Goal: Communication & Community: Answer question/provide support

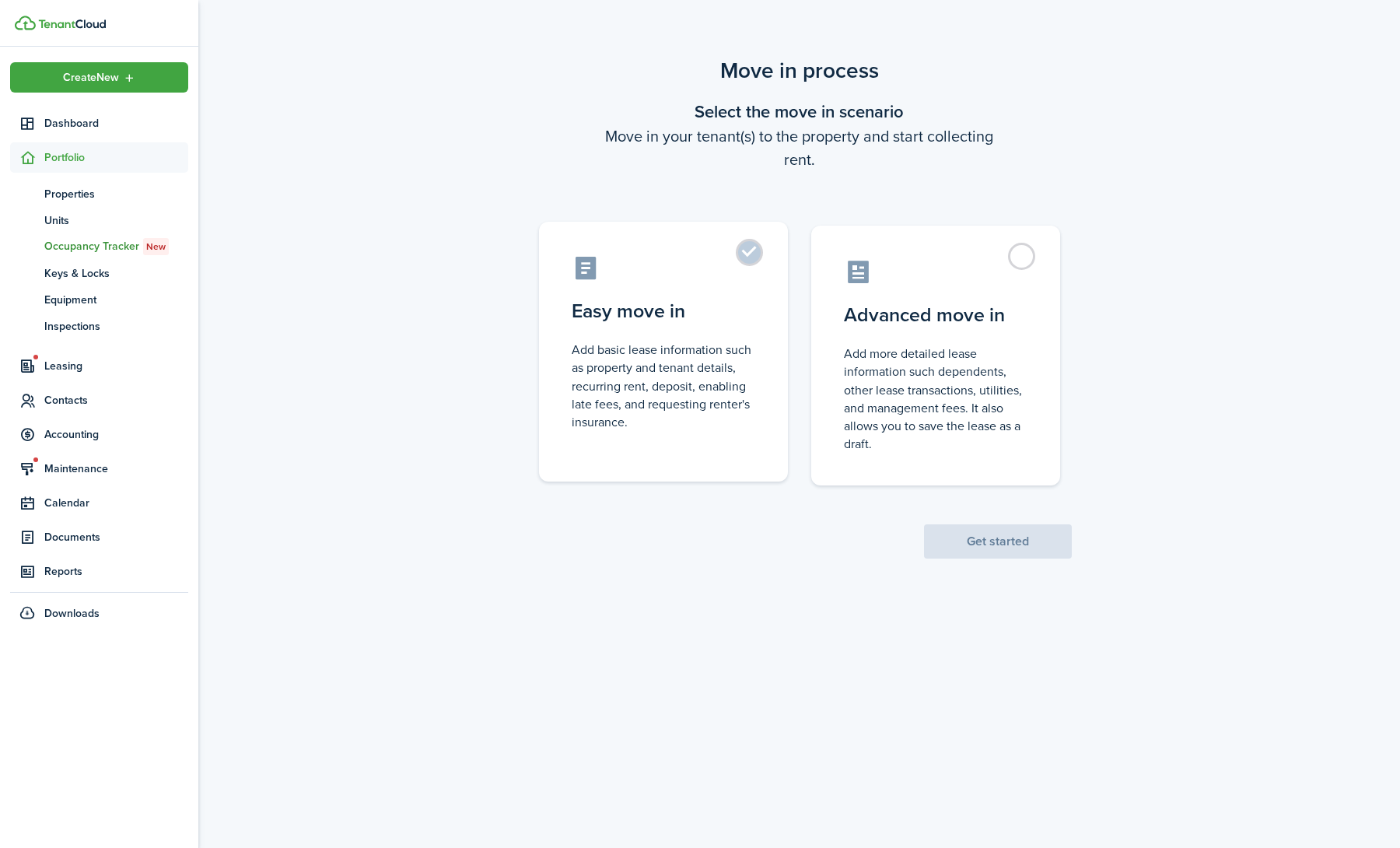
click at [702, 343] on control-radio-card-description "Add basic lease information such as property and tenant details, recurring rent…" at bounding box center [664, 386] width 184 height 90
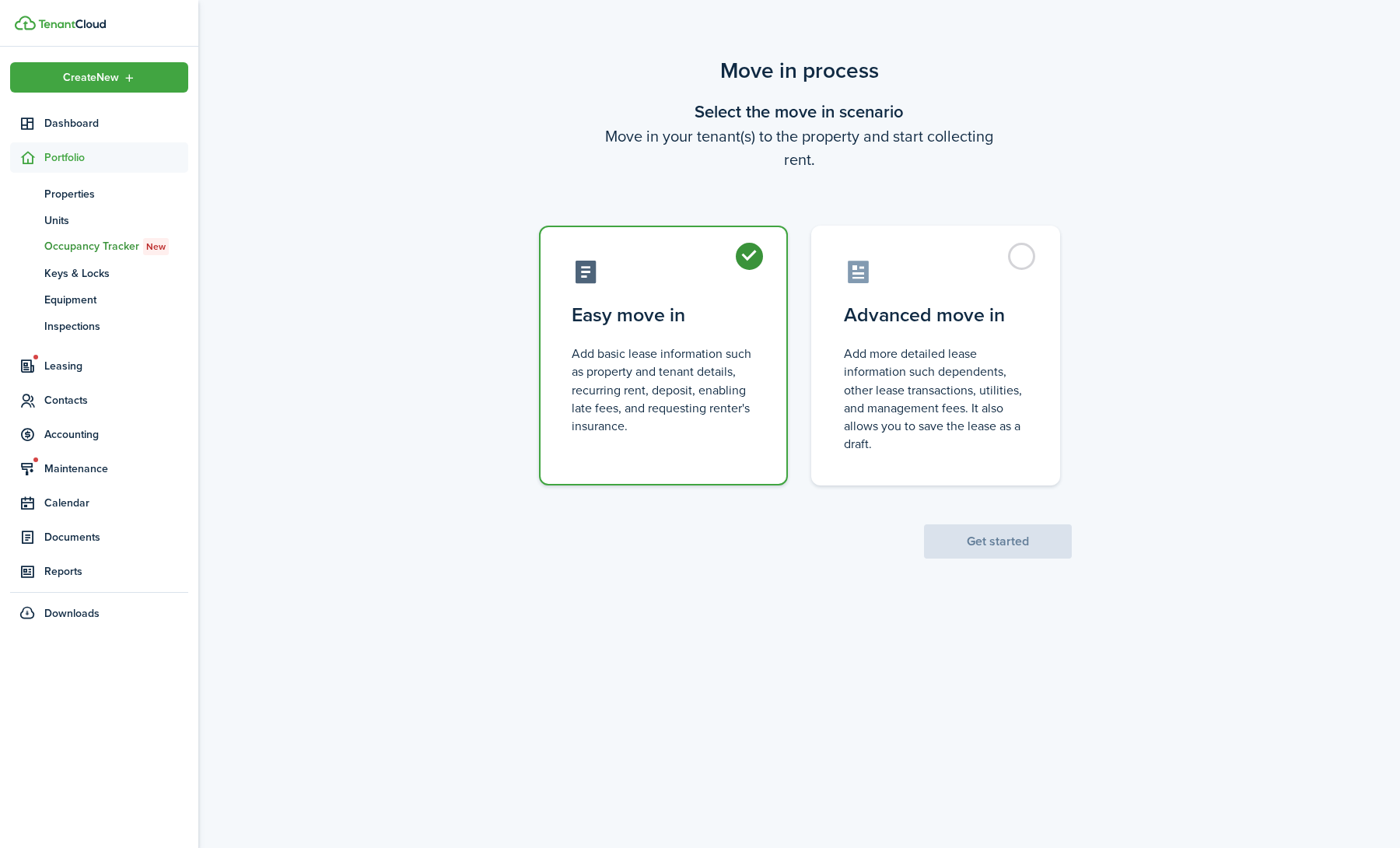
radio input "true"
click at [995, 543] on button "Get started" at bounding box center [998, 542] width 148 height 34
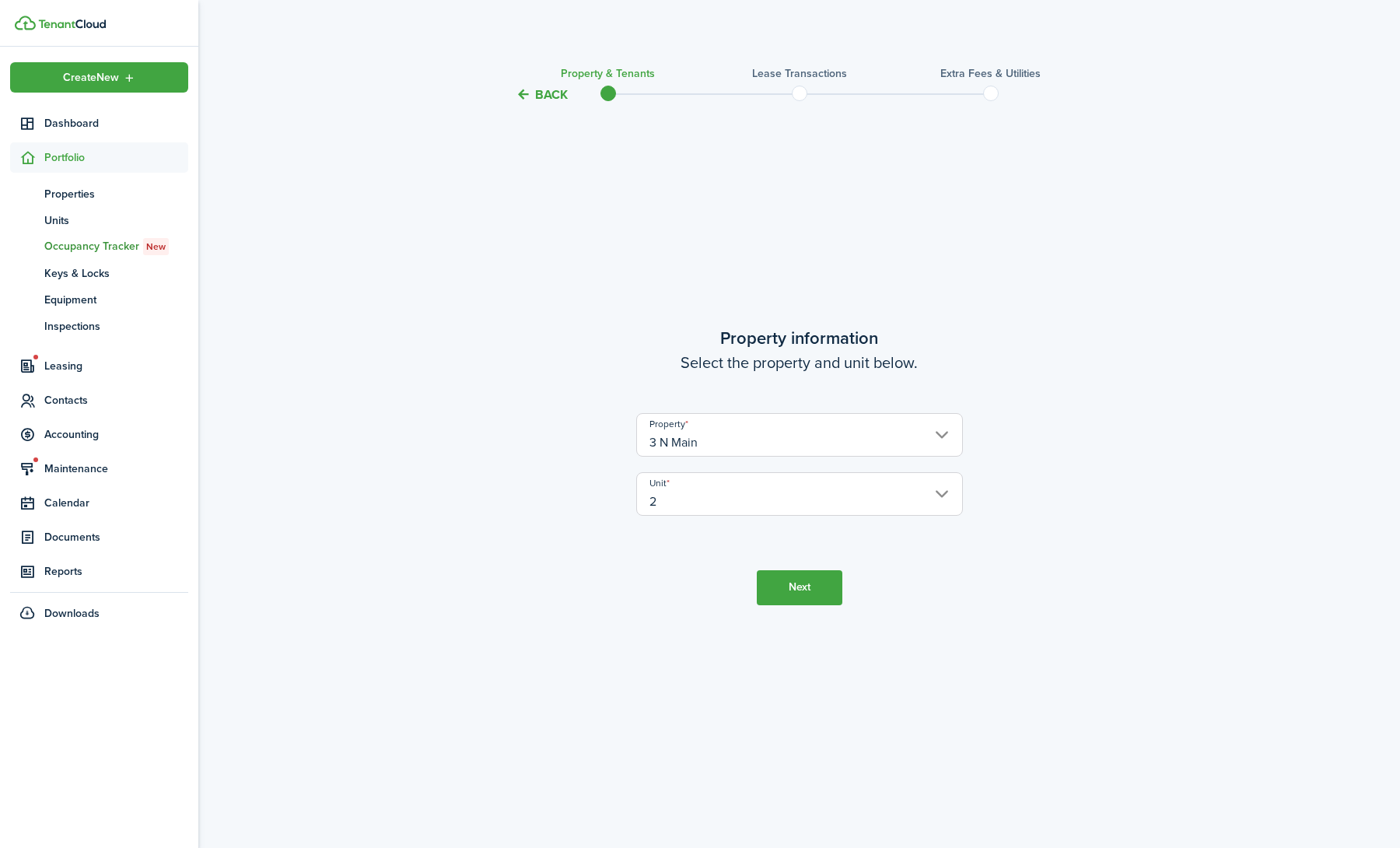
click at [790, 590] on button "Next" at bounding box center [799, 588] width 86 height 35
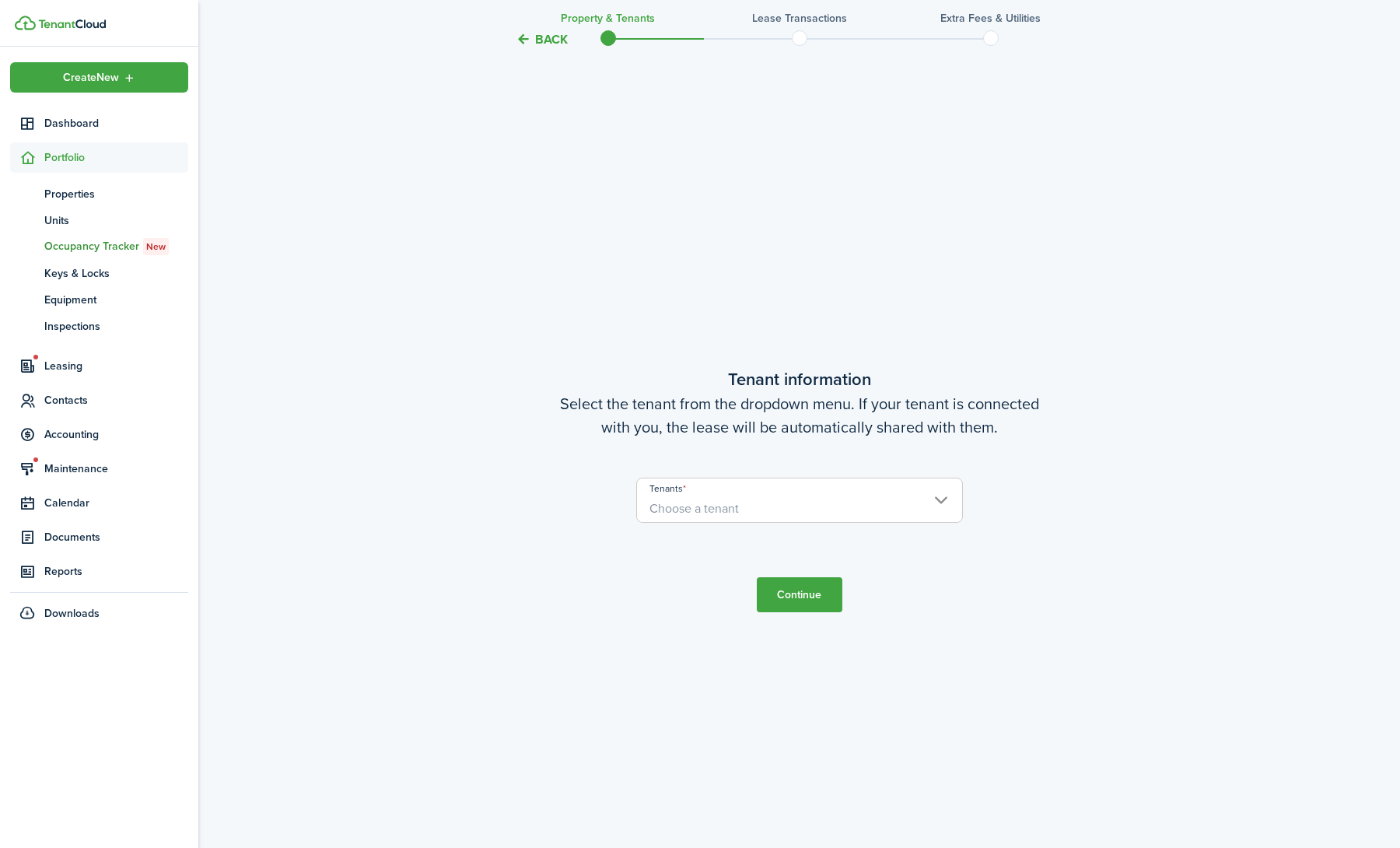
scroll to position [743, 0]
click at [749, 490] on input "Tenants" at bounding box center [799, 485] width 325 height 19
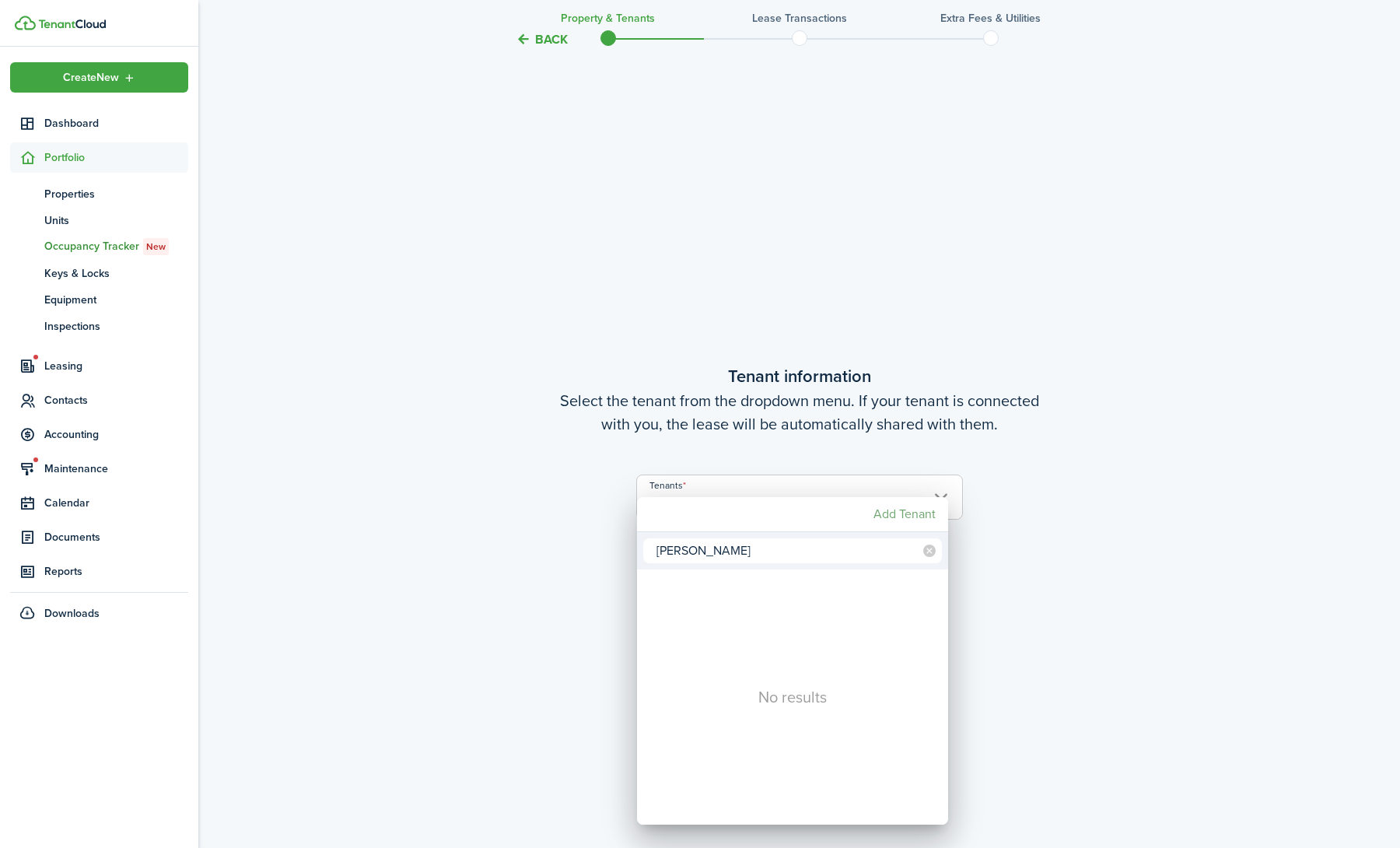
type input "[PERSON_NAME]"
click at [889, 515] on mbsc-button "Add Tenant" at bounding box center [905, 514] width 75 height 28
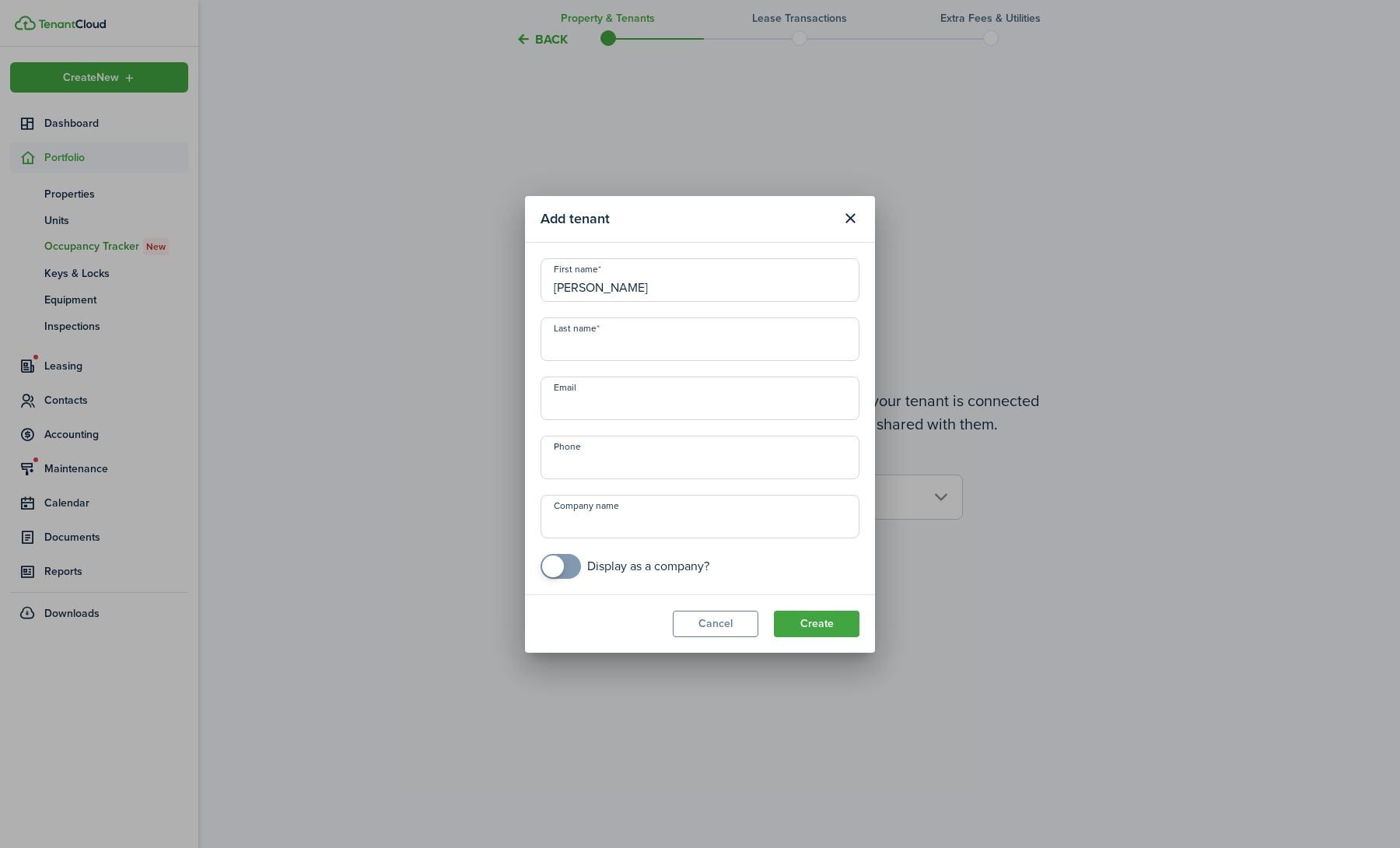
type input "[PERSON_NAME]"
click at [617, 389] on input "Email" at bounding box center [700, 398] width 319 height 43
click at [632, 551] on div "First name [PERSON_NAME] Last name [PERSON_NAME] Email Phone Company name Displ…" at bounding box center [699, 419] width 334 height 321
paste input "[PHONE_NUMBER]"
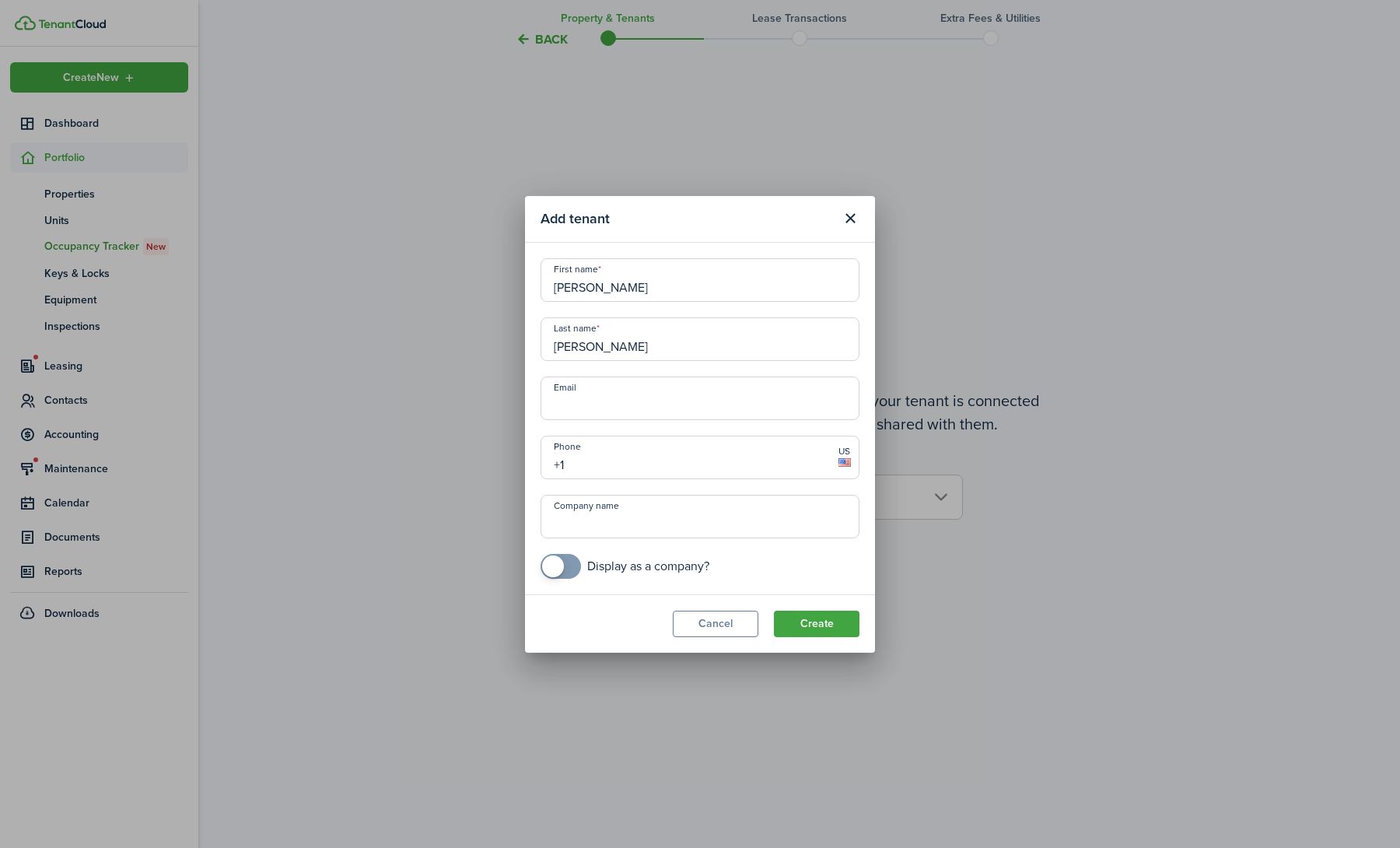
type input "[PHONE_NUMBER]"
click at [677, 400] on input "Email" at bounding box center [700, 398] width 319 height 43
click at [674, 365] on div "First name [PERSON_NAME] Last name [PERSON_NAME] Email Phone [PHONE_NUMBER] US …" at bounding box center [699, 419] width 334 height 321
click at [818, 622] on button "Create" at bounding box center [816, 624] width 86 height 26
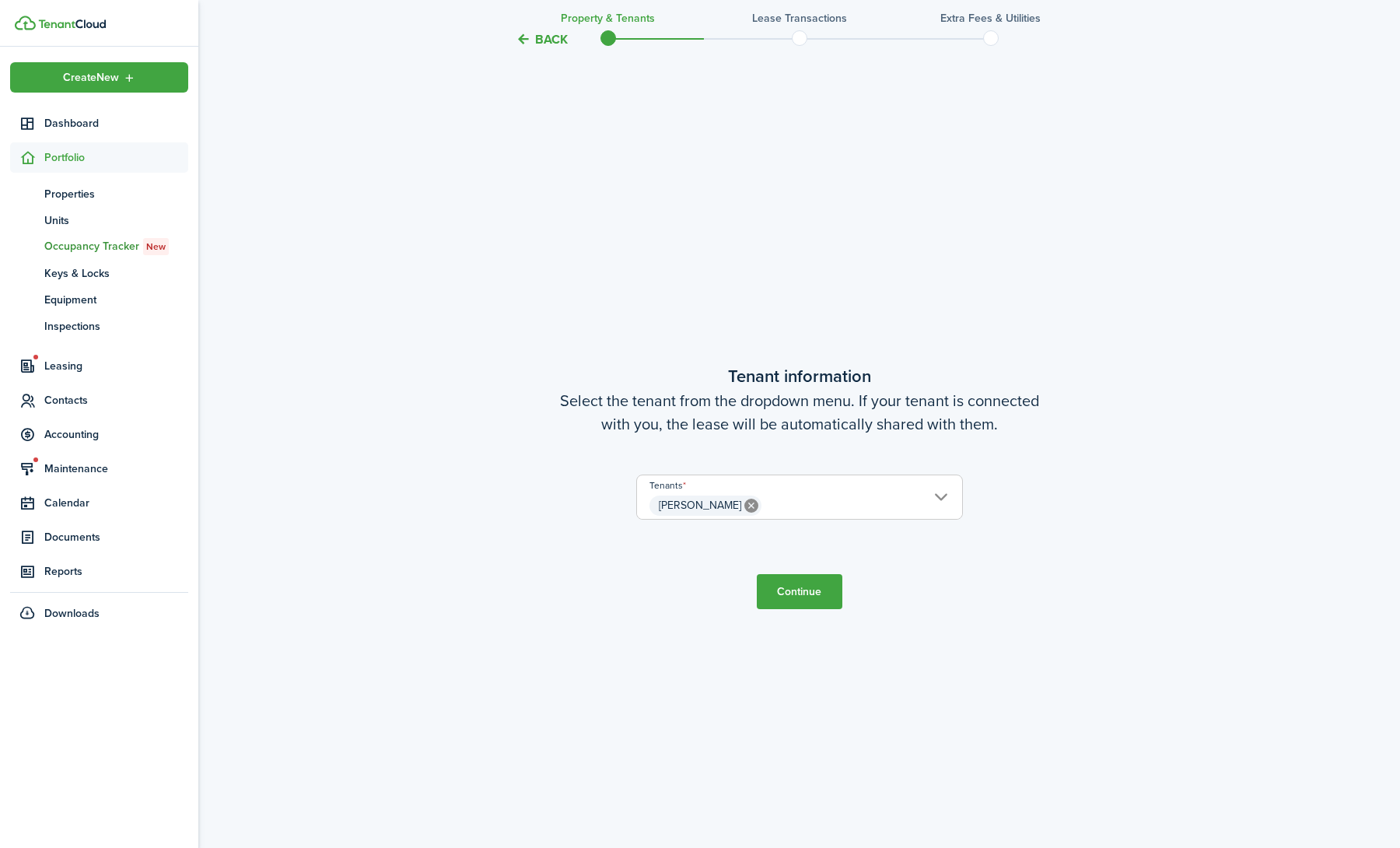
click at [788, 588] on button "Continue" at bounding box center [799, 591] width 86 height 35
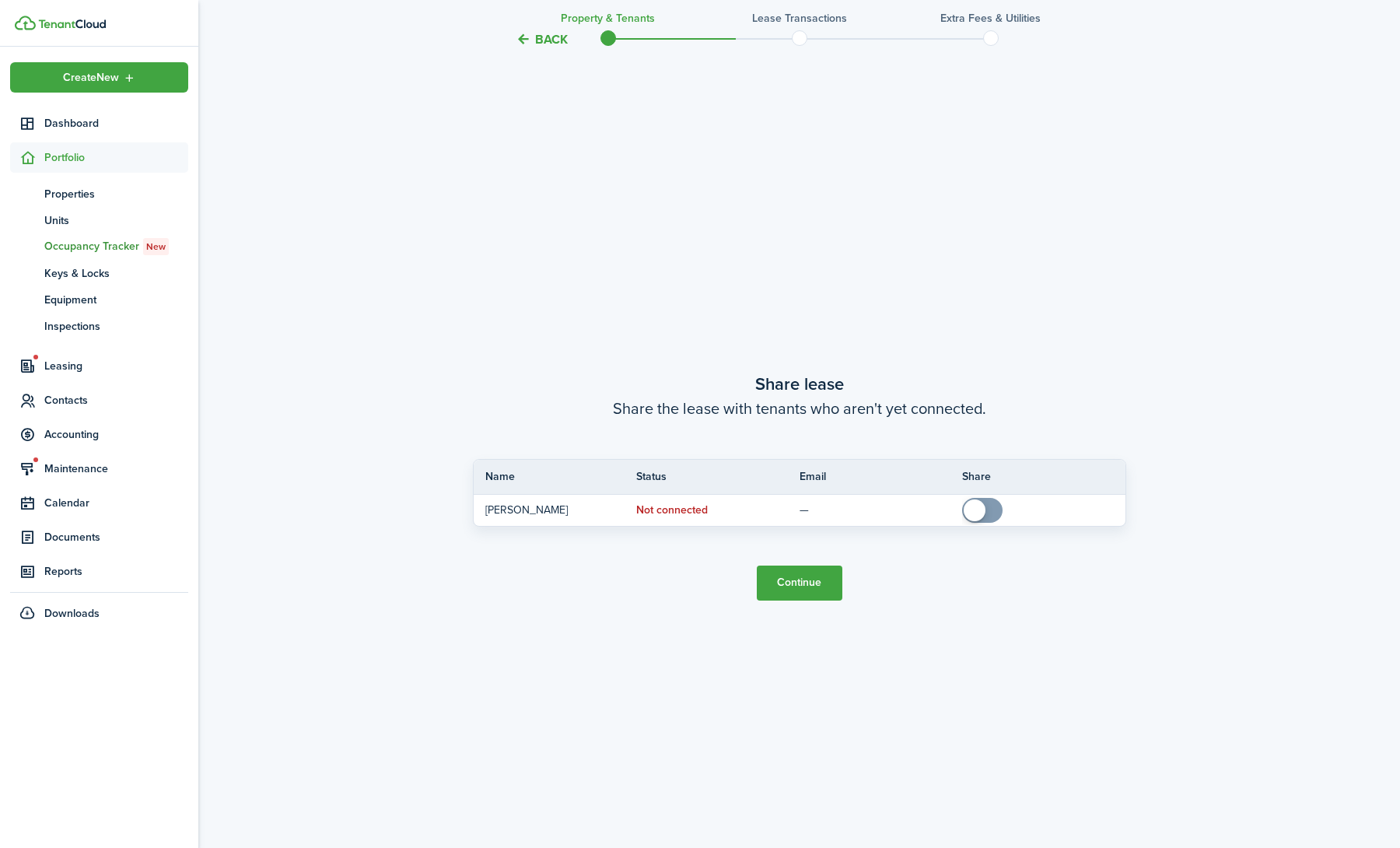
scroll to position [1591, 0]
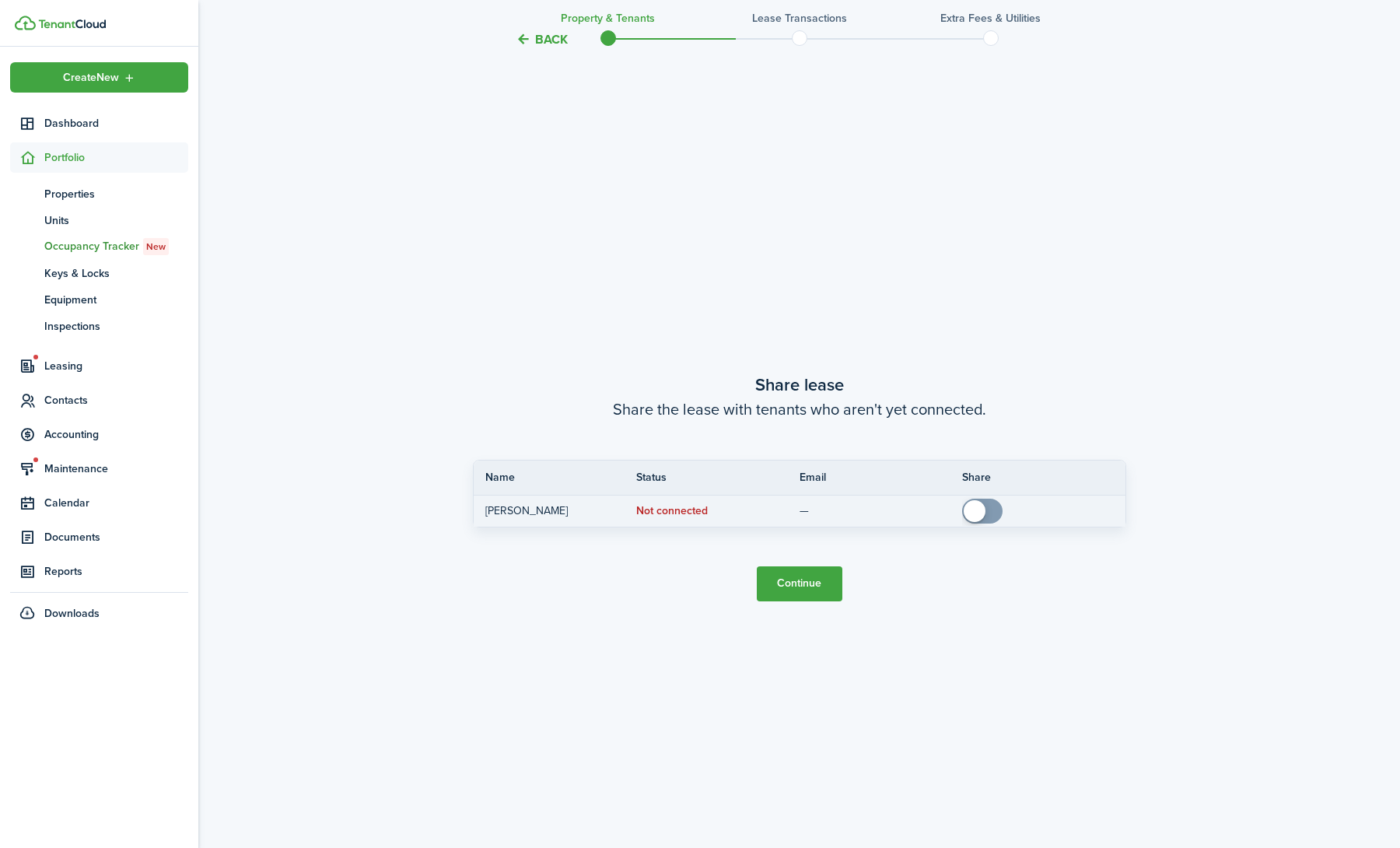
click at [981, 510] on span at bounding box center [975, 511] width 22 height 22
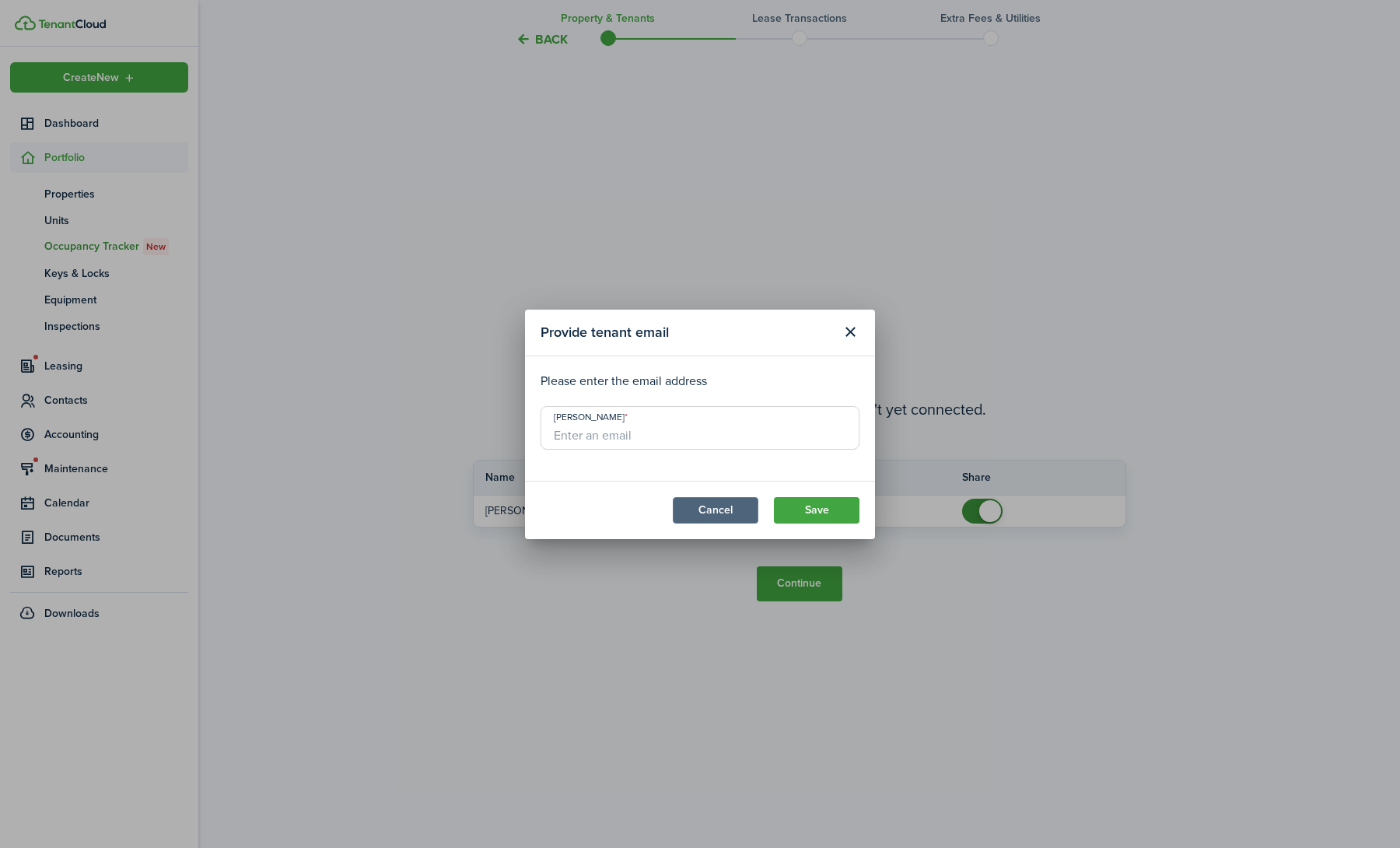
click at [689, 506] on button "Cancel" at bounding box center [715, 510] width 86 height 26
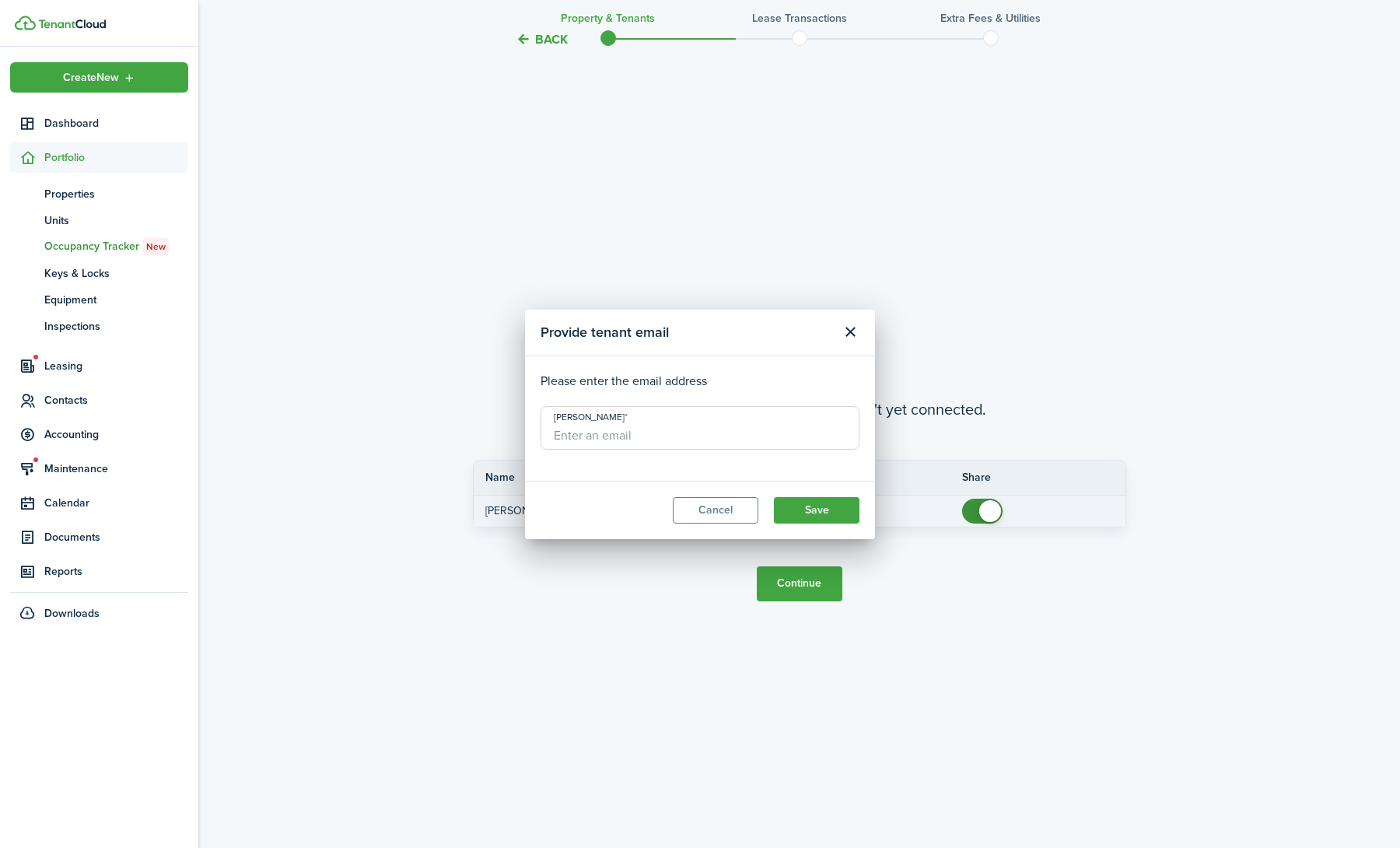
checkbox input "false"
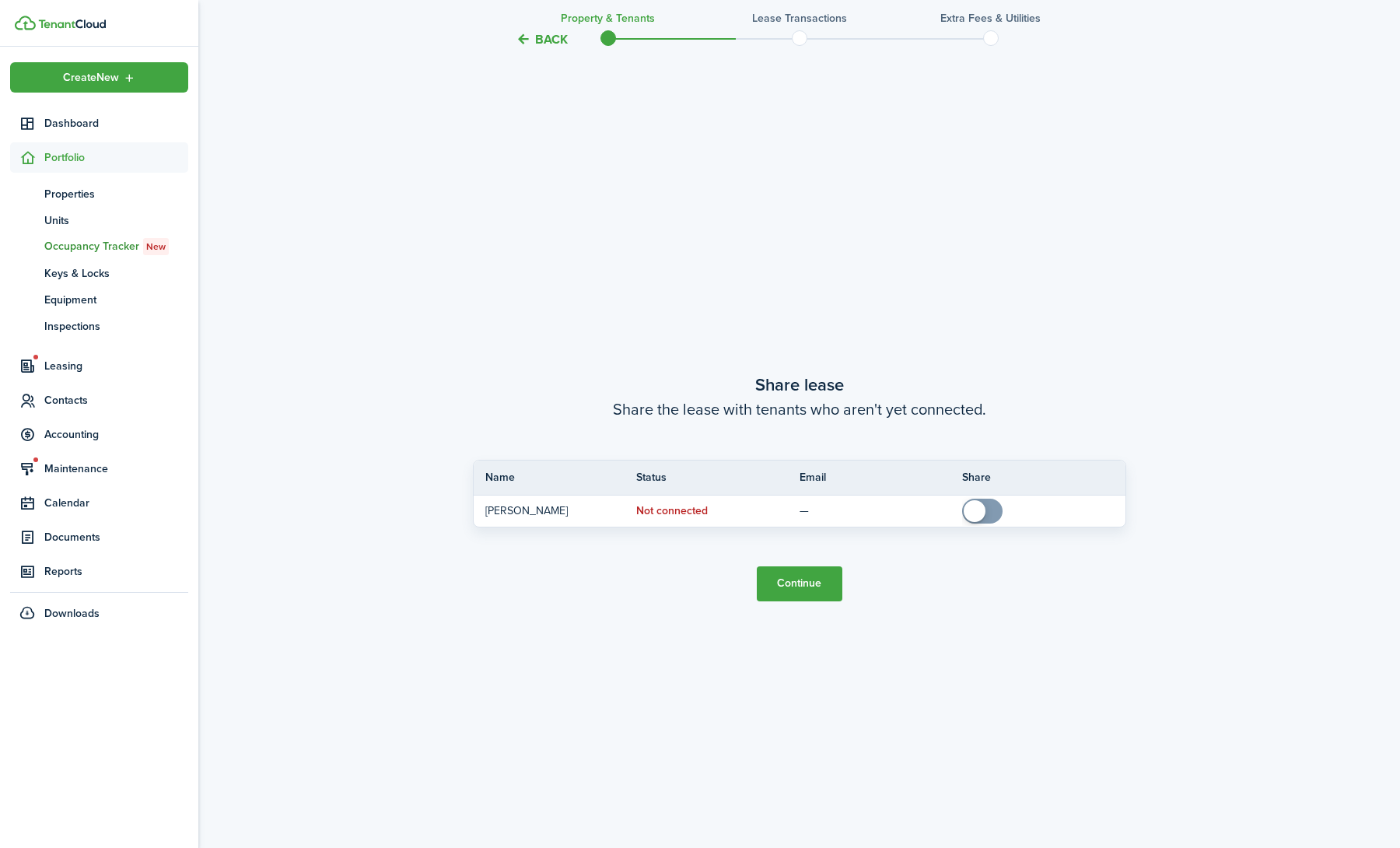
click at [772, 588] on button "Continue" at bounding box center [799, 584] width 86 height 35
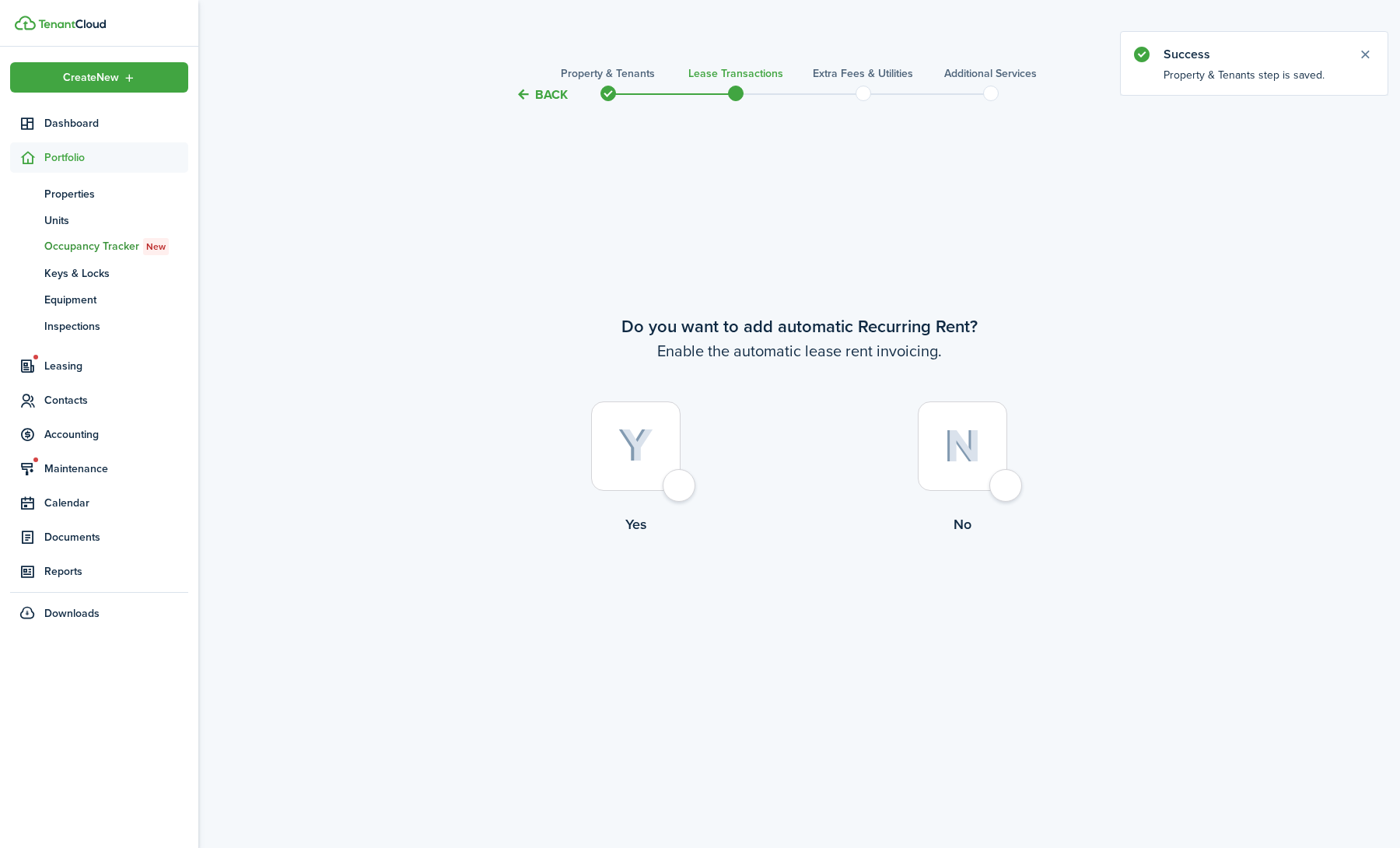
click at [593, 382] on lease-wizard-rent-recurring-choice "Do you want to add automatic Recurring Rent? Enable the automatic lease rent in…" at bounding box center [799, 428] width 653 height 229
click at [613, 442] on div at bounding box center [635, 446] width 89 height 89
radio input "true"
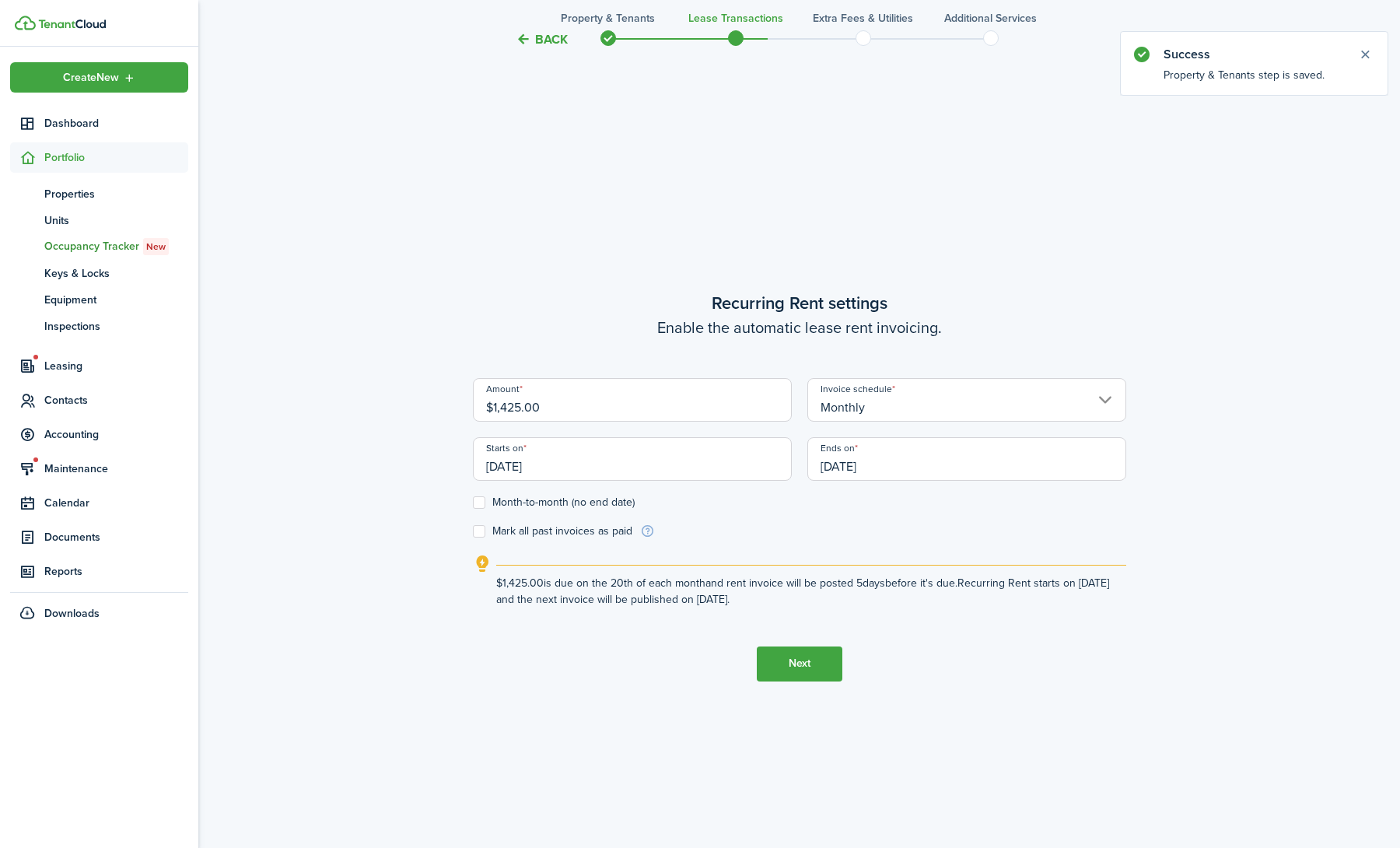
scroll to position [743, 0]
click at [527, 501] on label "Month-to-month (no end date)" at bounding box center [554, 504] width 162 height 13
click at [473, 503] on input "Month-to-month (no end date)" at bounding box center [472, 503] width 1 height 1
checkbox input "true"
click at [605, 470] on input "[DATE]" at bounding box center [632, 460] width 319 height 43
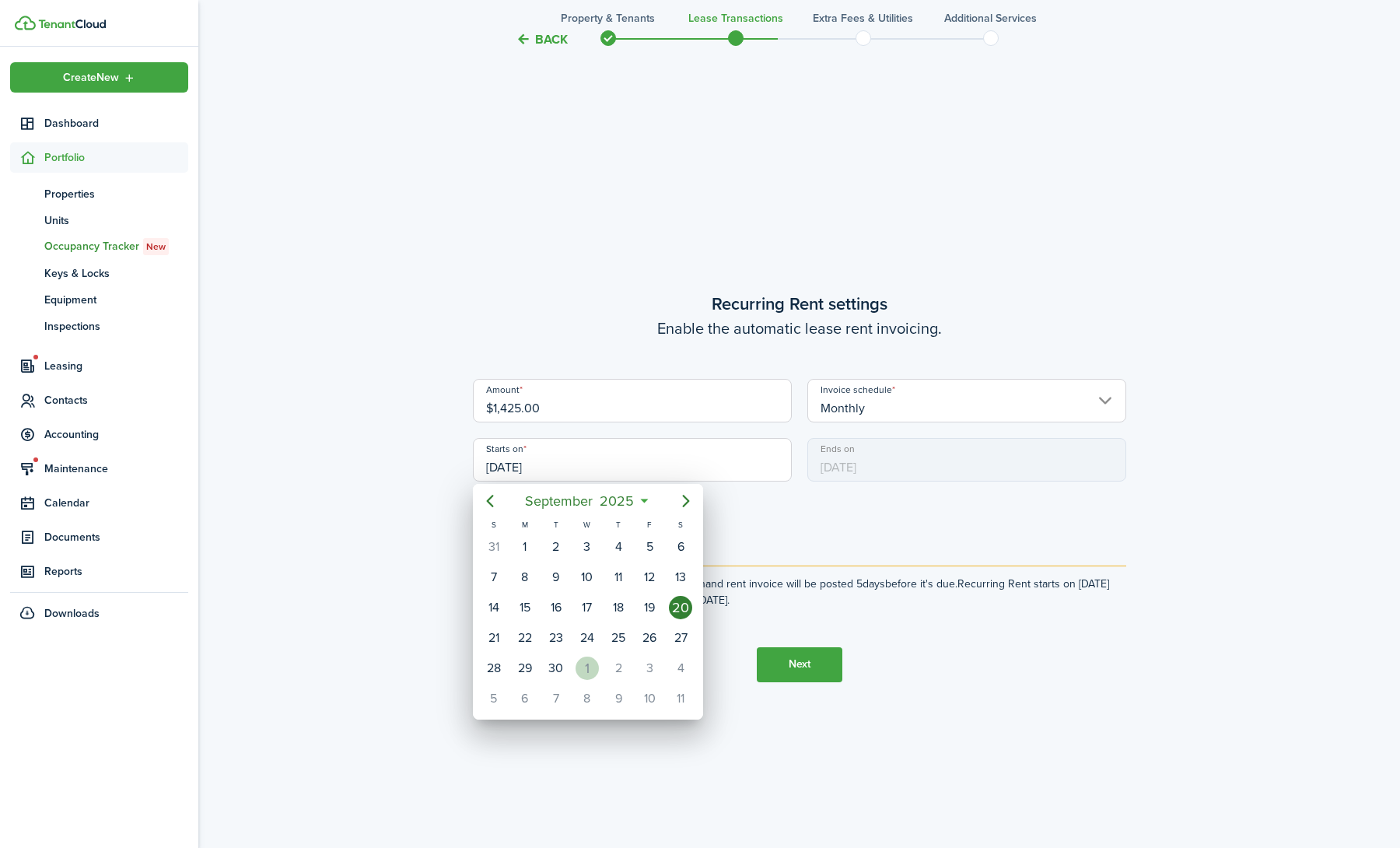
click at [589, 662] on div "1" at bounding box center [587, 669] width 23 height 23
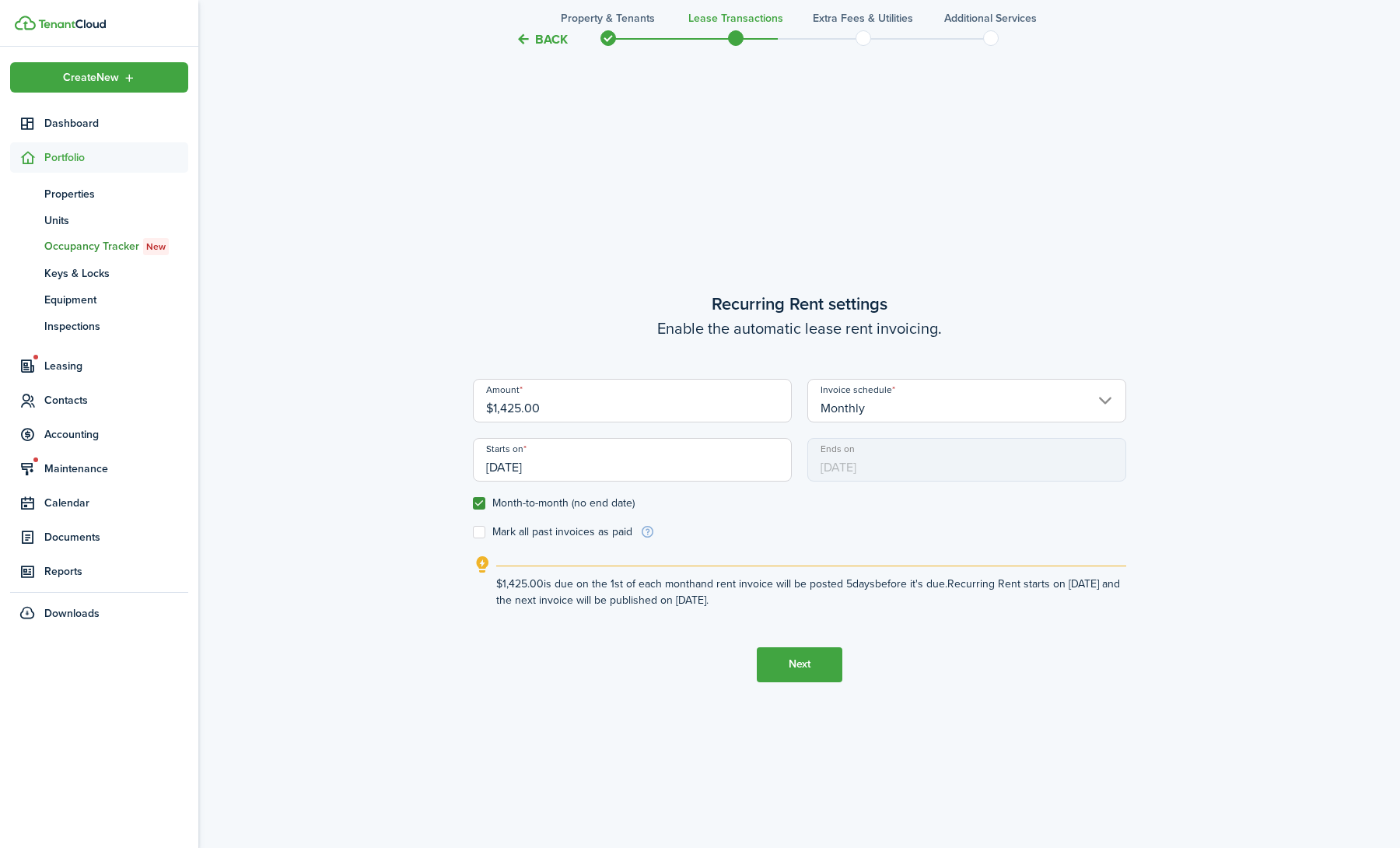
type input "[DATE]"
click at [630, 402] on input "$1,425.00" at bounding box center [632, 401] width 319 height 43
drag, startPoint x: 599, startPoint y: 402, endPoint x: 354, endPoint y: 402, distance: 245.0
click at [354, 402] on div "Back Property & Tenants Lease Transactions Extra fees & Utilities Additional Se…" at bounding box center [799, 111] width 1202 height 1599
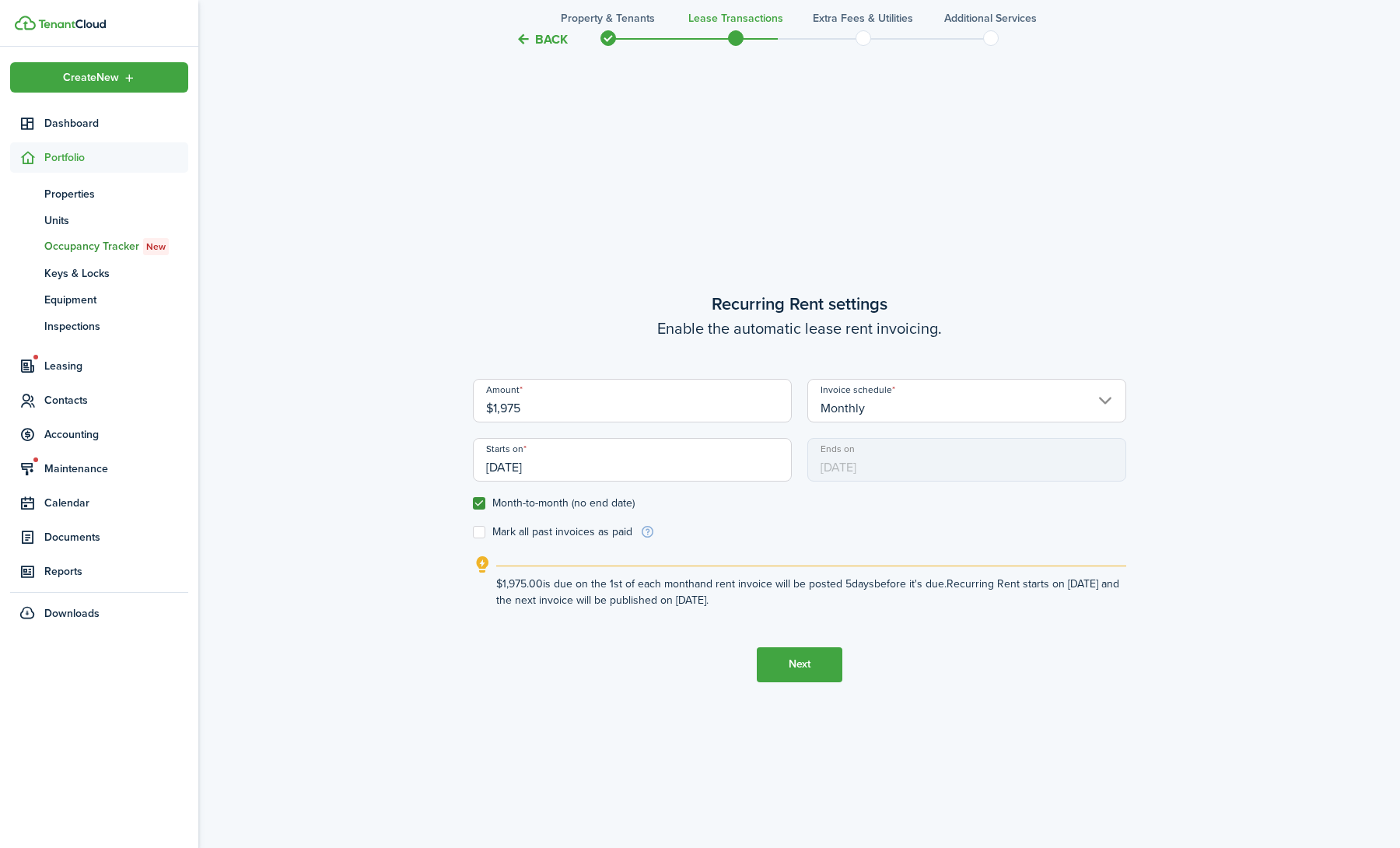
type input "$1,975.00"
click at [559, 22] on tc-wizard-header "Back Property & Tenants Lease Transactions Extra fees & Utilities Additional Se…" at bounding box center [799, 34] width 677 height 70
click at [550, 31] on tc-wizard-header "Back Property & Tenants Lease Transactions Extra fees & Utilities Additional Se…" at bounding box center [799, 34] width 677 height 70
click at [525, 43] on button "Back" at bounding box center [541, 40] width 52 height 16
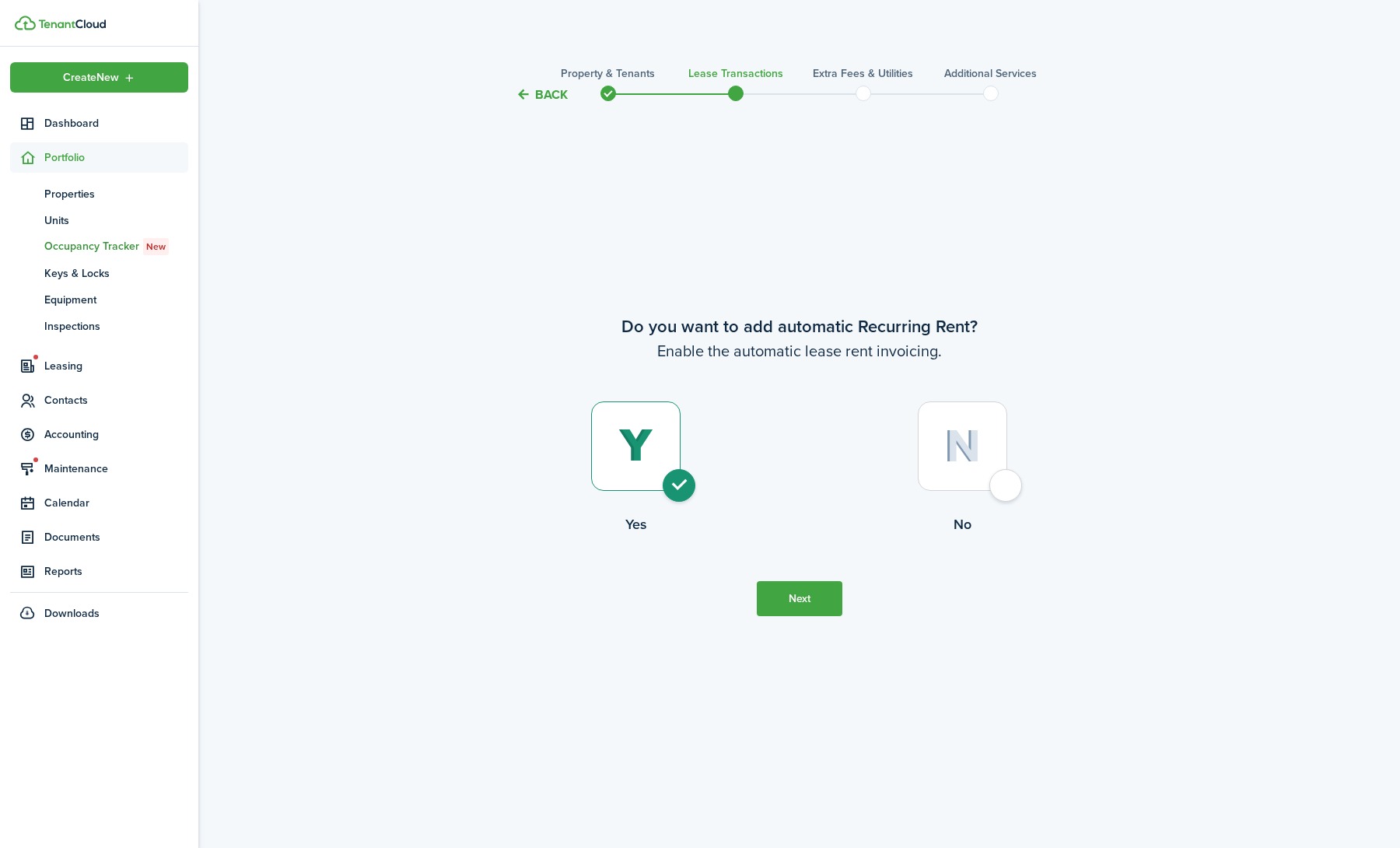
click at [525, 43] on dashboard-content "Back Property & Tenants Lease Transactions Extra fees & Utilities Additional Se…" at bounding box center [799, 424] width 1202 height 848
click at [539, 94] on button "Back" at bounding box center [541, 95] width 52 height 16
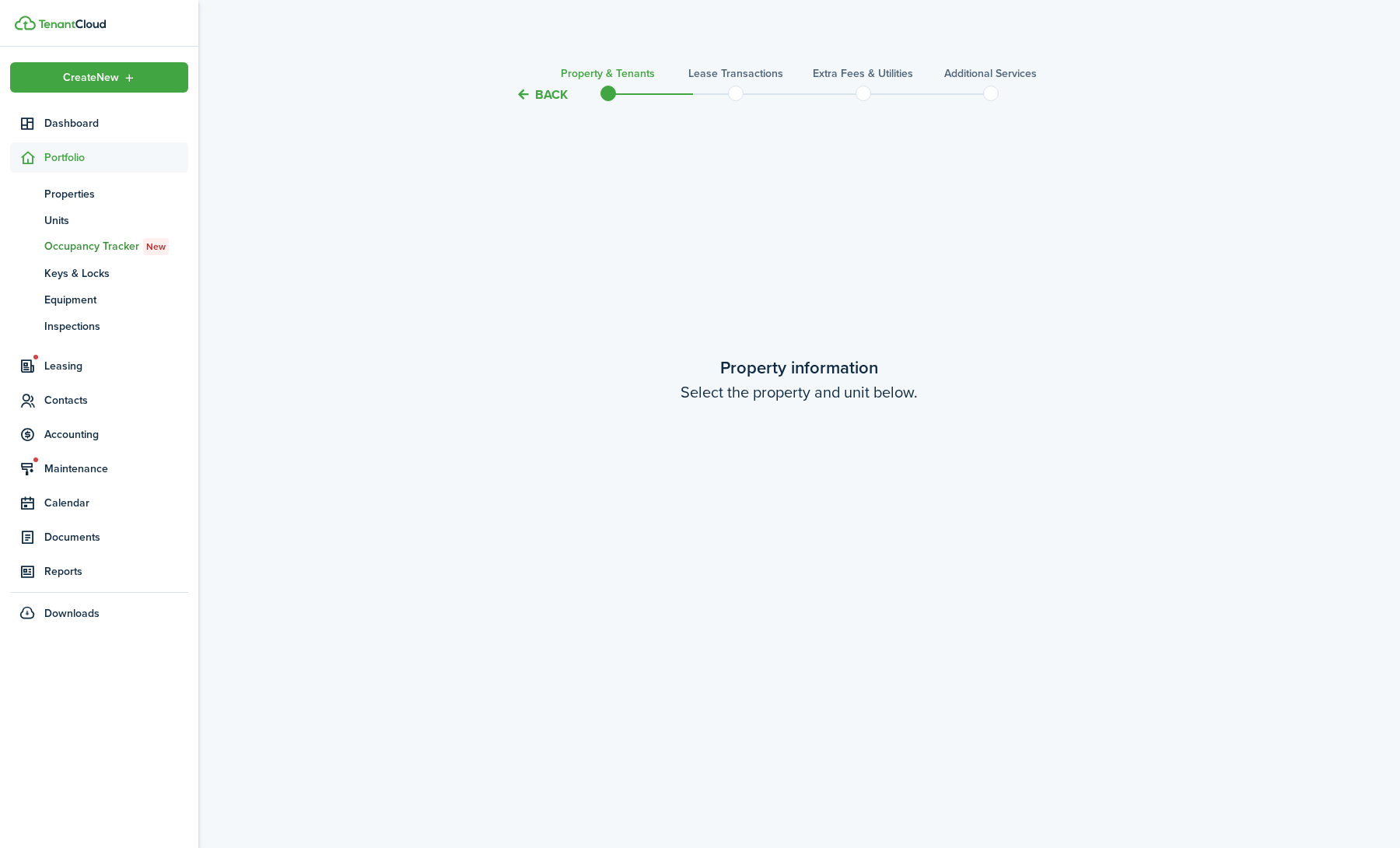
scroll to position [1591, 0]
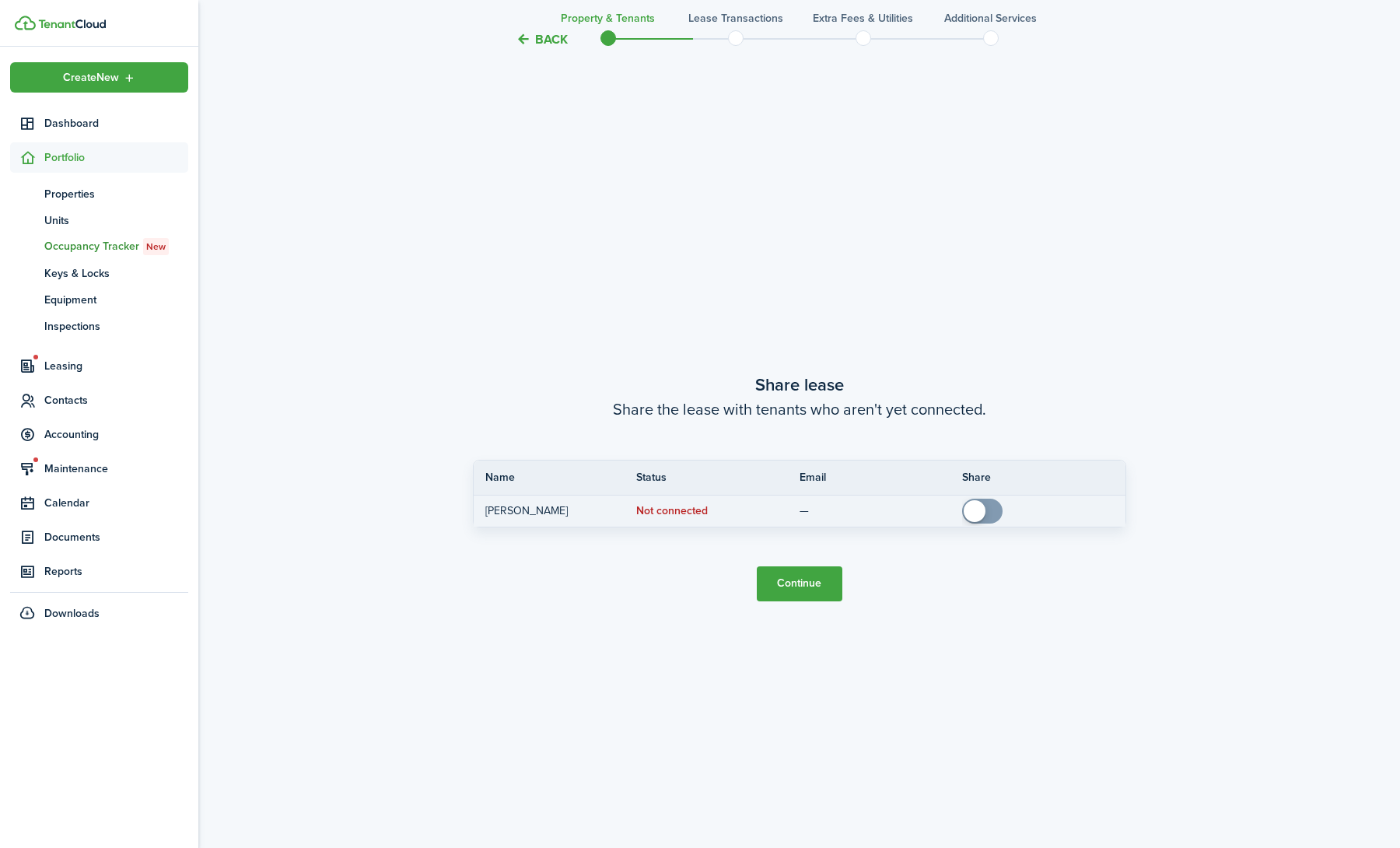
checkbox input "true"
click at [975, 519] on span at bounding box center [975, 511] width 22 height 22
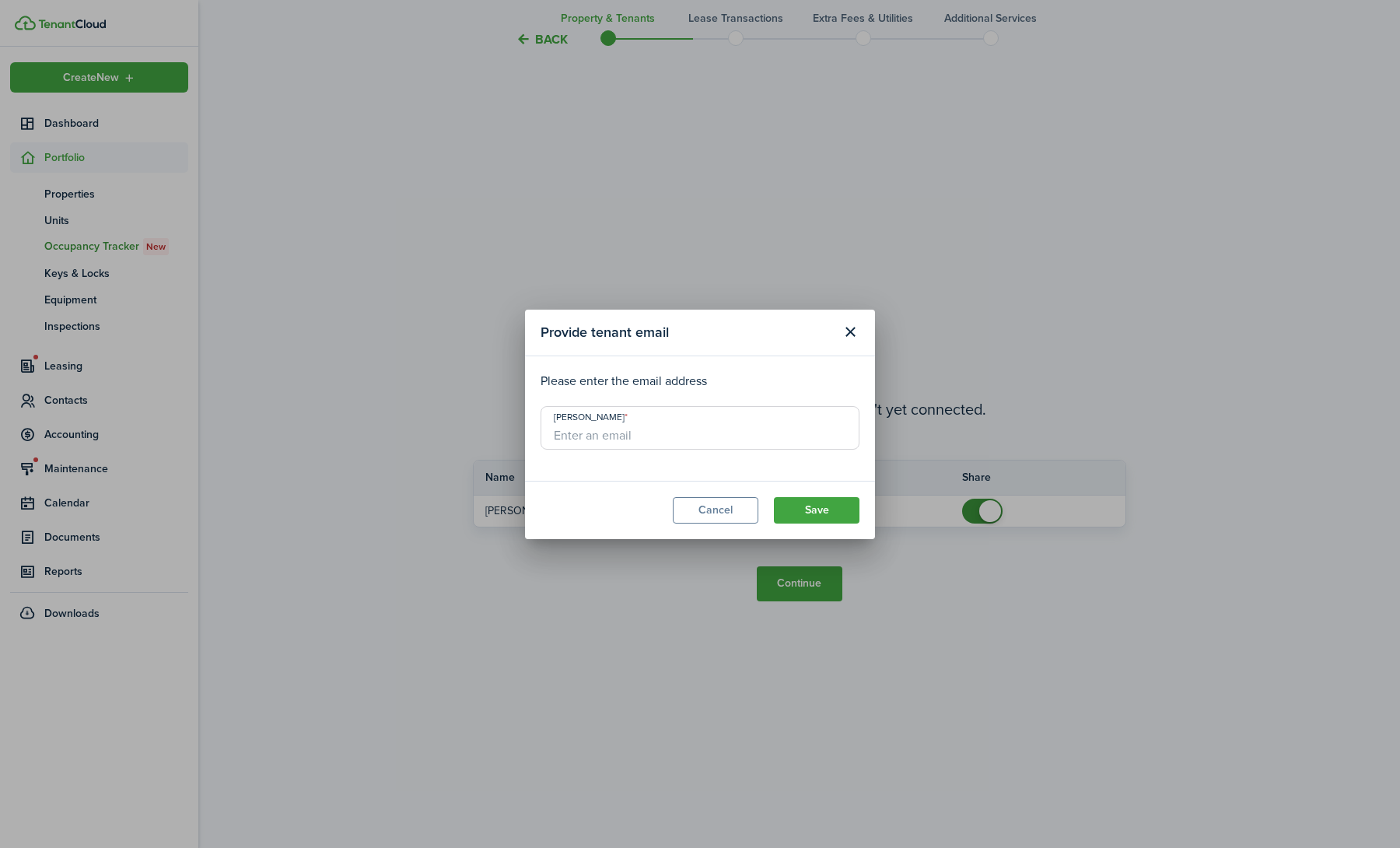
click at [627, 423] on input "[PERSON_NAME]" at bounding box center [700, 428] width 319 height 43
paste input "[EMAIL_ADDRESS][DOMAIN_NAME]"
type input "[EMAIL_ADDRESS][DOMAIN_NAME]"
click at [835, 505] on button "Save" at bounding box center [816, 510] width 86 height 26
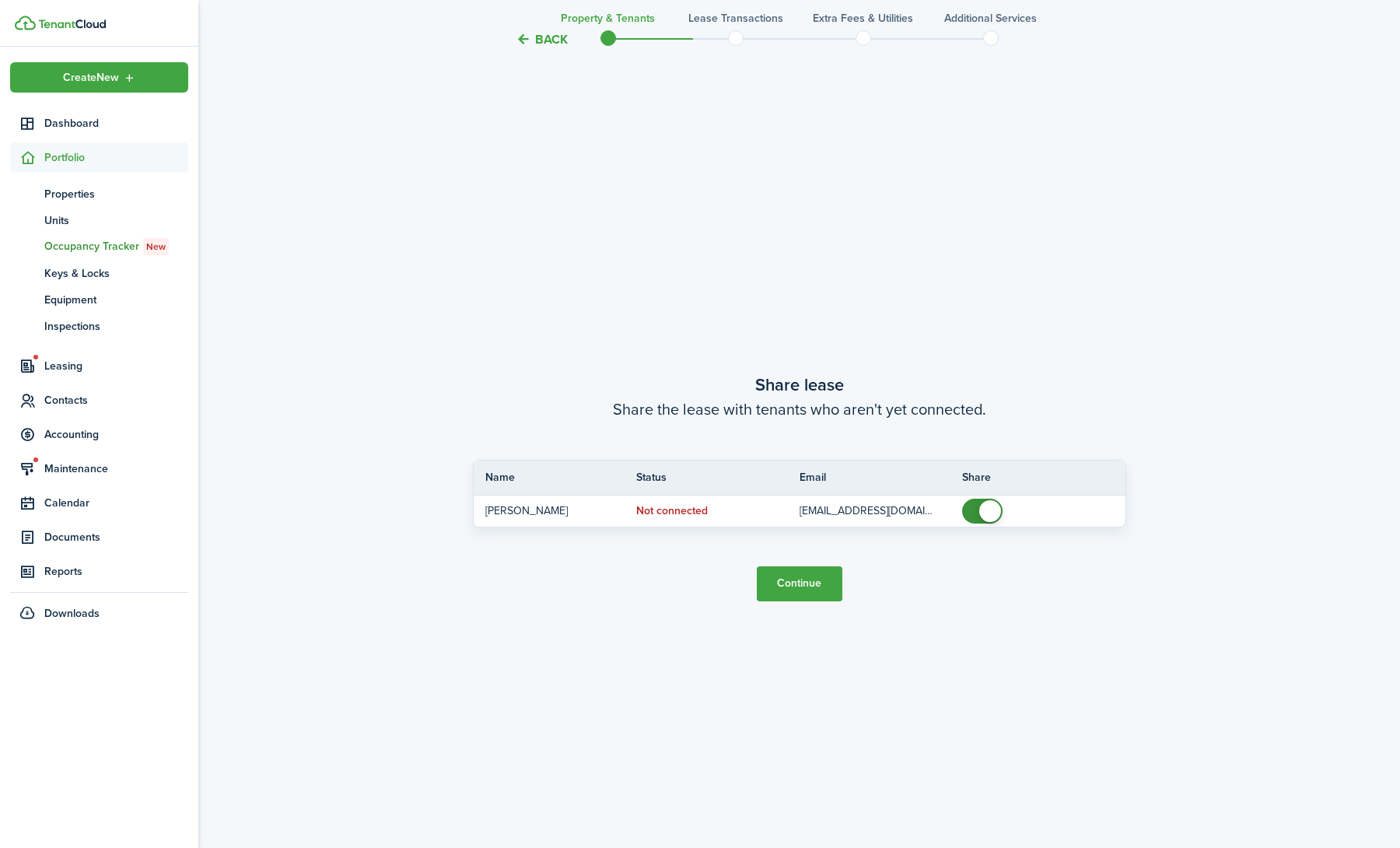
click at [795, 584] on button "Continue" at bounding box center [799, 584] width 86 height 35
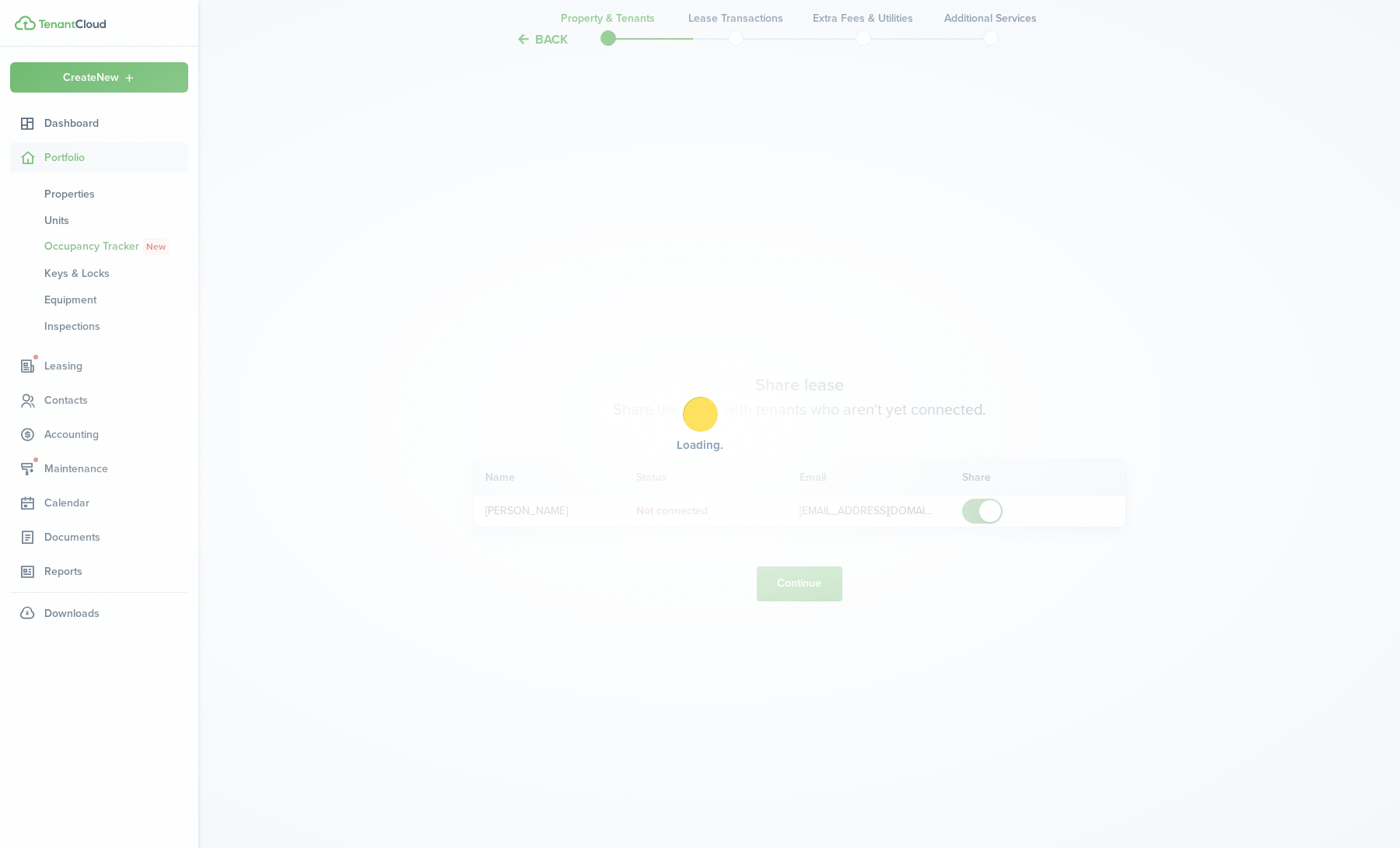
scroll to position [0, 0]
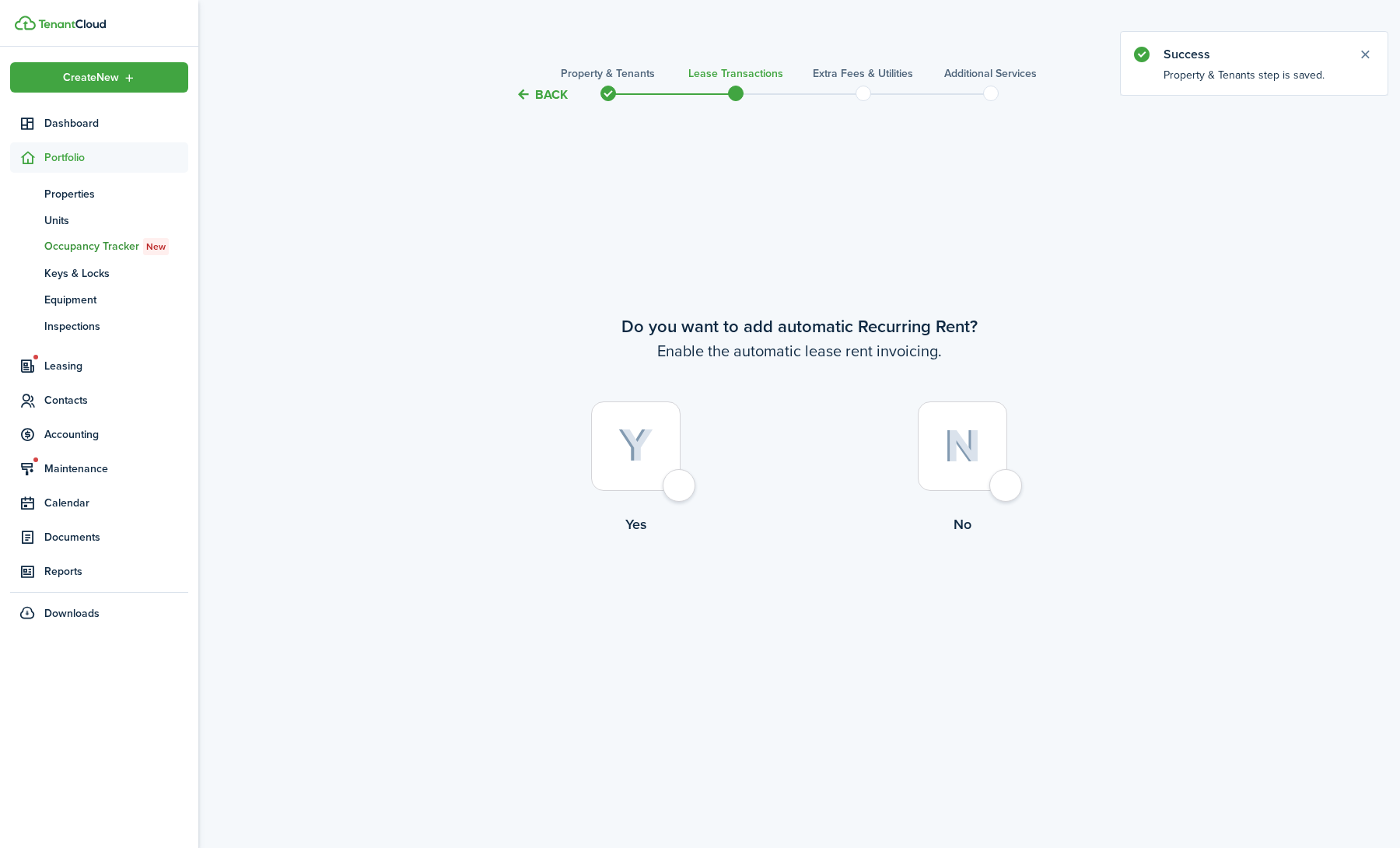
click at [641, 454] on img at bounding box center [635, 446] width 35 height 34
radio input "true"
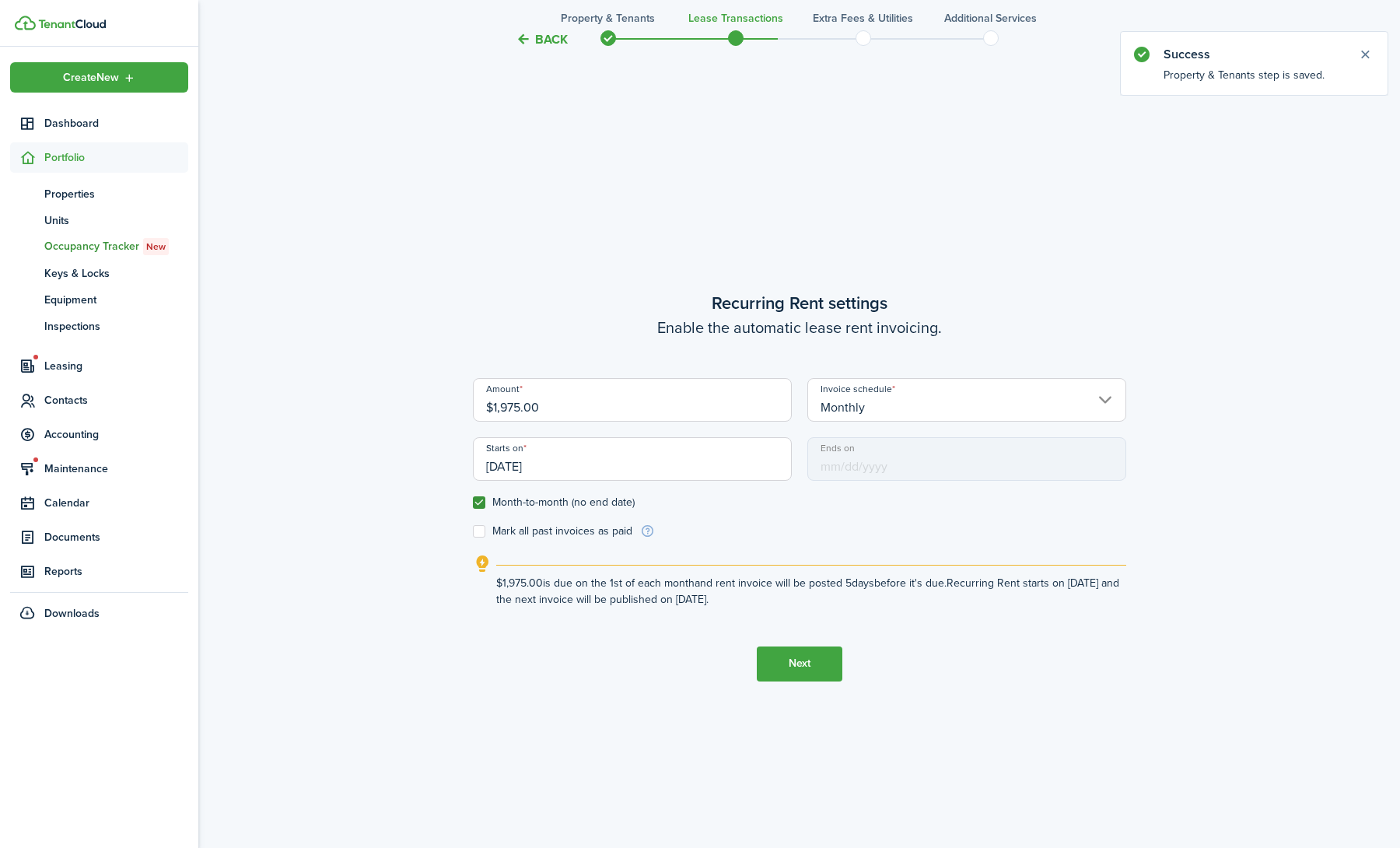
scroll to position [743, 0]
click at [783, 663] on button "Next" at bounding box center [799, 664] width 86 height 35
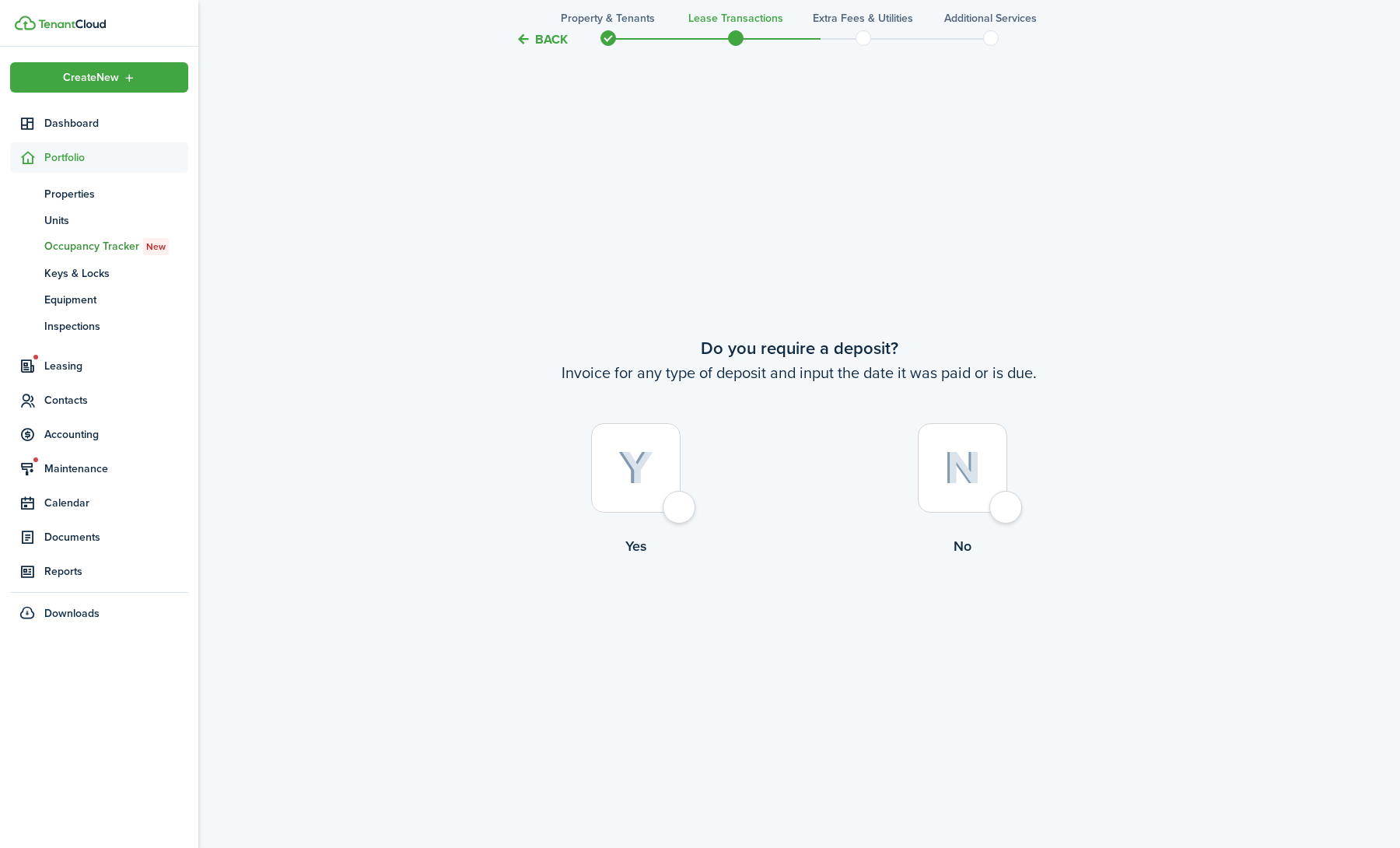
scroll to position [1591, 0]
click at [635, 475] on img at bounding box center [635, 468] width 35 height 34
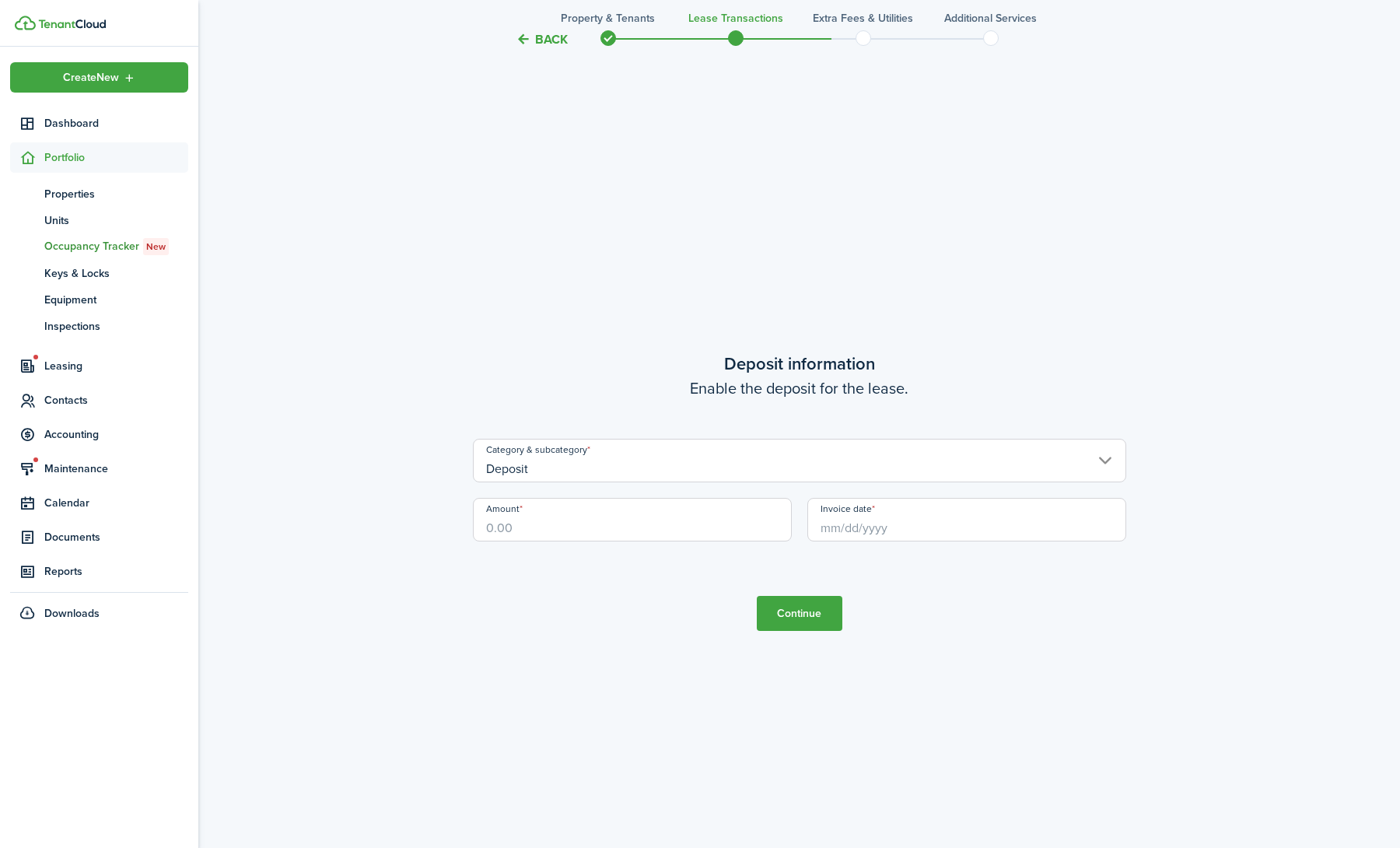
scroll to position [2439, 0]
click at [554, 38] on button "Back" at bounding box center [541, 40] width 52 height 16
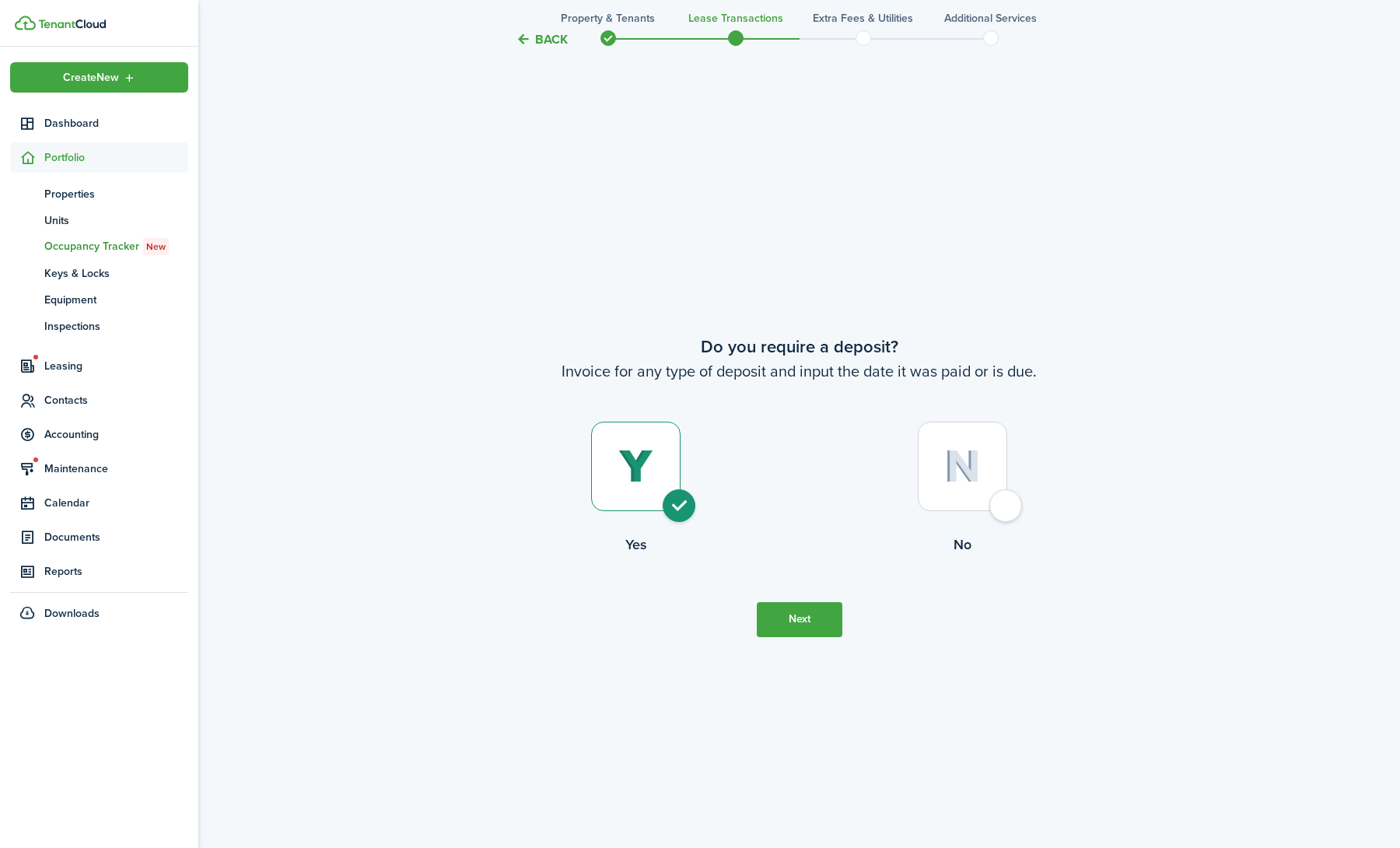
scroll to position [1591, 0]
click at [989, 472] on div at bounding box center [962, 467] width 89 height 89
radio input "false"
radio input "true"
click at [768, 621] on button "Continue" at bounding box center [799, 620] width 86 height 35
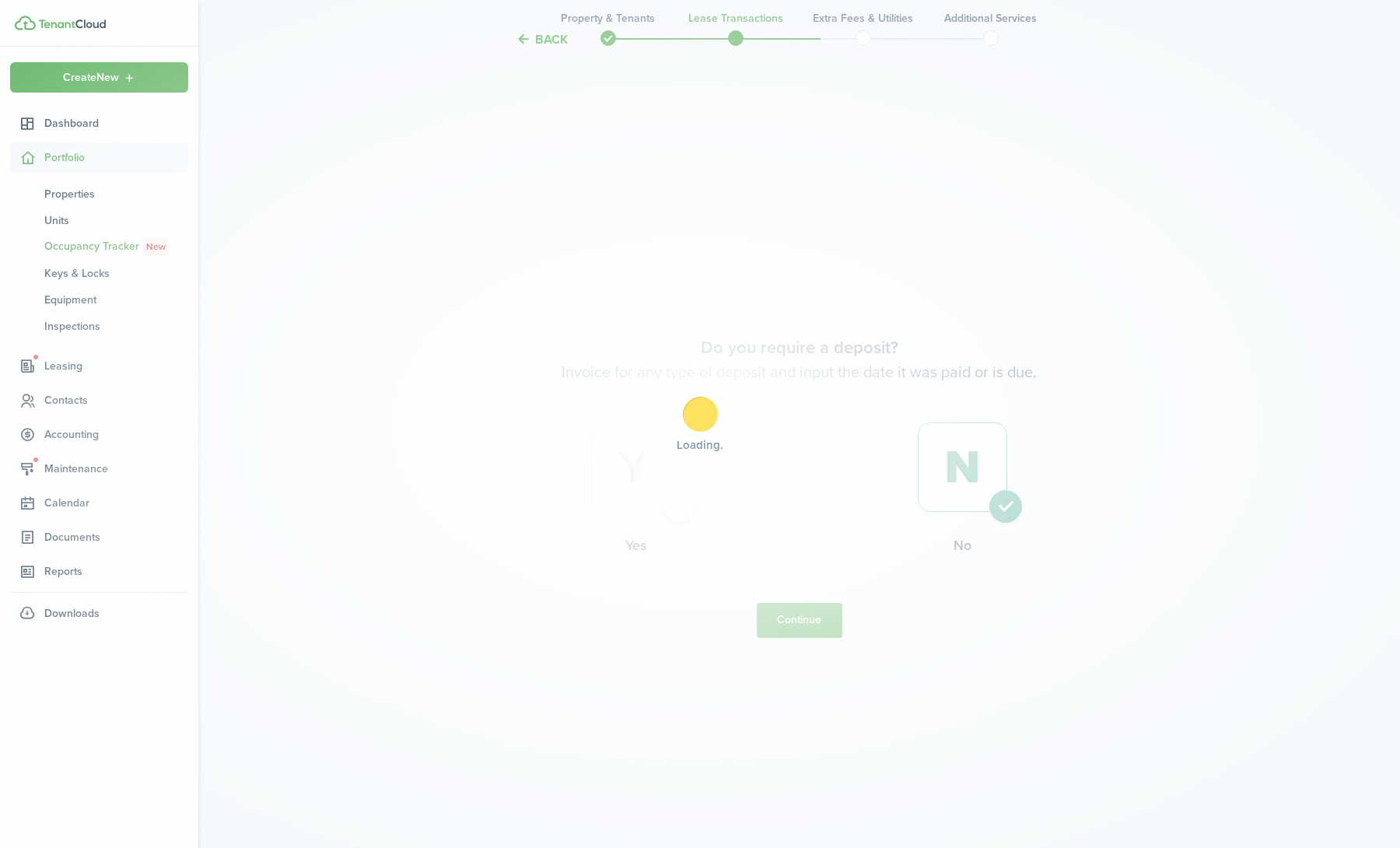
scroll to position [0, 0]
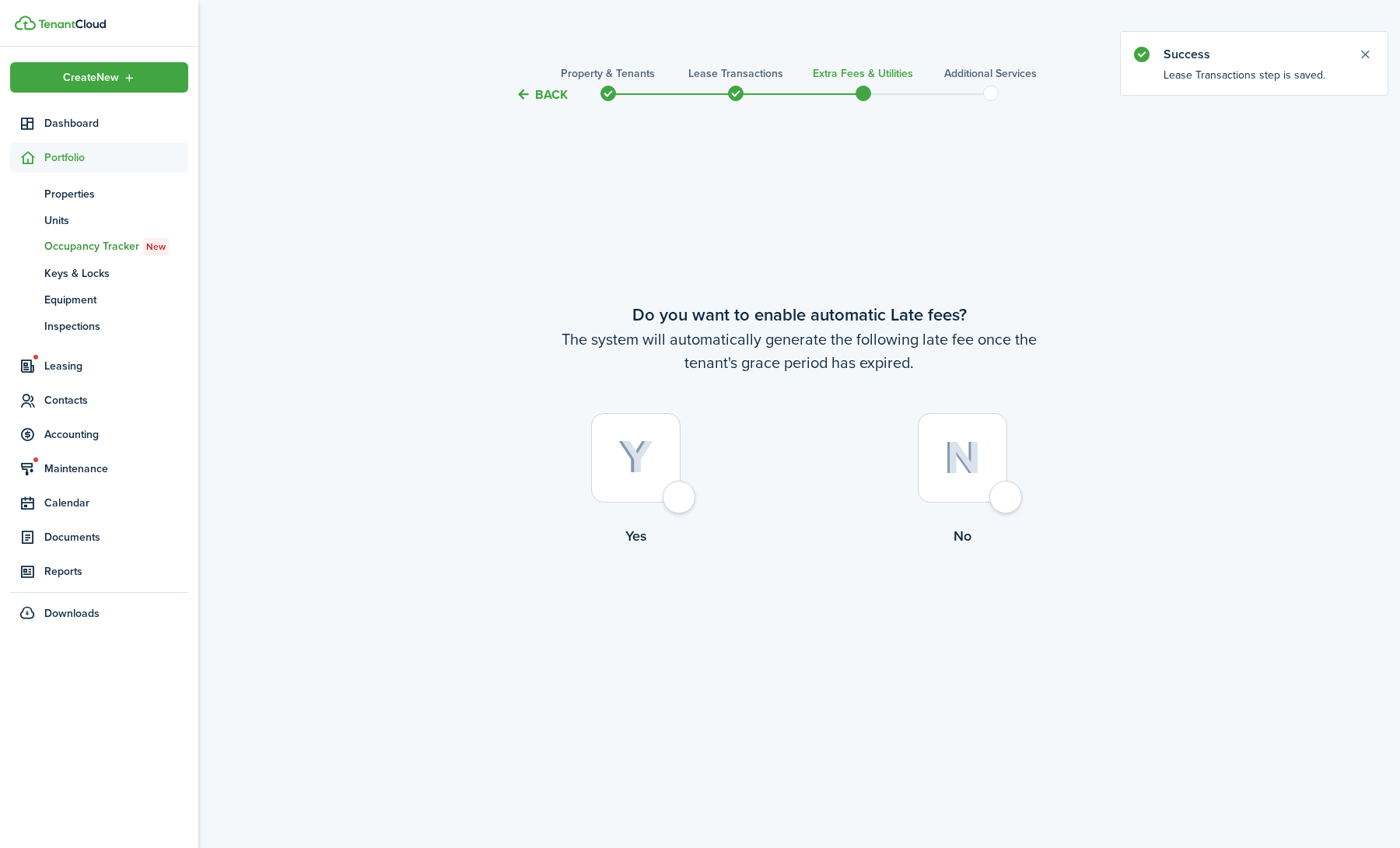
click at [598, 492] on div at bounding box center [635, 458] width 89 height 89
radio input "true"
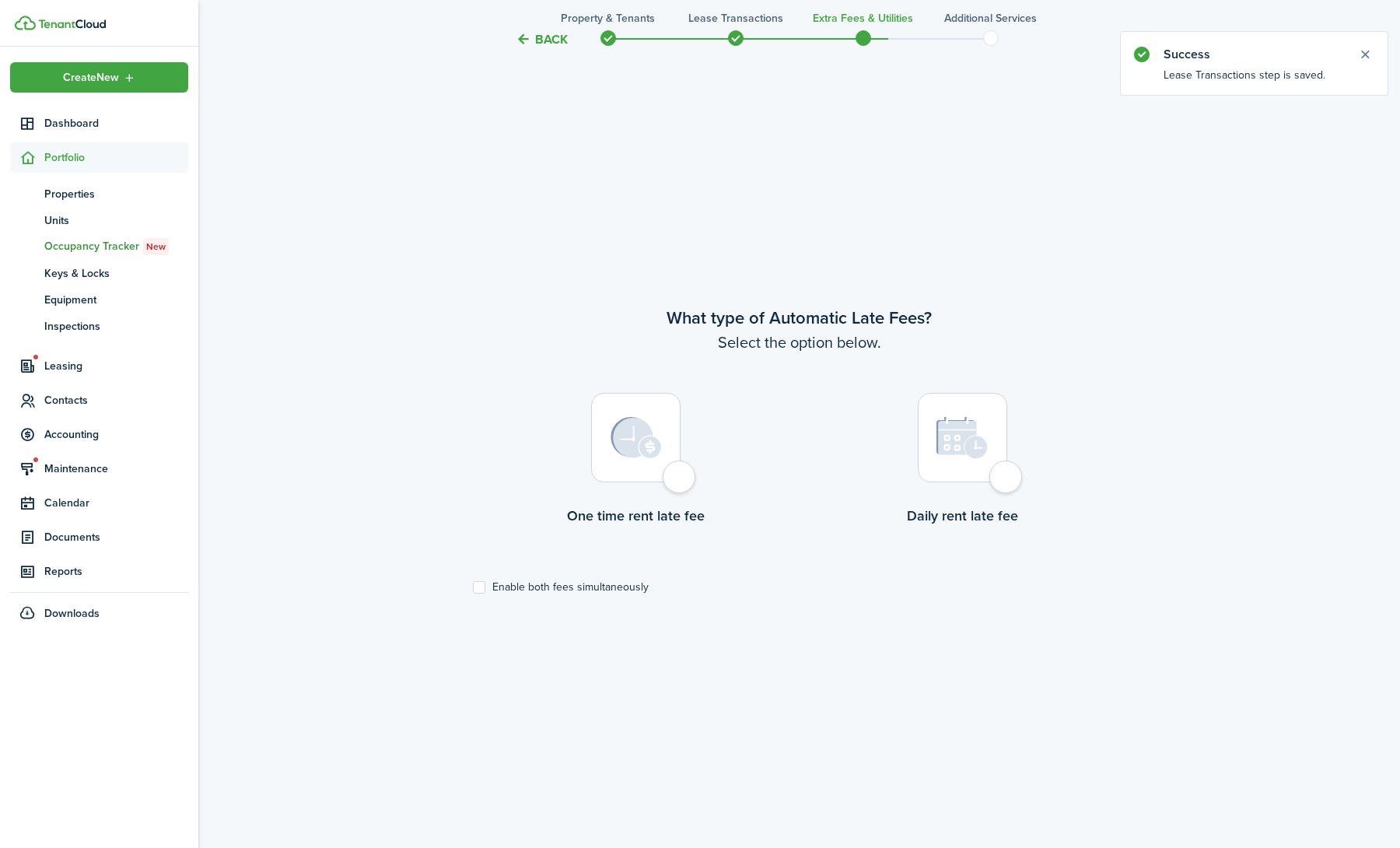
click at [635, 463] on div at bounding box center [635, 437] width 89 height 89
radio input "true"
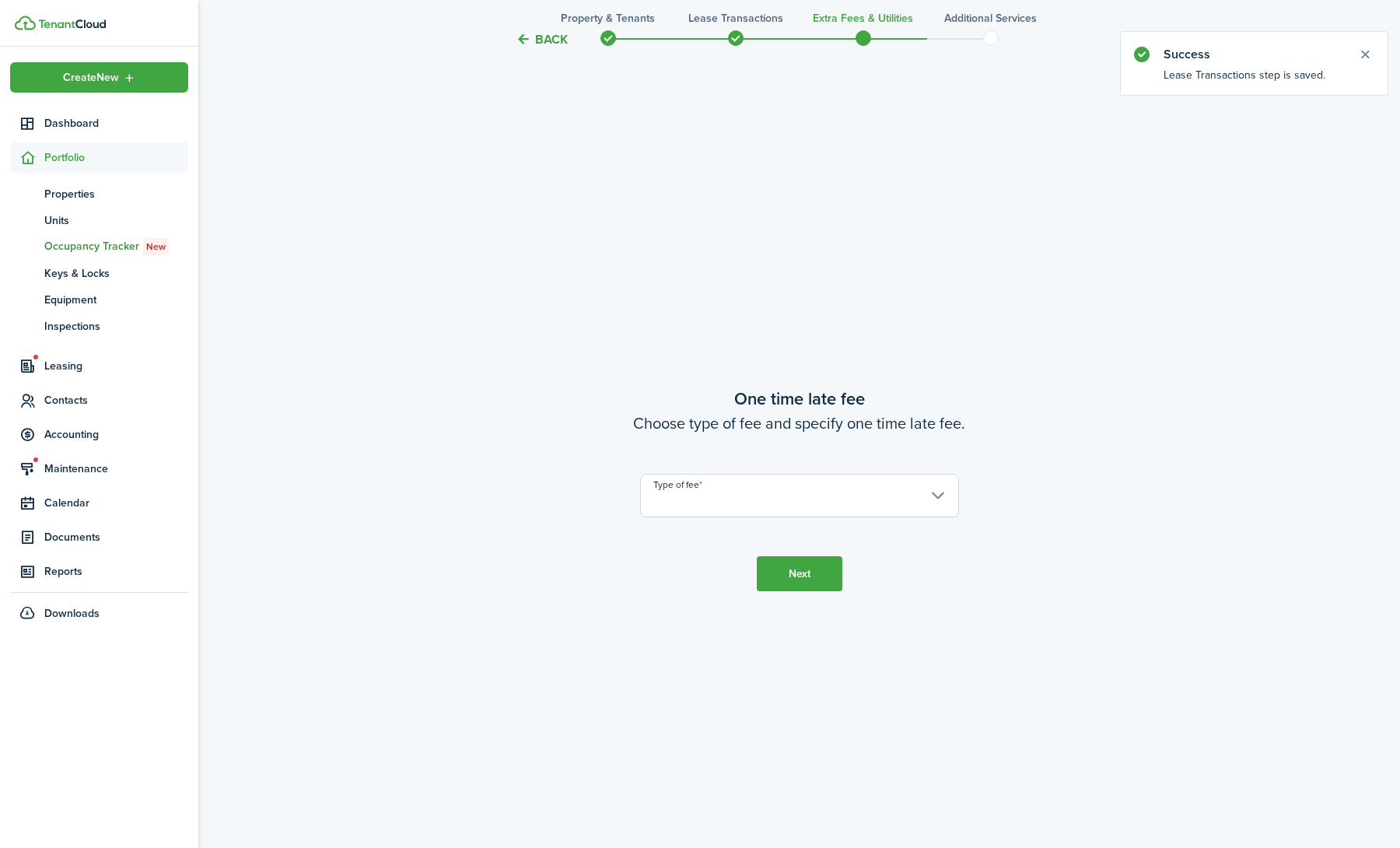
scroll to position [1591, 0]
click at [705, 495] on input "Type of fee" at bounding box center [800, 493] width 319 height 43
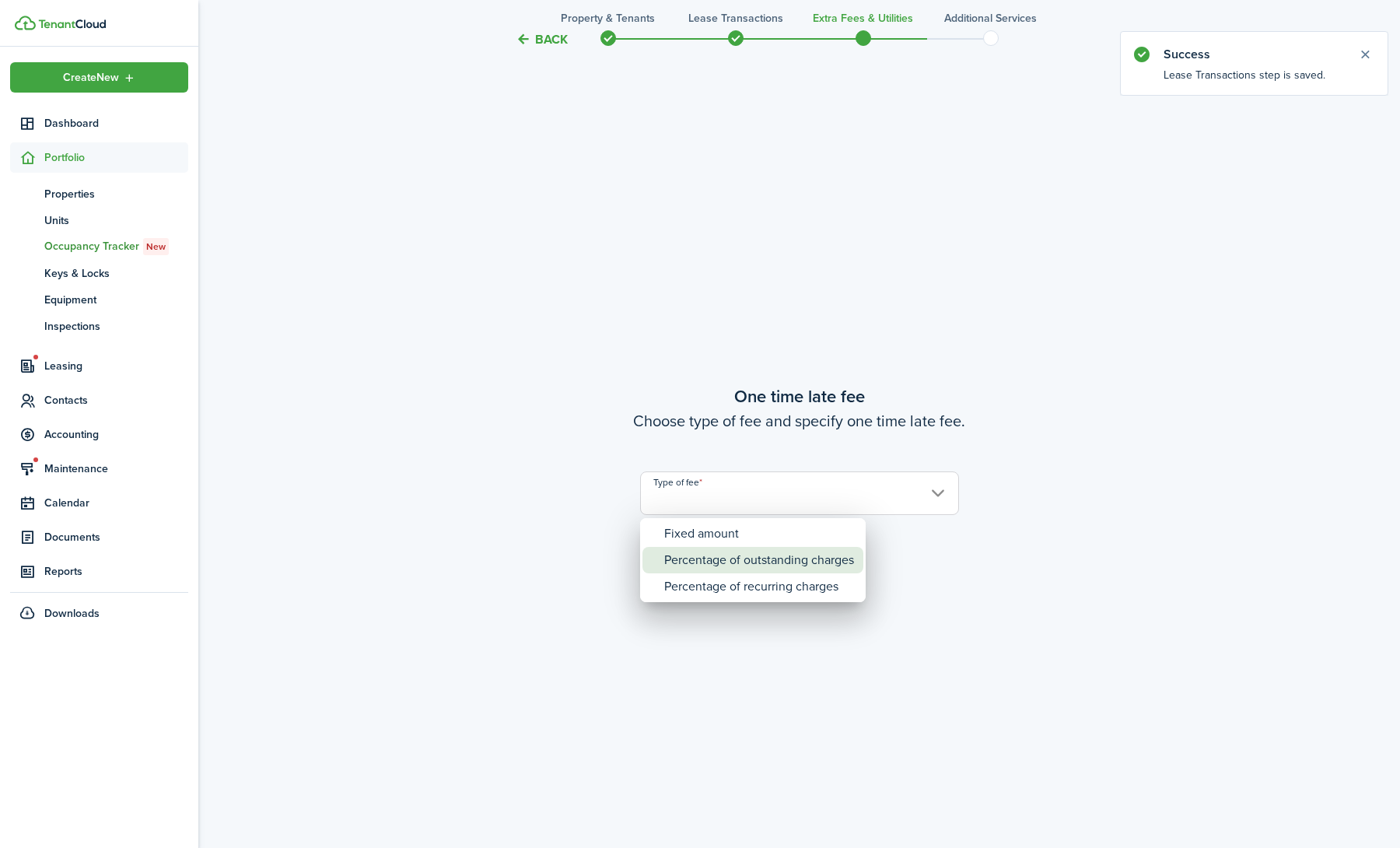
click at [686, 534] on div "Fixed amount" at bounding box center [759, 533] width 190 height 26
type input "Fixed amount"
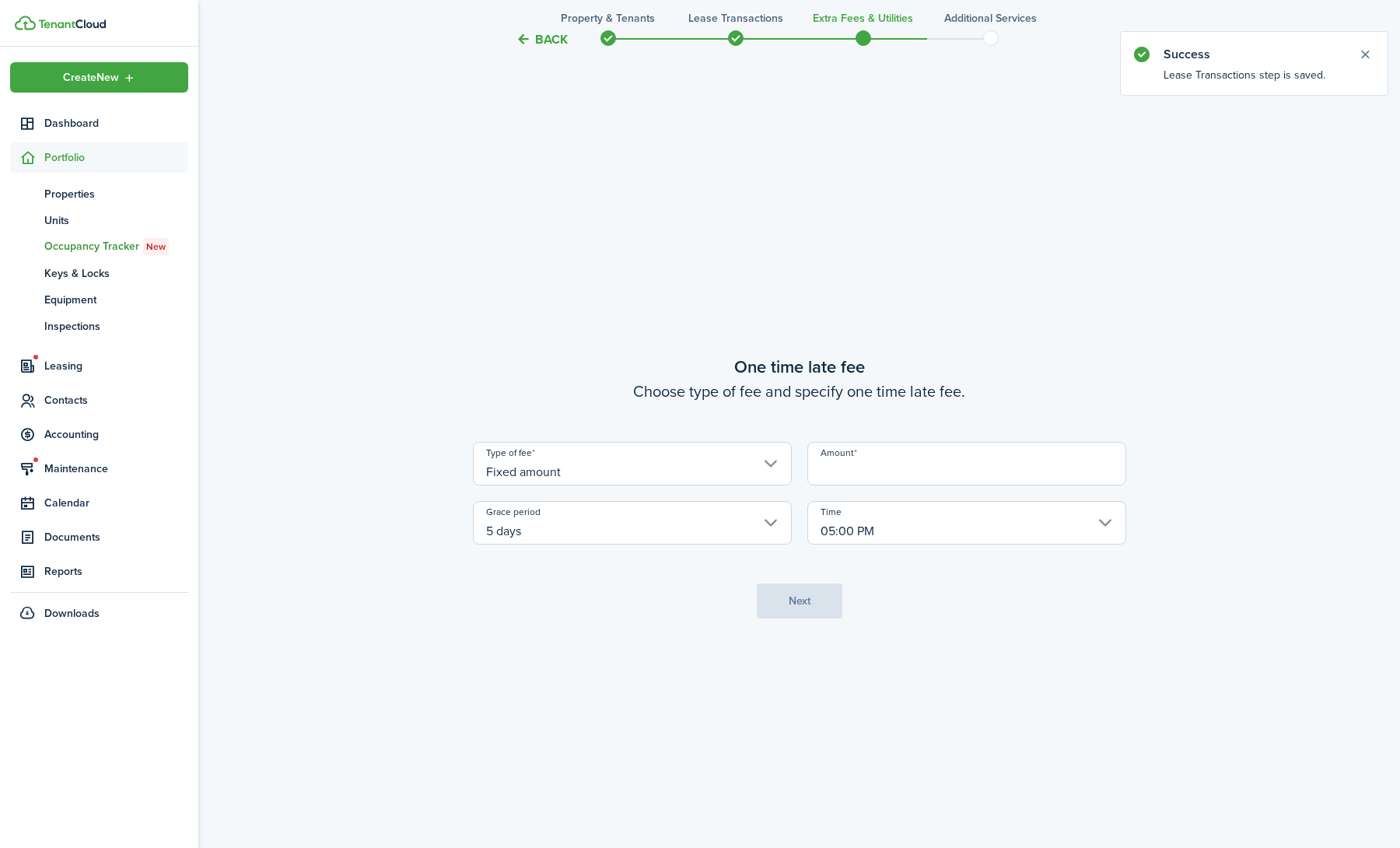
click at [720, 510] on input "5 days" at bounding box center [632, 523] width 319 height 43
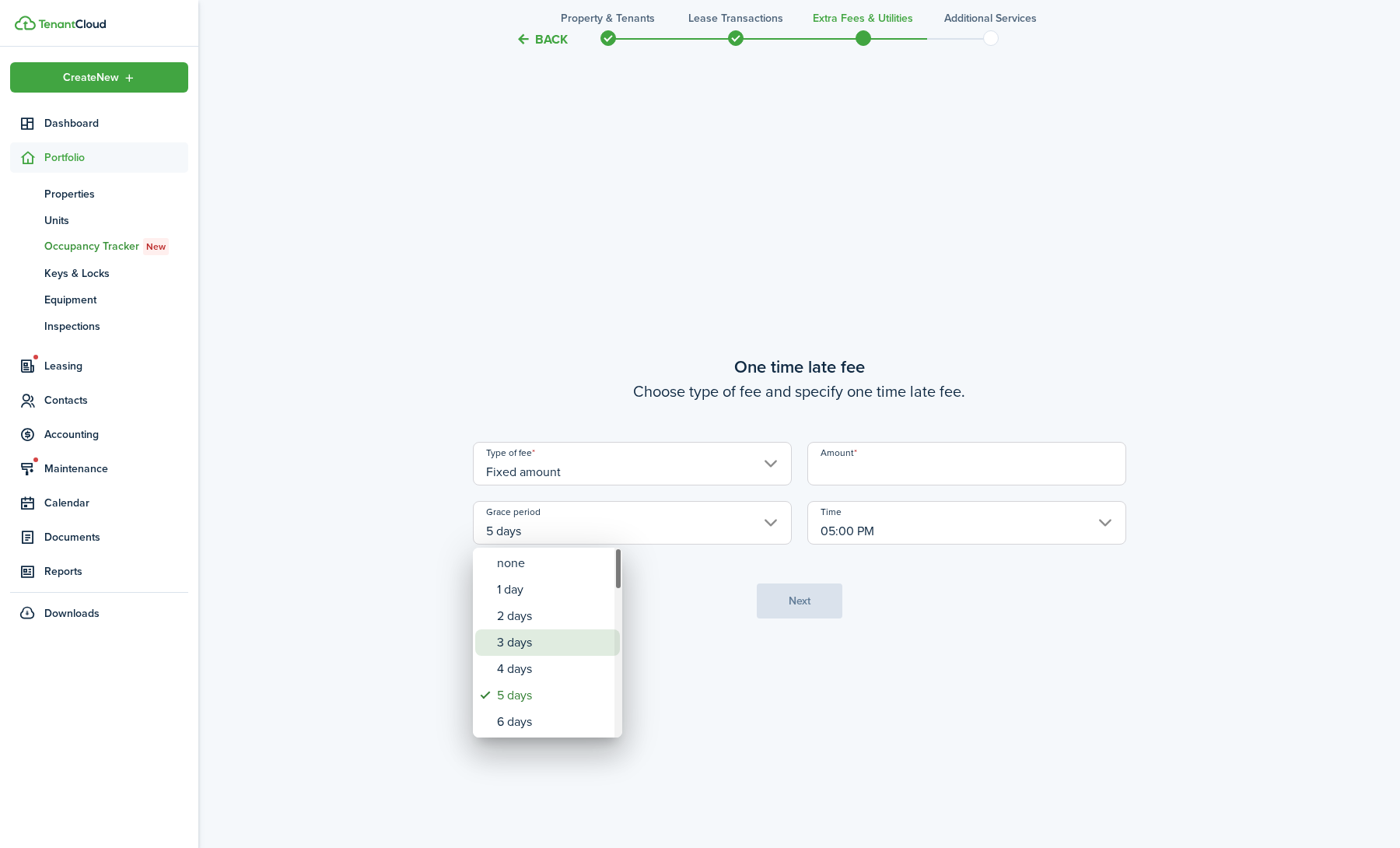
click at [537, 637] on div "3 days" at bounding box center [554, 643] width 114 height 26
type input "3 days"
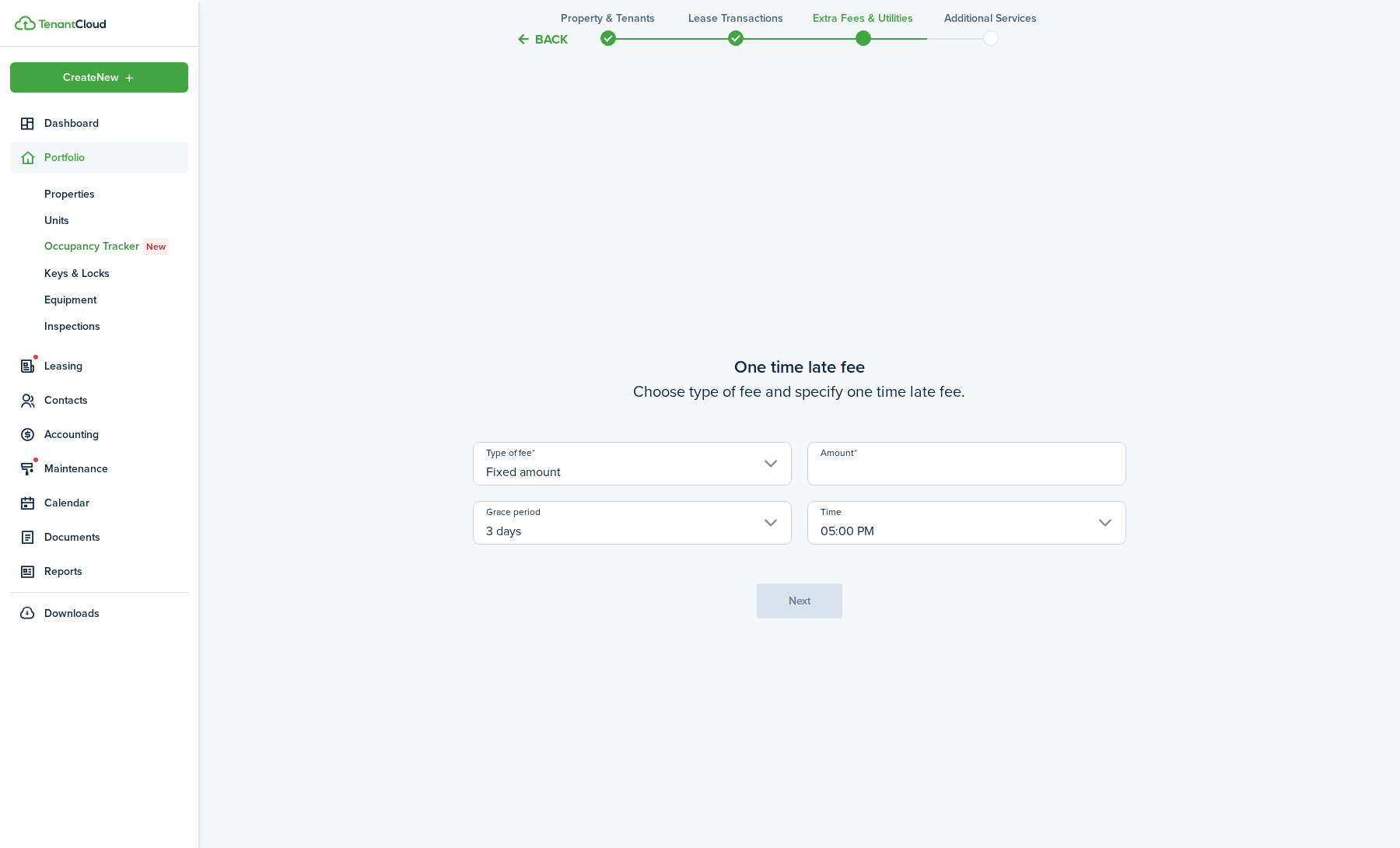
click at [848, 460] on input "Amount" at bounding box center [967, 463] width 319 height 43
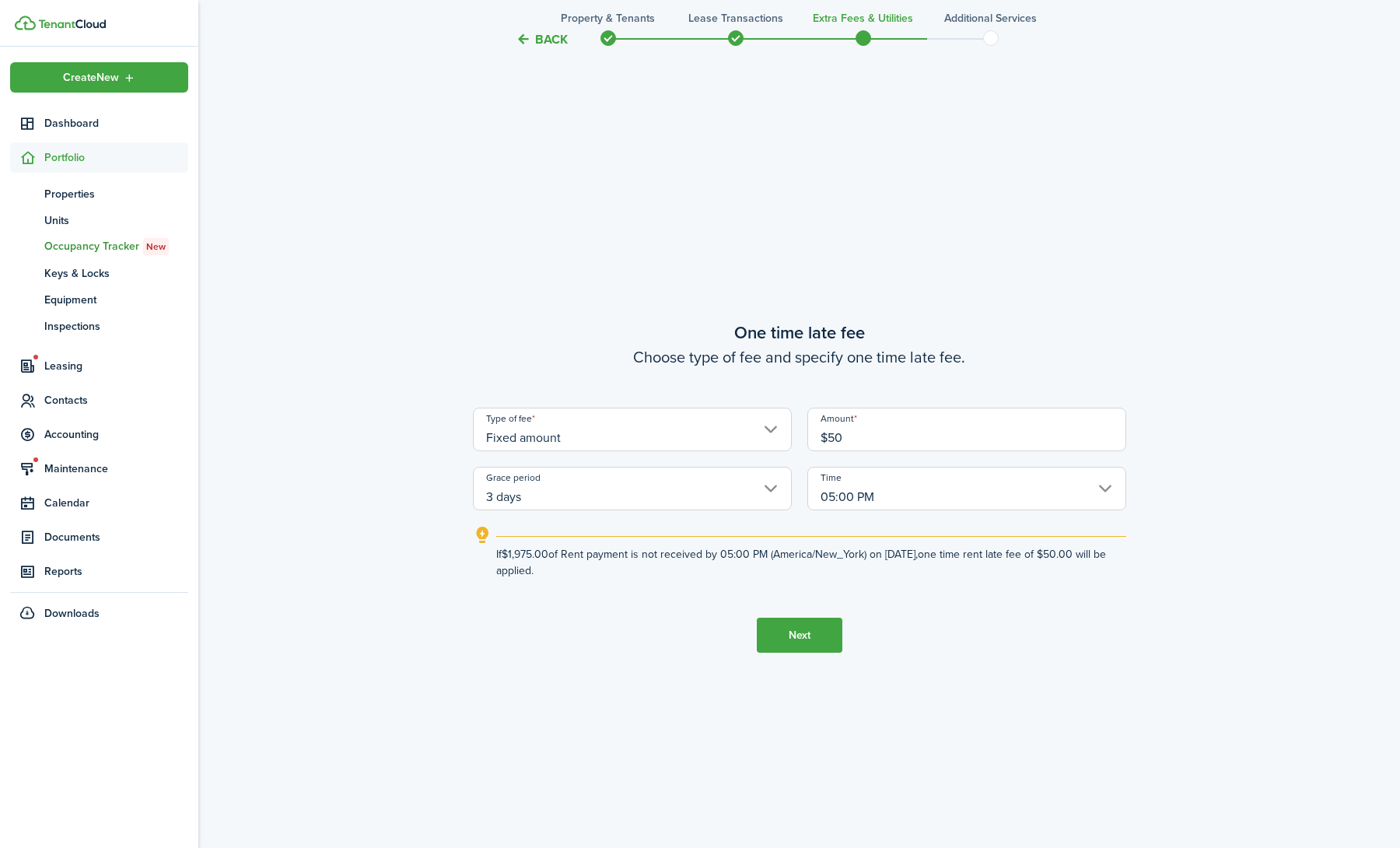
type input "$50.00"
click at [810, 643] on button "Next" at bounding box center [799, 635] width 86 height 35
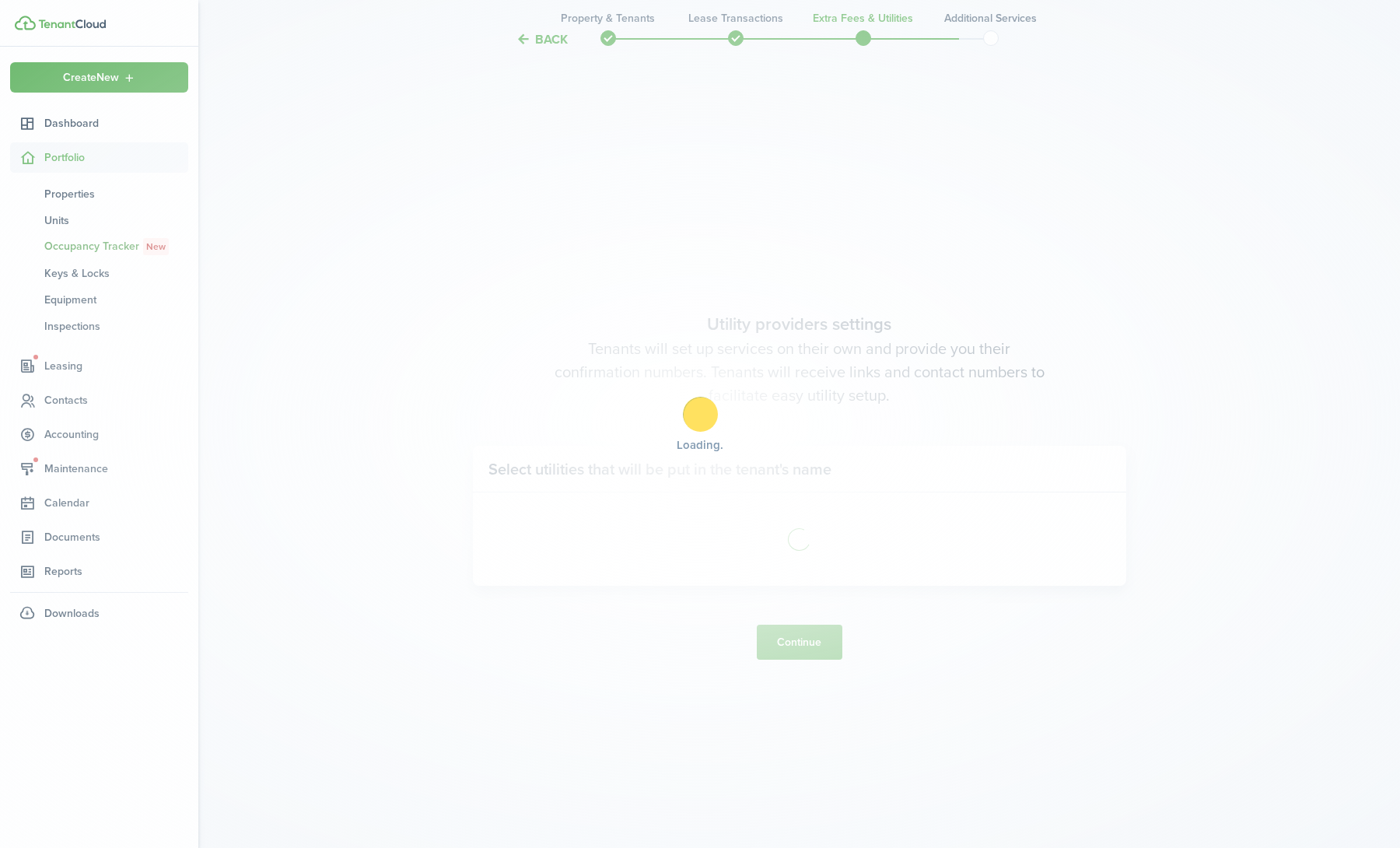
scroll to position [2439, 0]
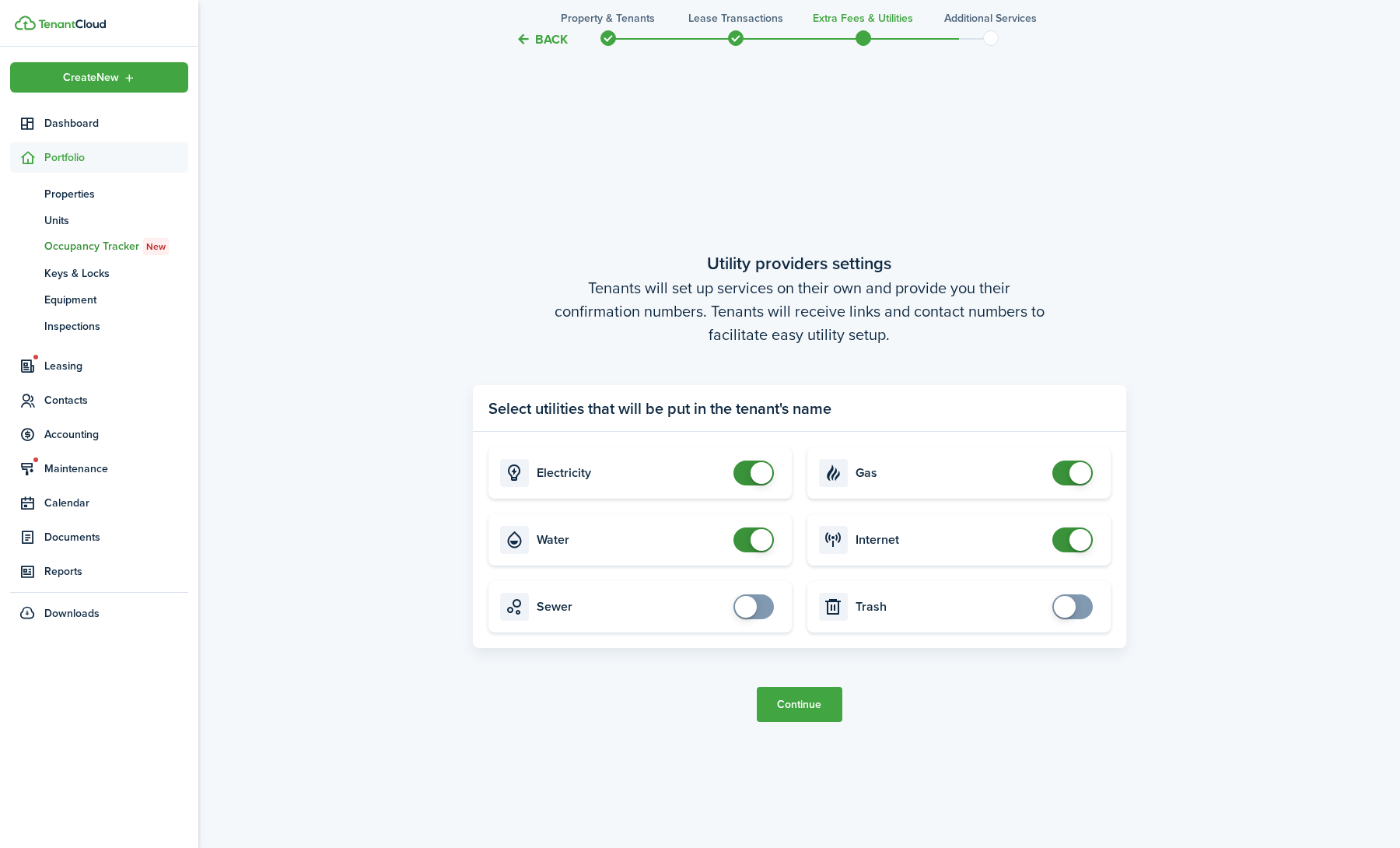
checkbox input "false"
click at [753, 544] on span at bounding box center [761, 540] width 22 height 22
checkbox input "false"
click at [1067, 477] on span at bounding box center [1072, 473] width 15 height 25
click at [786, 698] on button "Continue" at bounding box center [799, 704] width 86 height 35
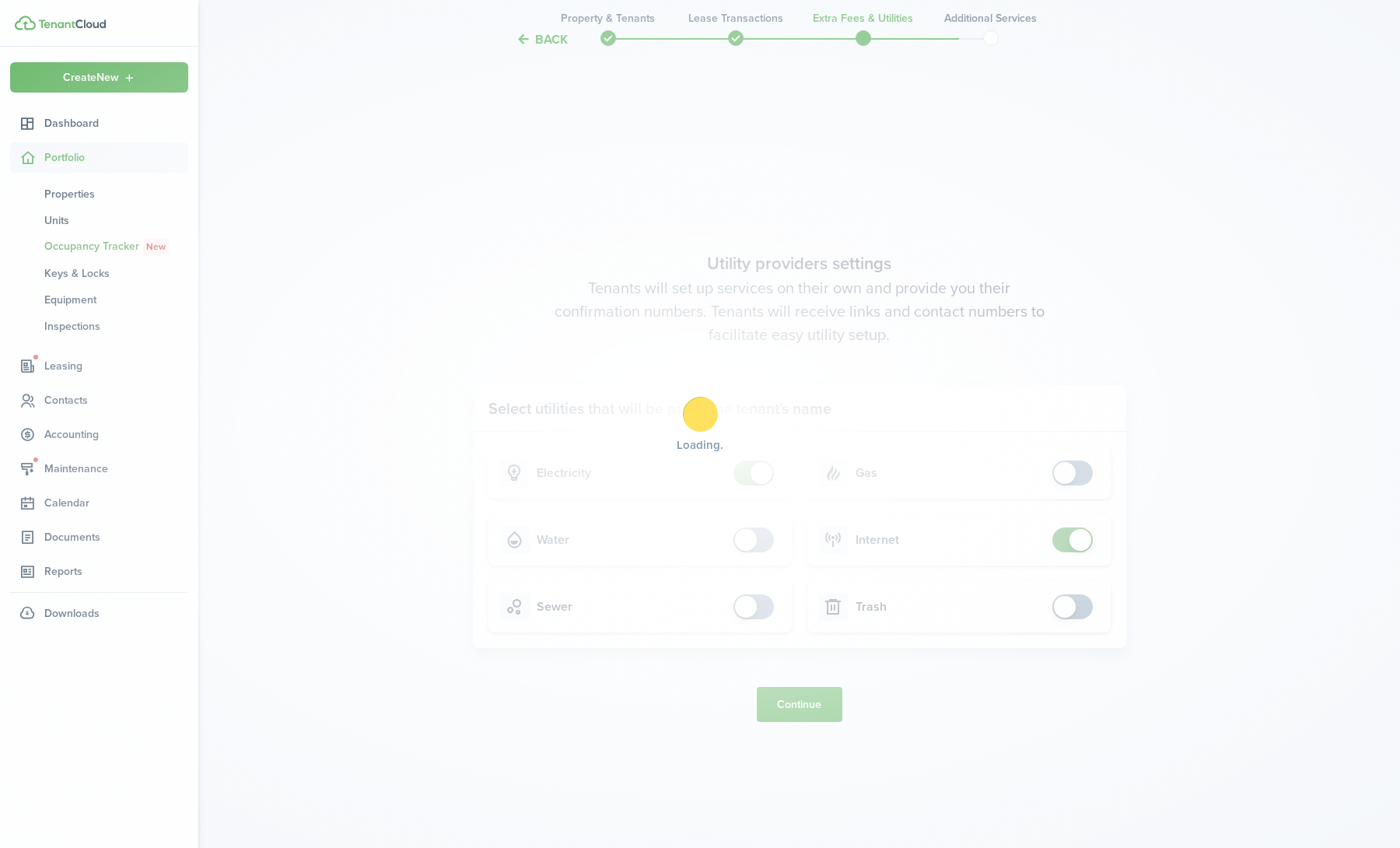
scroll to position [0, 0]
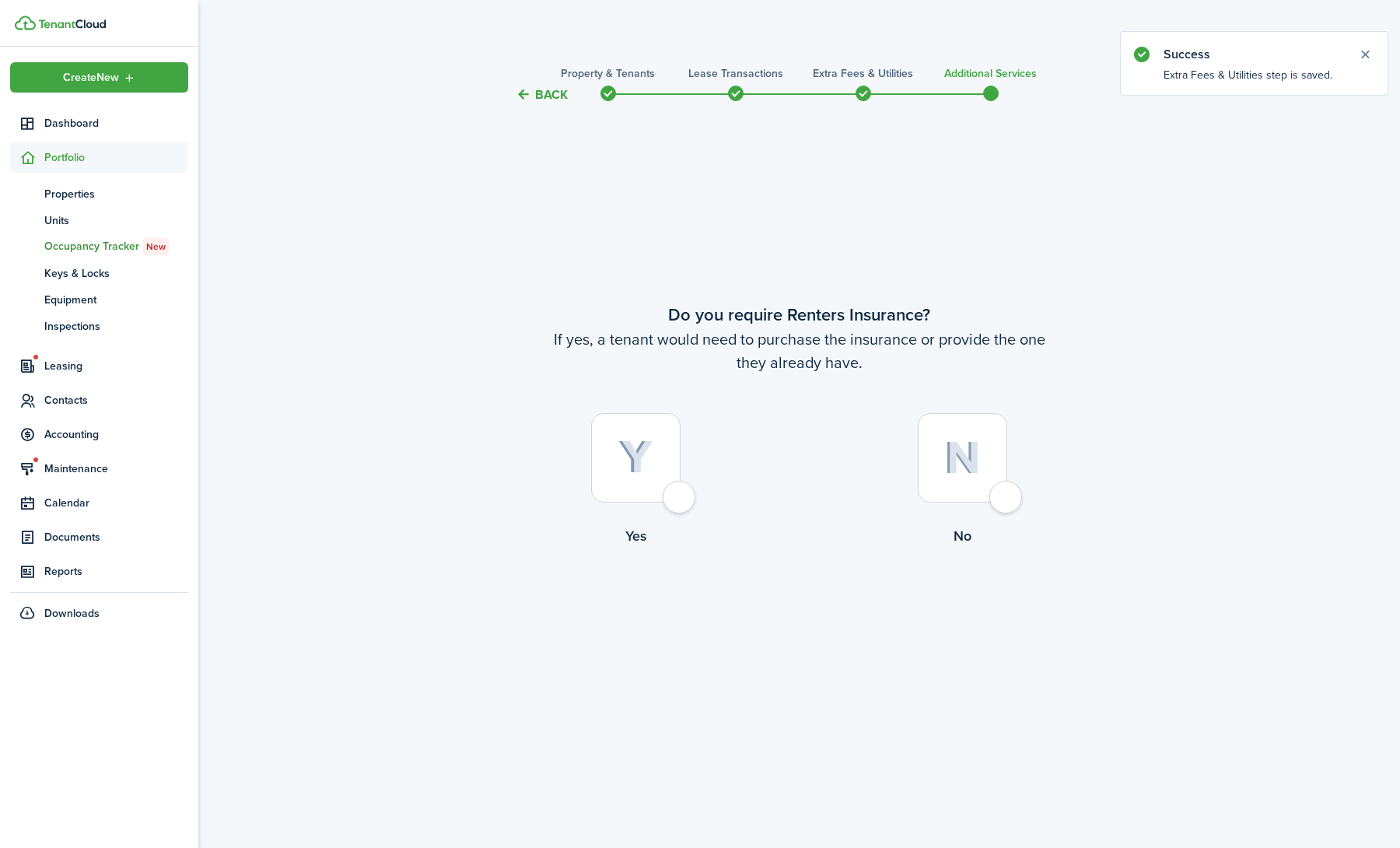
click at [905, 468] on label "No" at bounding box center [963, 484] width 327 height 141
radio input "true"
click at [791, 616] on button "Complete move in" at bounding box center [799, 610] width 114 height 35
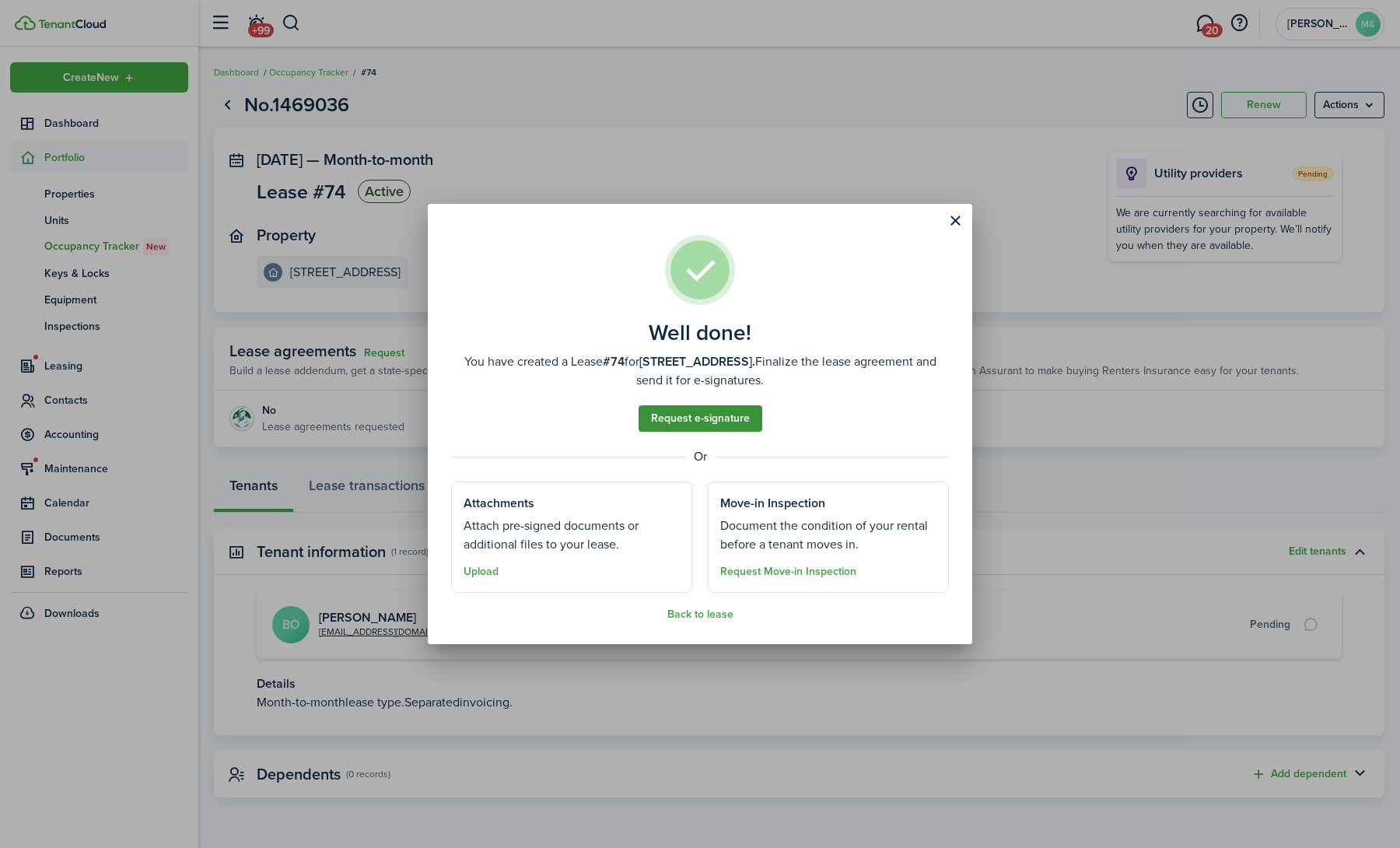
click at [710, 426] on link "Request e-signature" at bounding box center [700, 418] width 123 height 26
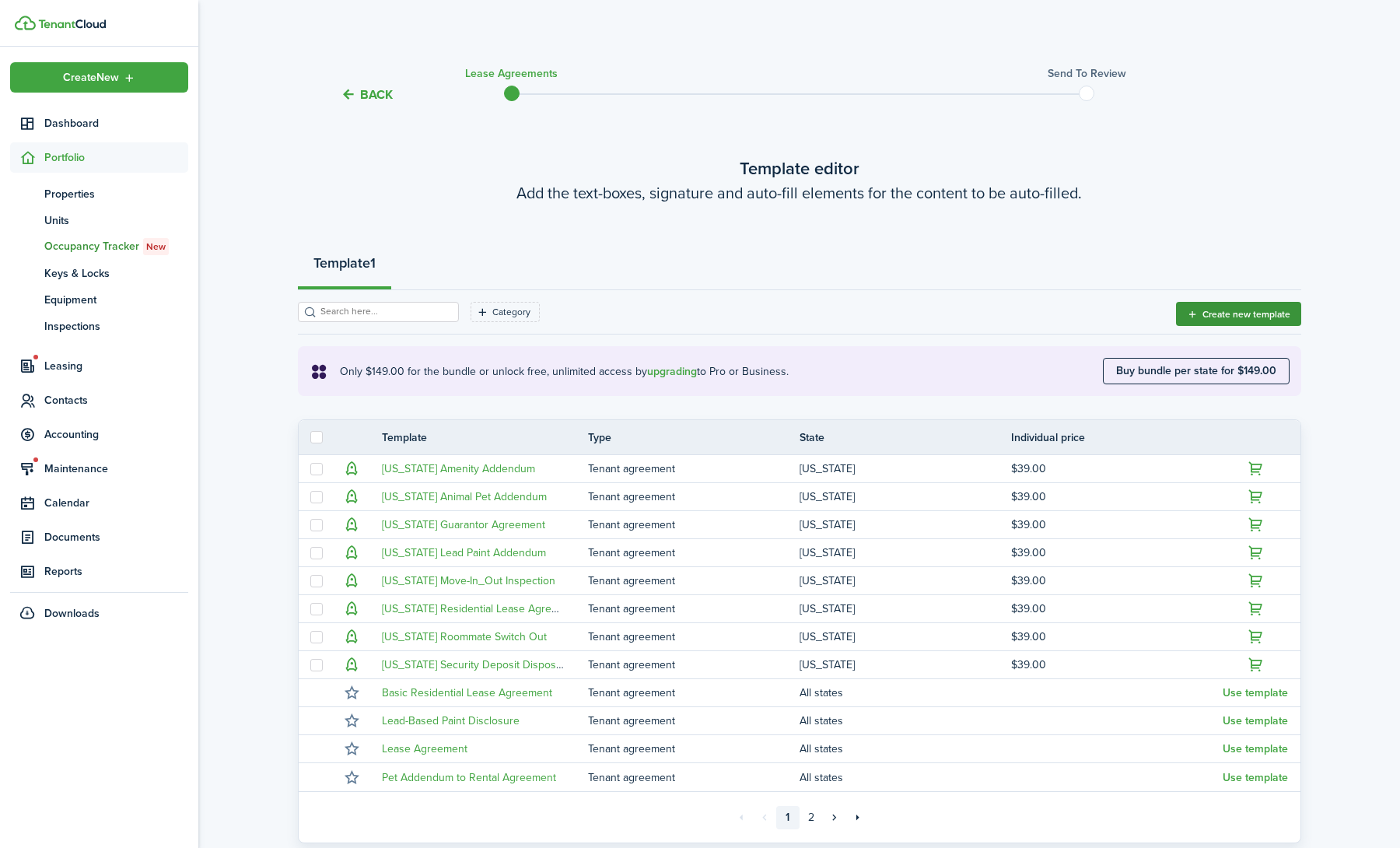
click at [1252, 311] on button "Create new template" at bounding box center [1239, 314] width 125 height 24
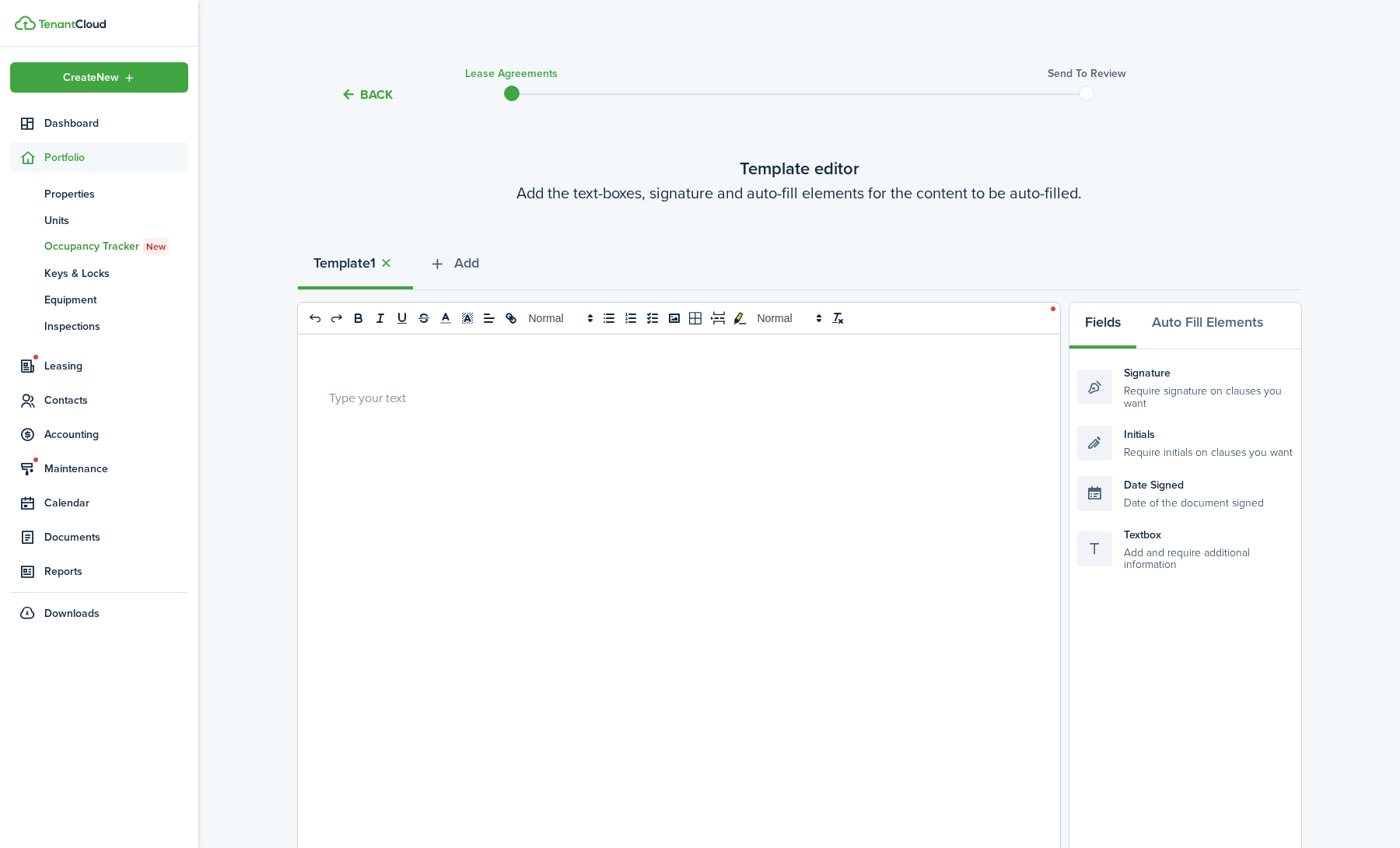
click at [386, 441] on div at bounding box center [673, 640] width 750 height 611
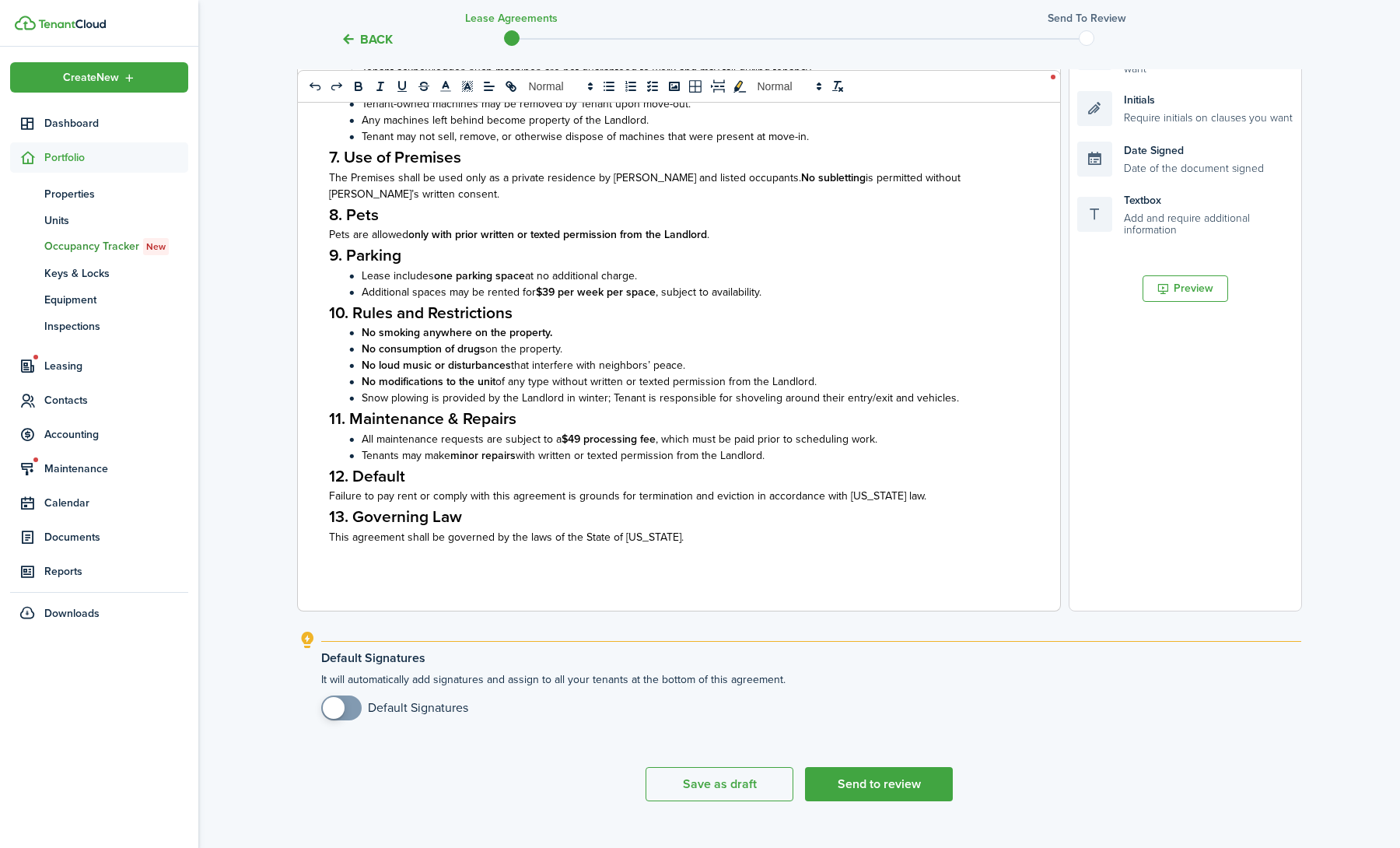
scroll to position [362, 0]
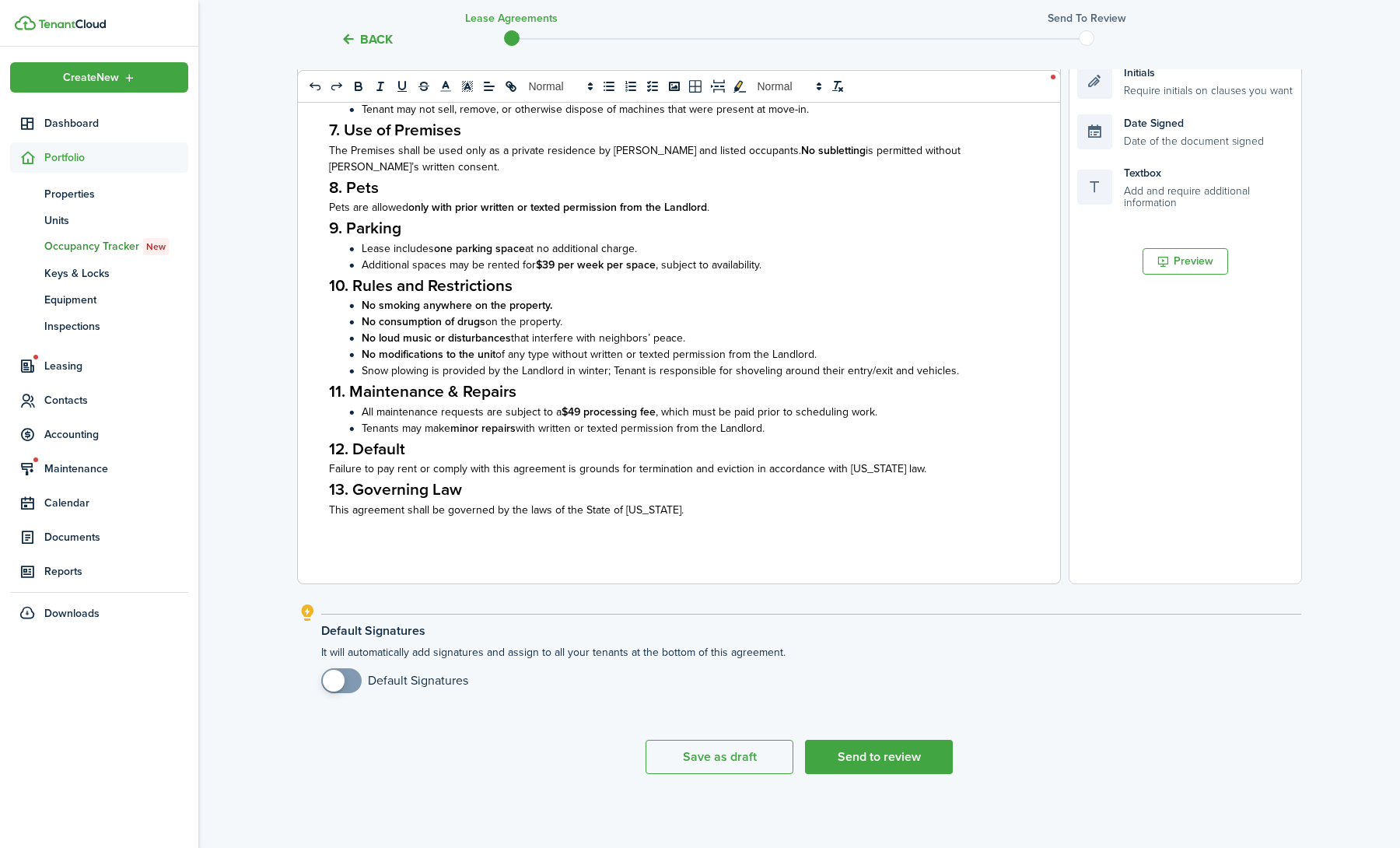
click at [389, 678] on input "checkbox" at bounding box center [395, 681] width 147 height 25
checkbox input "true"
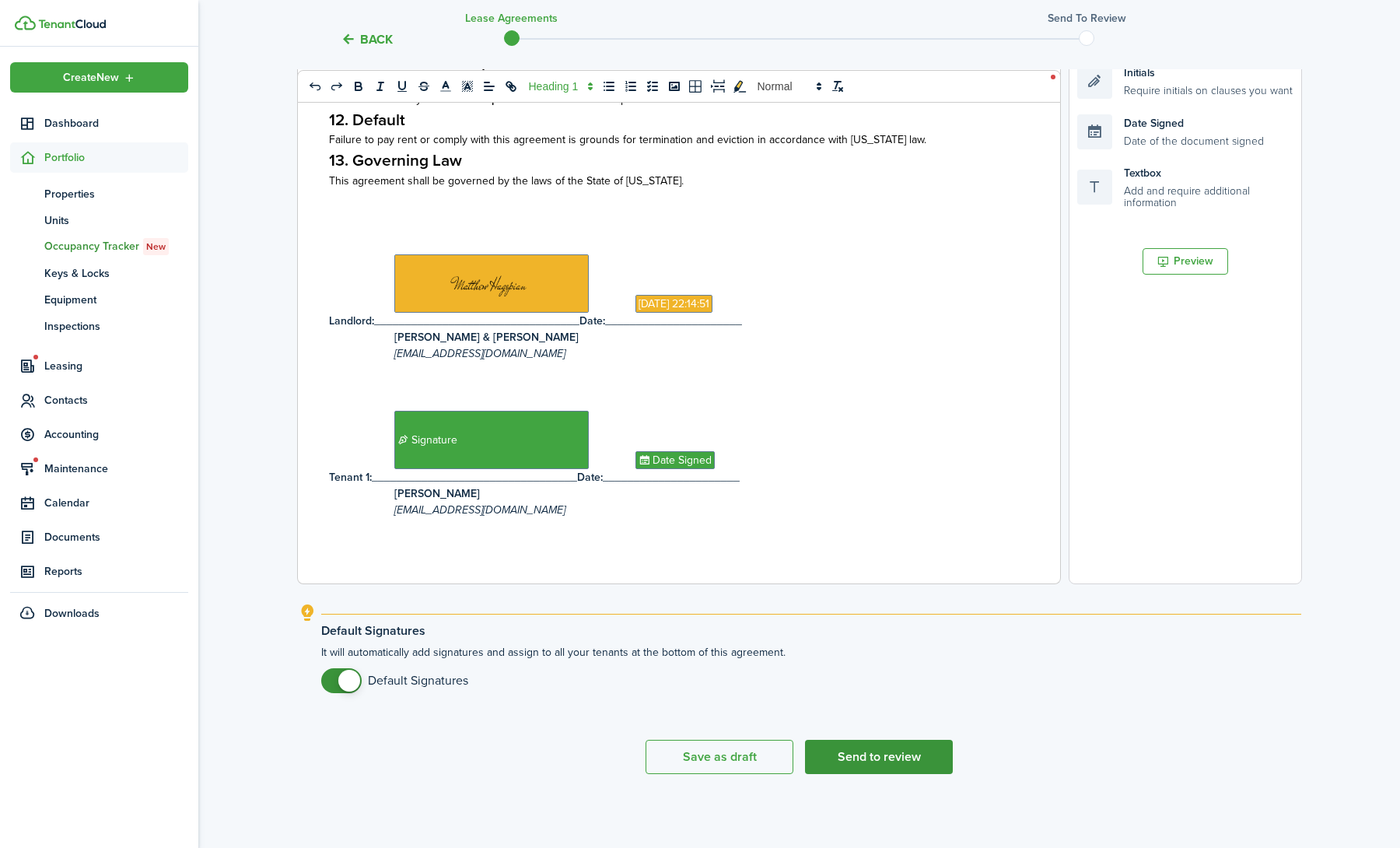
click at [900, 753] on button "Send to review" at bounding box center [879, 757] width 148 height 34
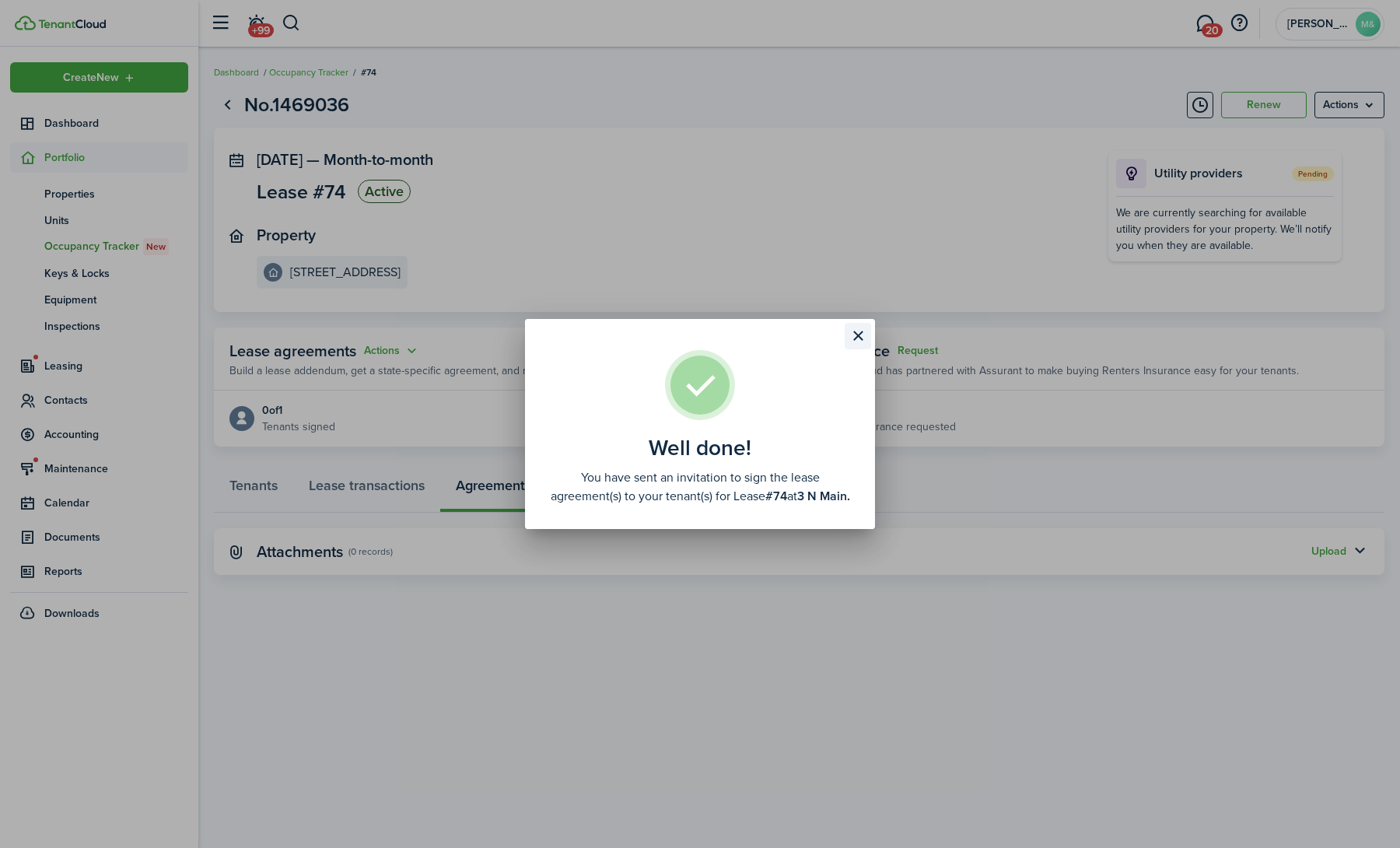
click at [863, 326] on button "Close modal" at bounding box center [858, 335] width 26 height 26
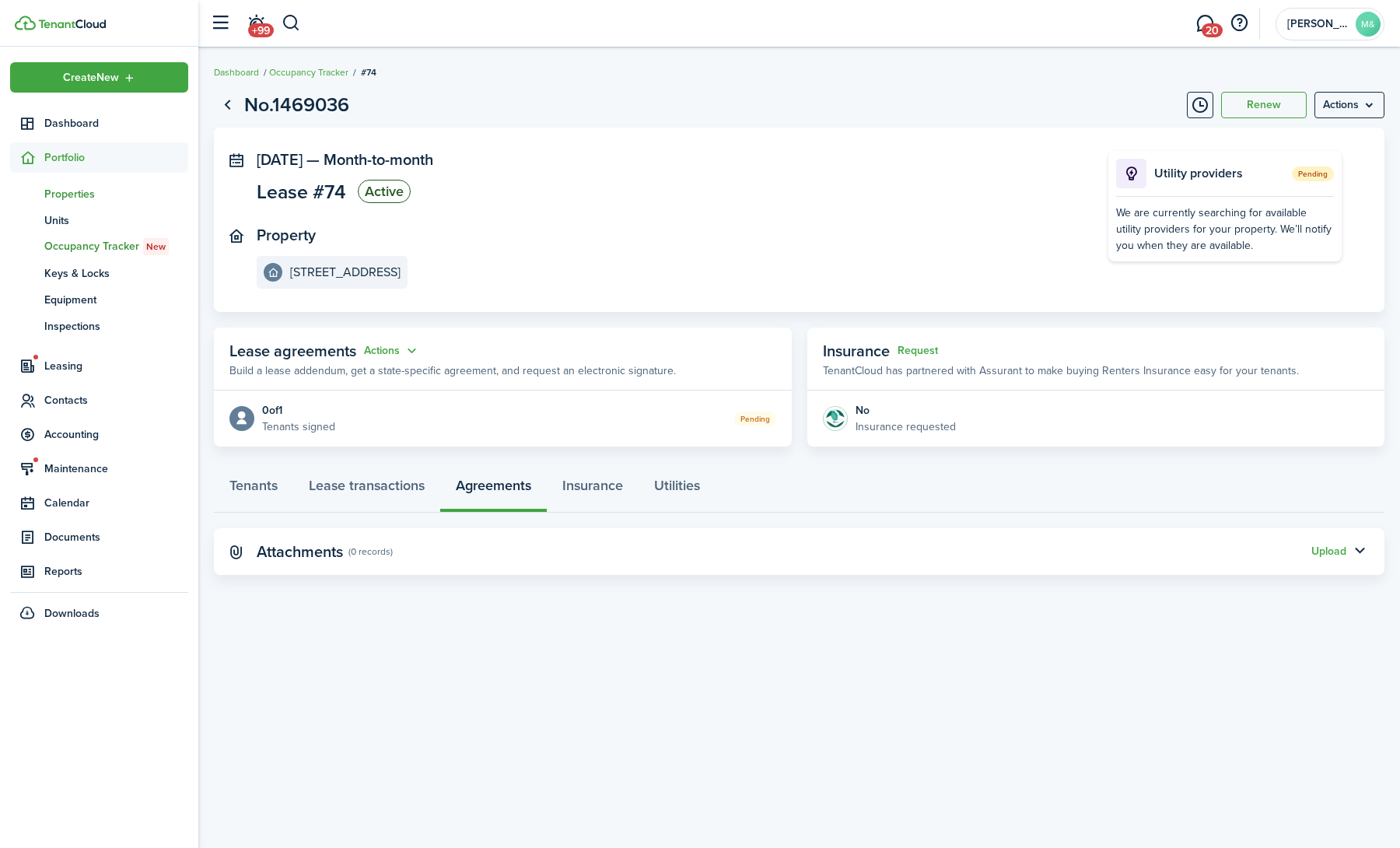
click at [64, 196] on span "Properties" at bounding box center [116, 194] width 144 height 16
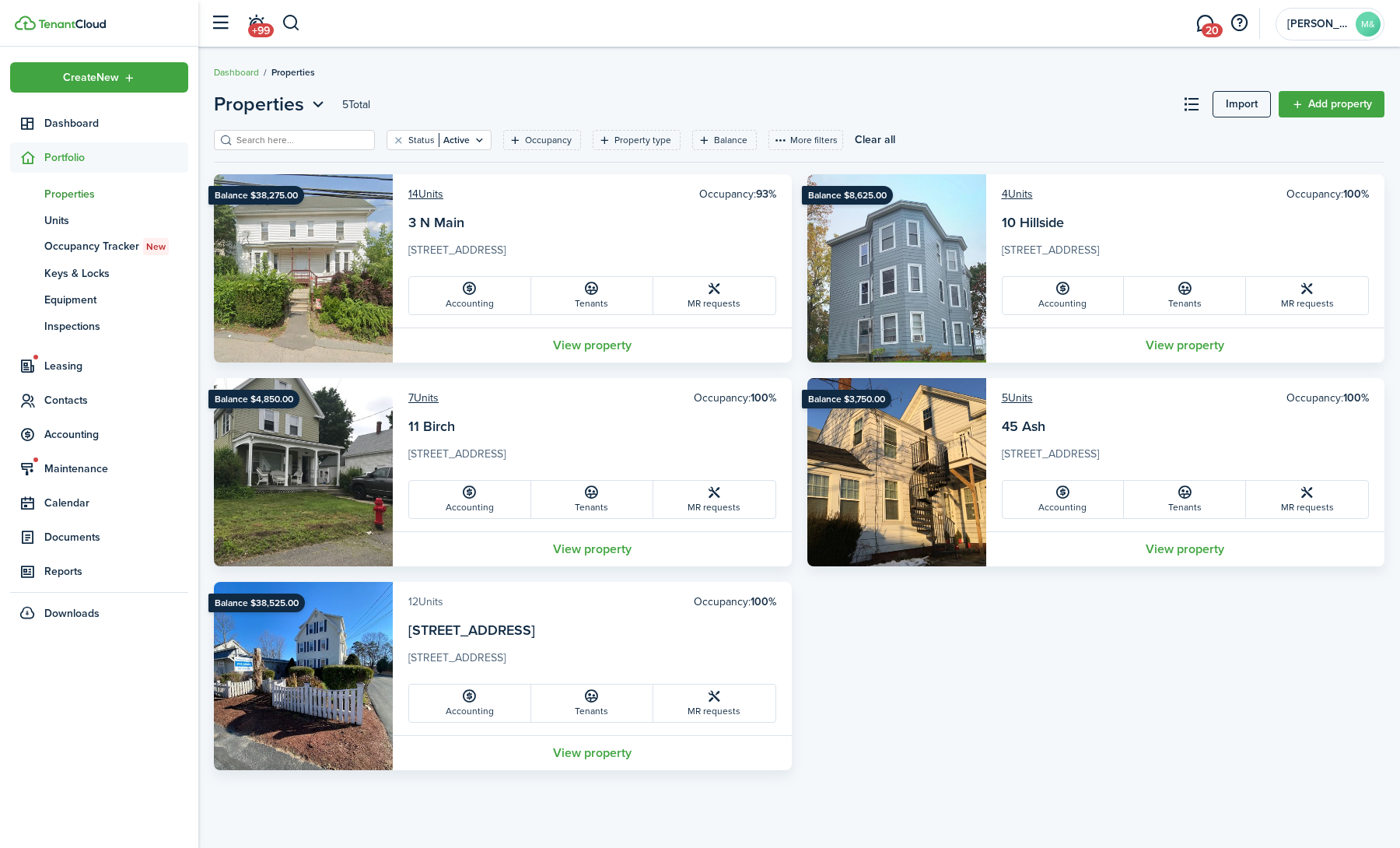
click at [423, 599] on link "12 Units" at bounding box center [425, 602] width 35 height 16
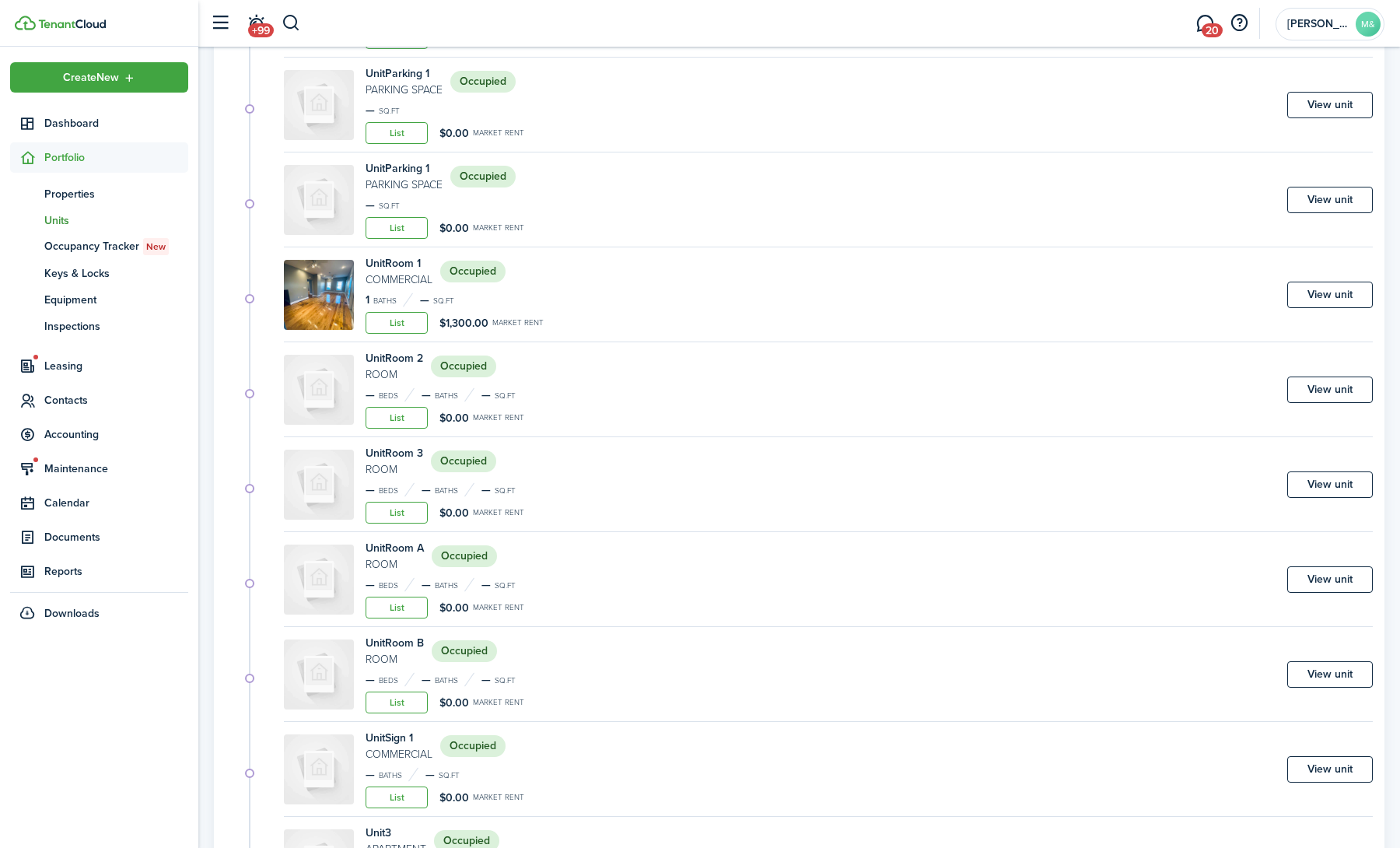
scroll to position [307, 0]
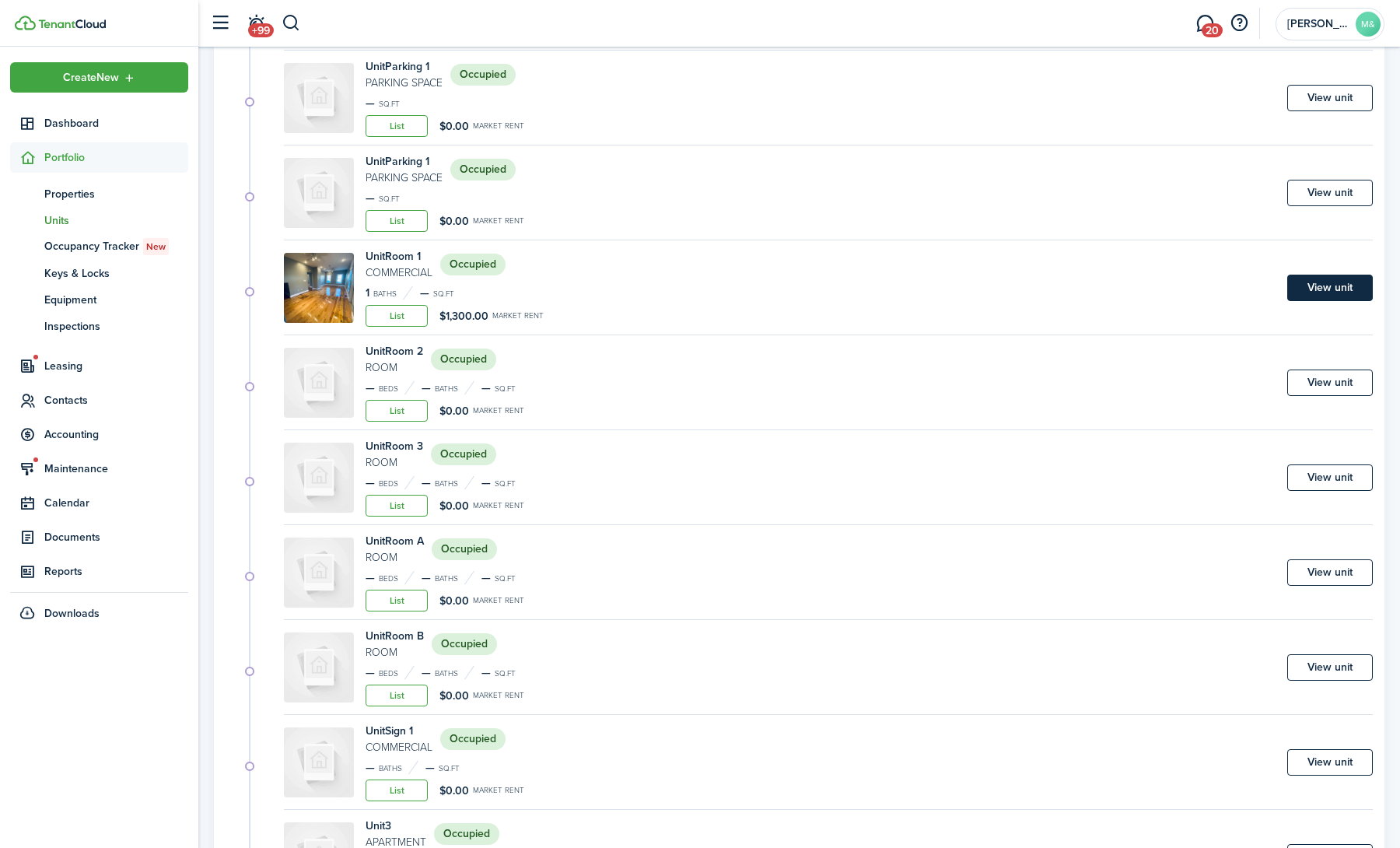
click at [1318, 279] on link "View unit" at bounding box center [1330, 287] width 86 height 26
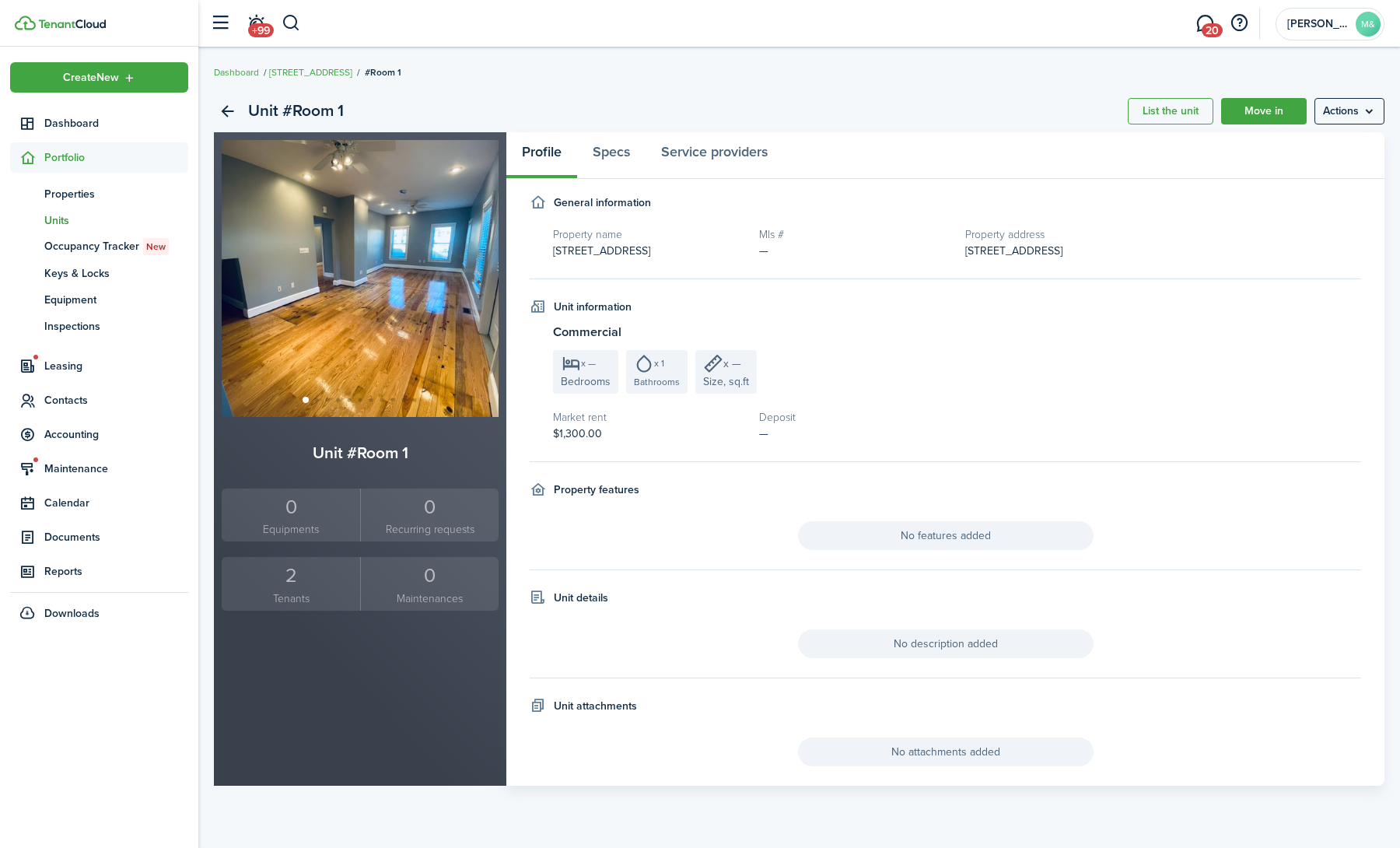
click at [294, 583] on div "2" at bounding box center [290, 576] width 131 height 30
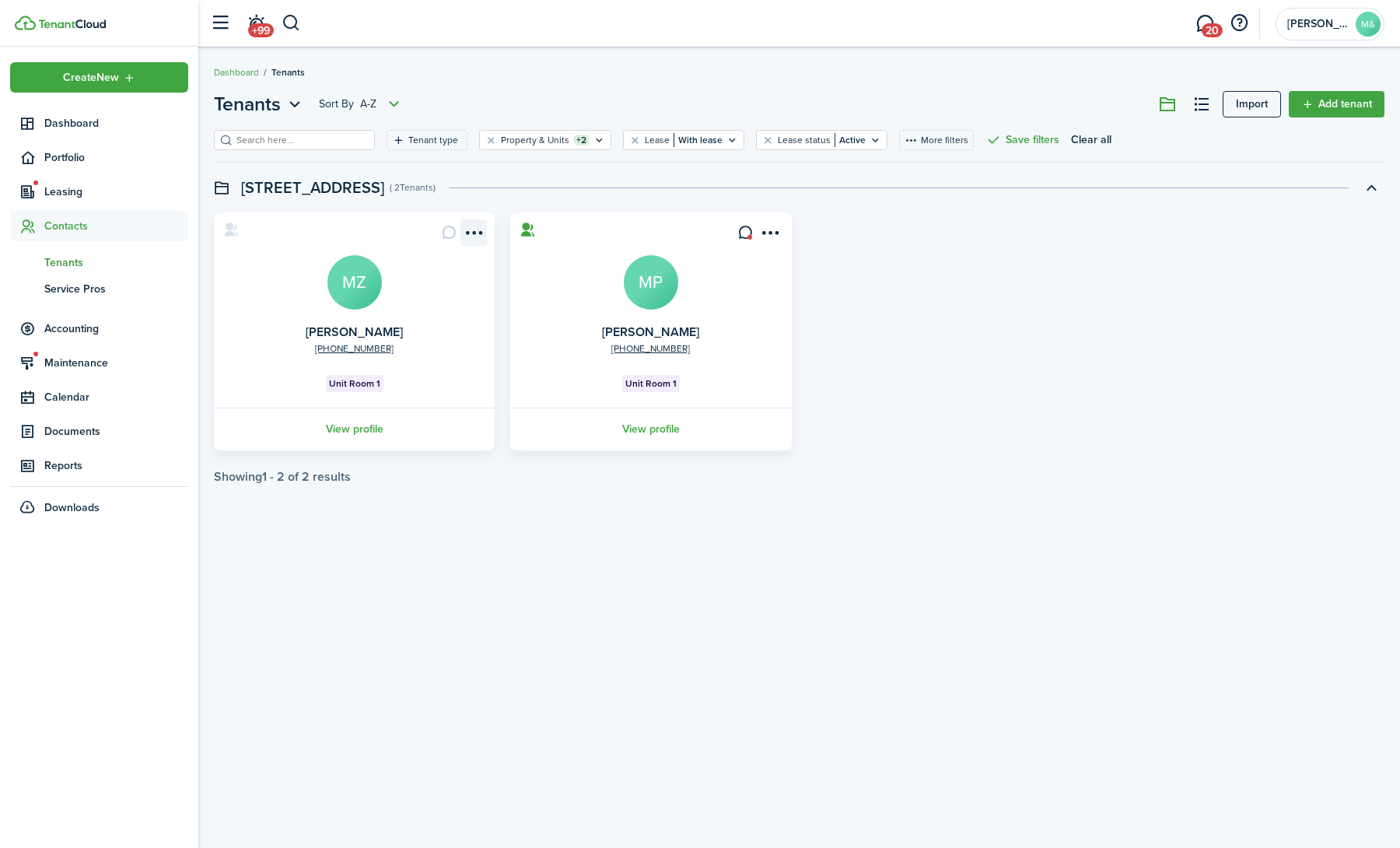
click at [477, 224] on menu-btn-icon "Open menu" at bounding box center [473, 233] width 26 height 26
click at [347, 216] on card "[PHONE_NUMBER] [PERSON_NAME] MZ Unit Room 1 View profile" at bounding box center [354, 332] width 281 height 238
click at [364, 285] on avatar-text "MZ" at bounding box center [355, 282] width 54 height 54
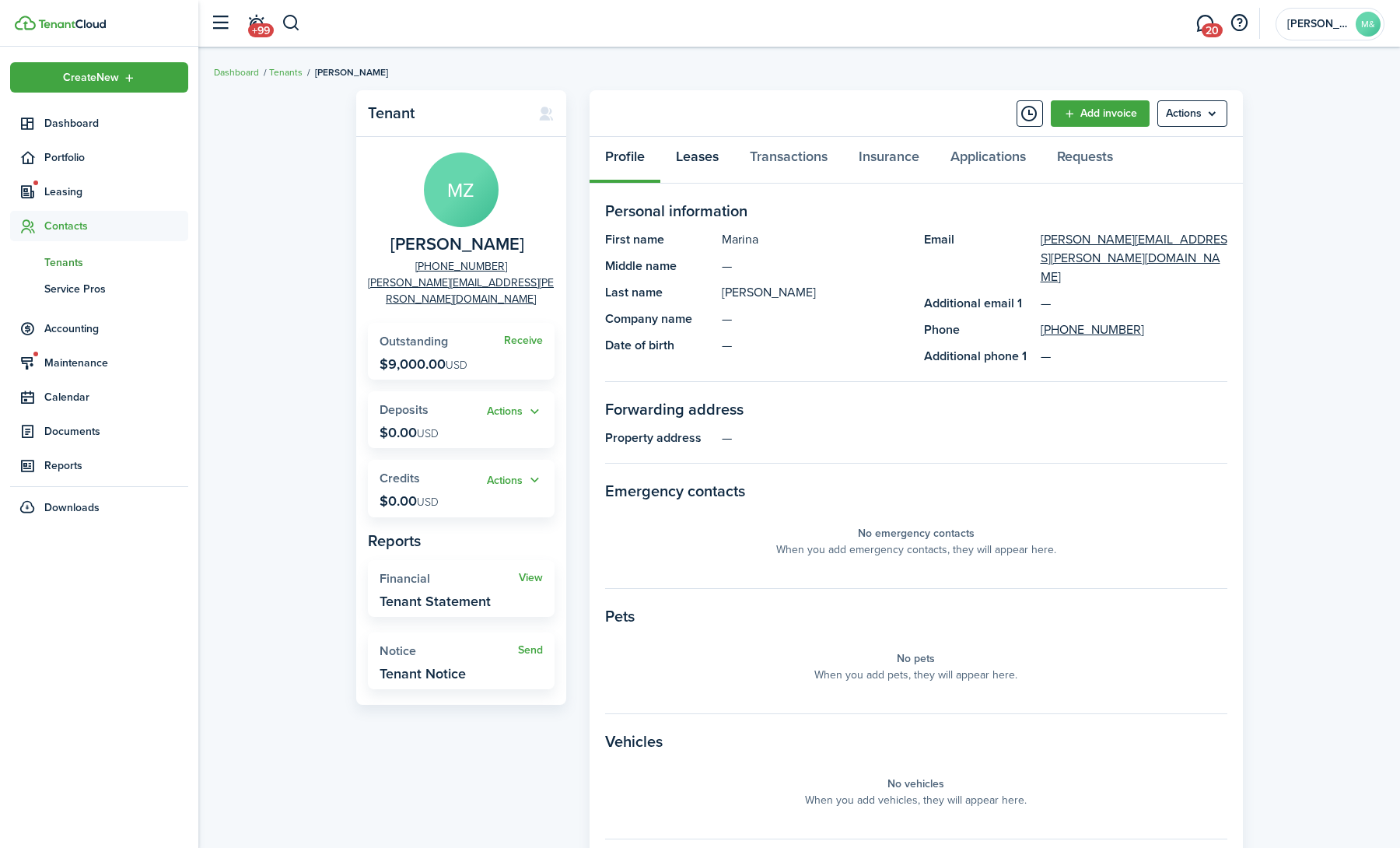
click at [715, 154] on link "Leases" at bounding box center [697, 160] width 74 height 47
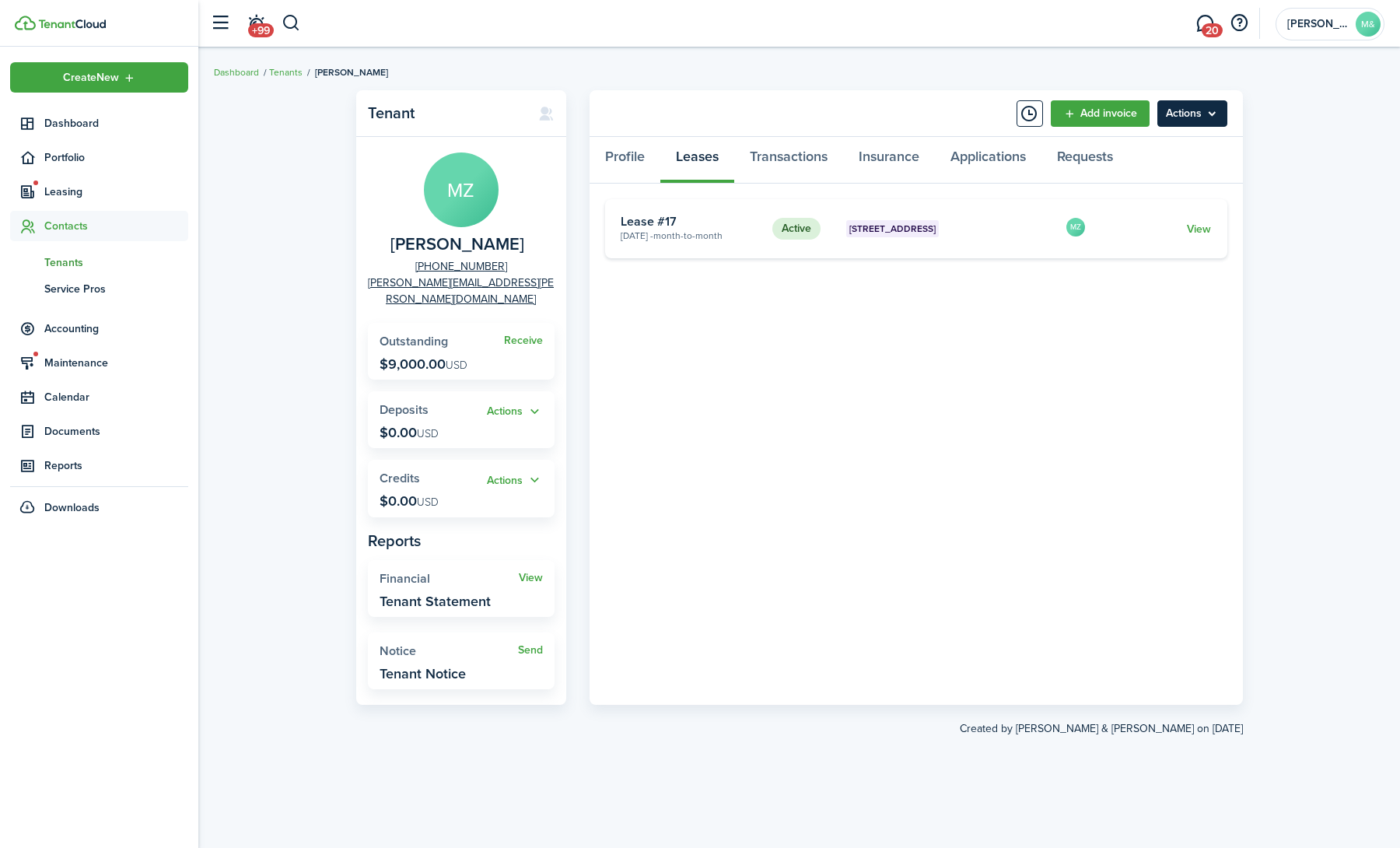
click at [1186, 109] on menu-btn "Actions" at bounding box center [1193, 113] width 70 height 26
click at [943, 304] on tenant-view-lease "Active [STREET_ADDRESS][GEOGRAPHIC_DATA] 1 [DATE] - Month-to-month Lease #17 MZ…" at bounding box center [916, 444] width 623 height 490
click at [1205, 113] on menu-btn "Actions" at bounding box center [1193, 113] width 70 height 26
click at [662, 522] on tenant-view-lease "Active [STREET_ADDRESS][GEOGRAPHIC_DATA] 1 [DATE] - Month-to-month Lease #17 MZ…" at bounding box center [916, 444] width 623 height 490
click at [1211, 109] on menu-btn "Actions" at bounding box center [1193, 113] width 70 height 26
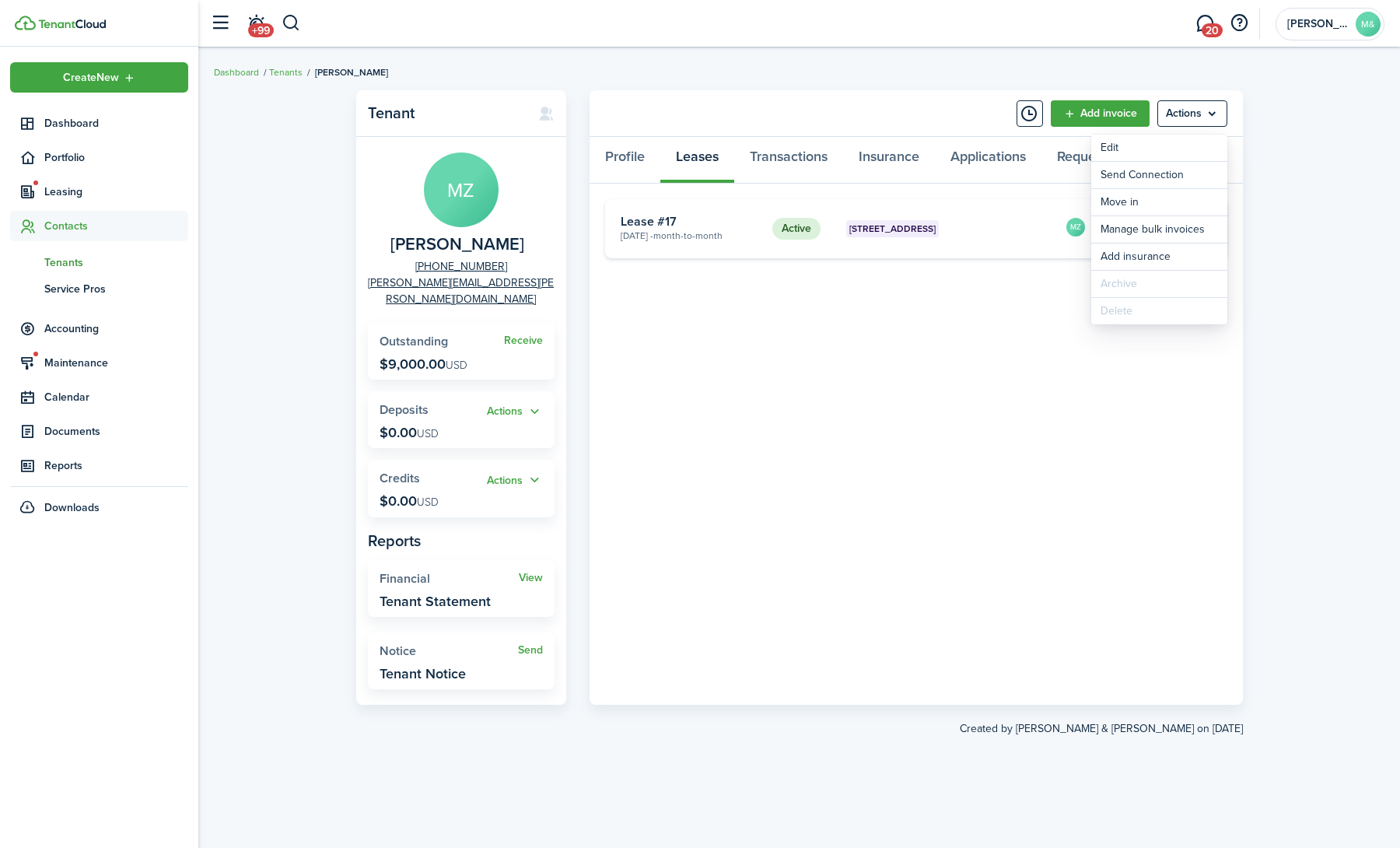
click at [286, 64] on ul "Dashboard Tenants [PERSON_NAME]" at bounding box center [300, 72] width 174 height 20
click at [277, 68] on link "Tenants" at bounding box center [286, 73] width 33 height 14
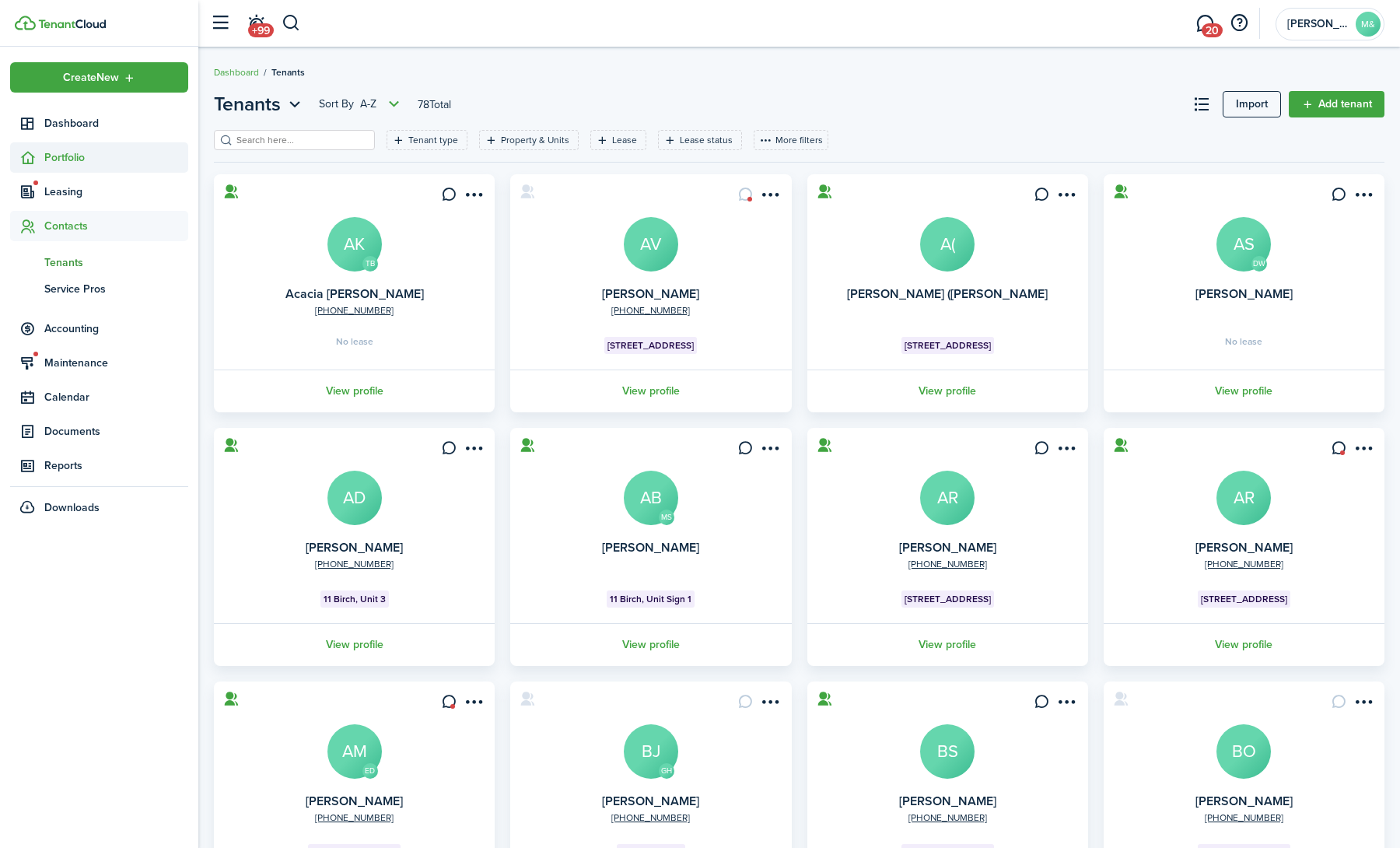
click at [93, 151] on span "Portfolio" at bounding box center [116, 158] width 144 height 16
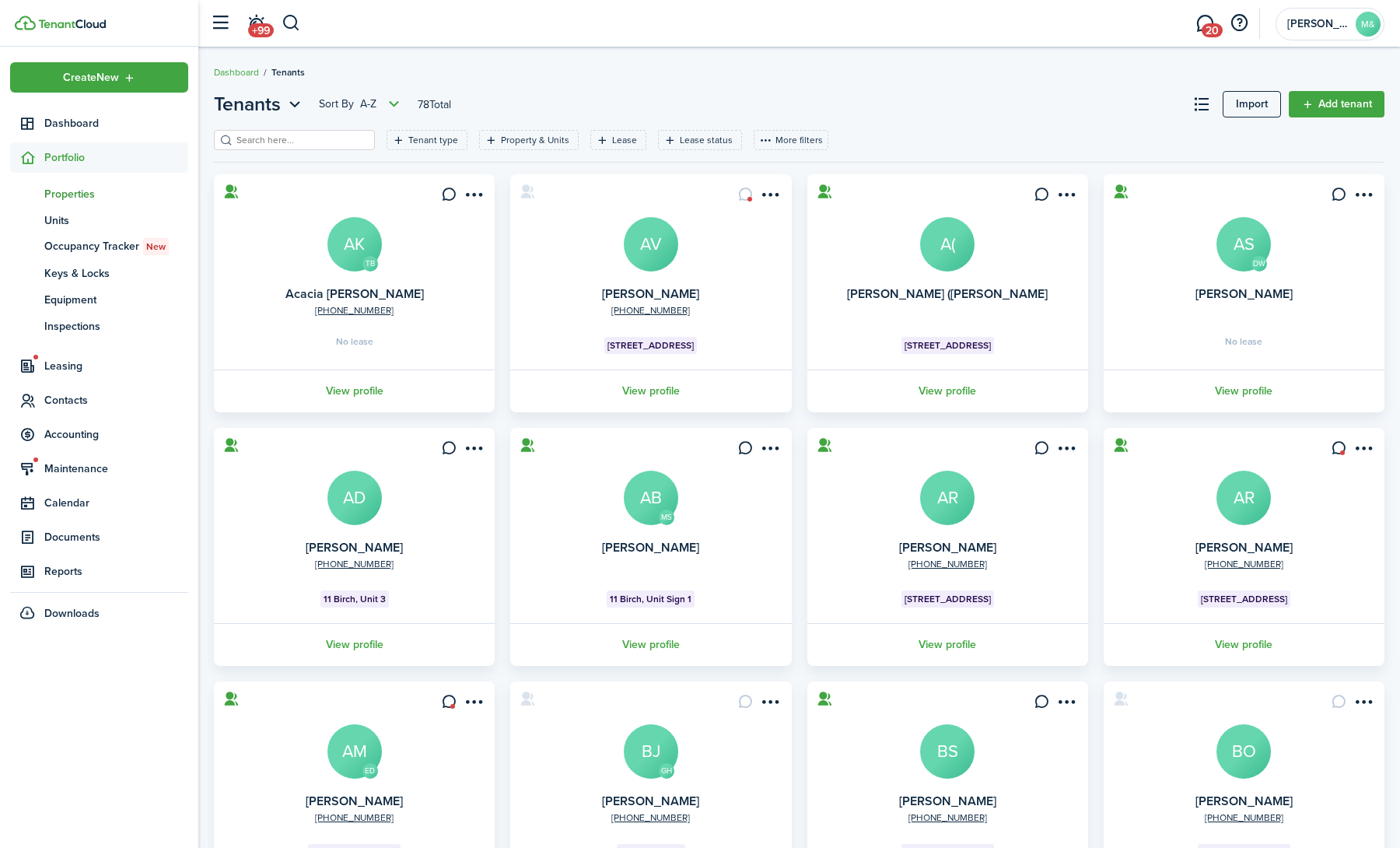
click at [64, 193] on span "Properties" at bounding box center [116, 194] width 144 height 16
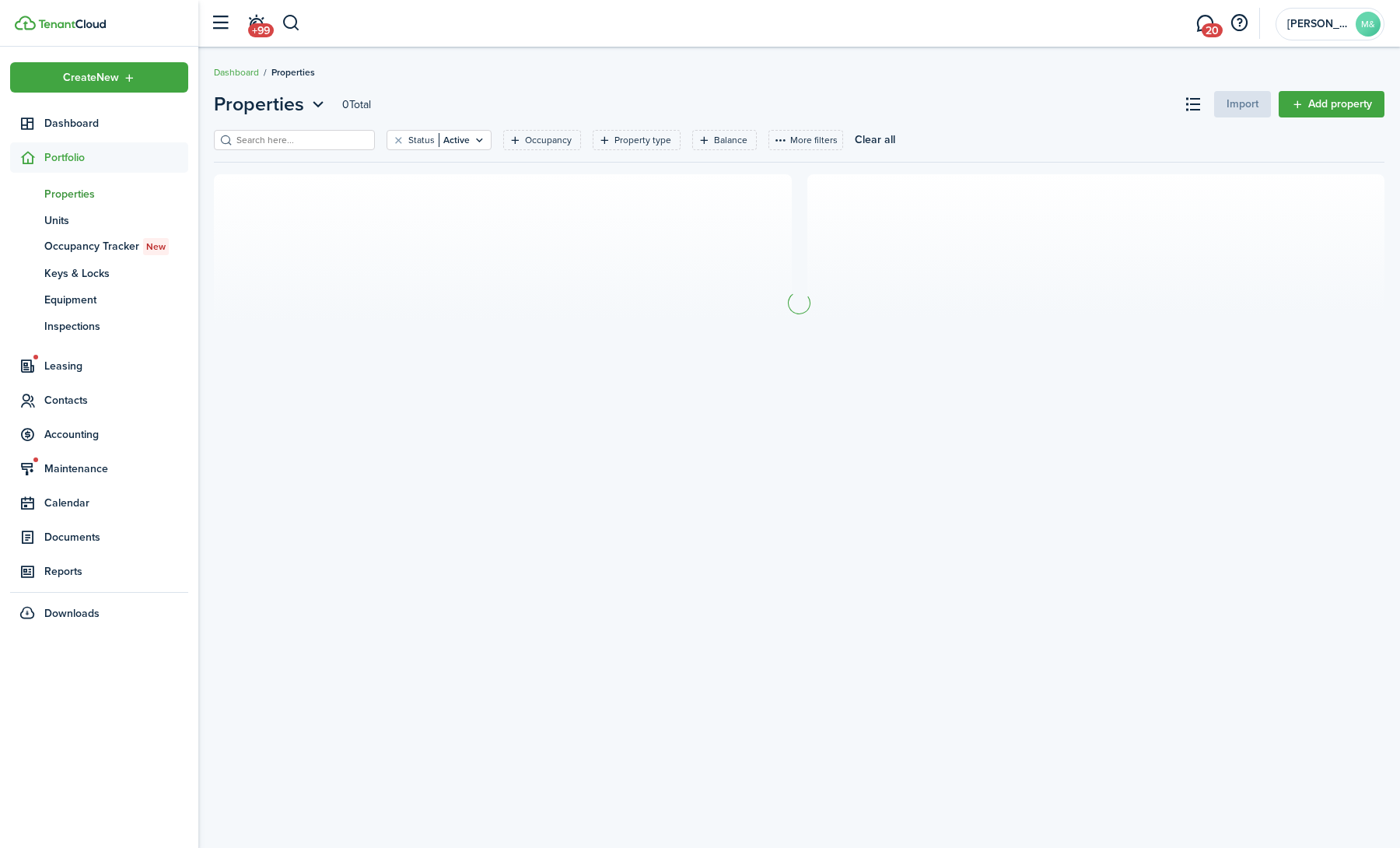
click at [64, 193] on span "Properties" at bounding box center [116, 194] width 144 height 16
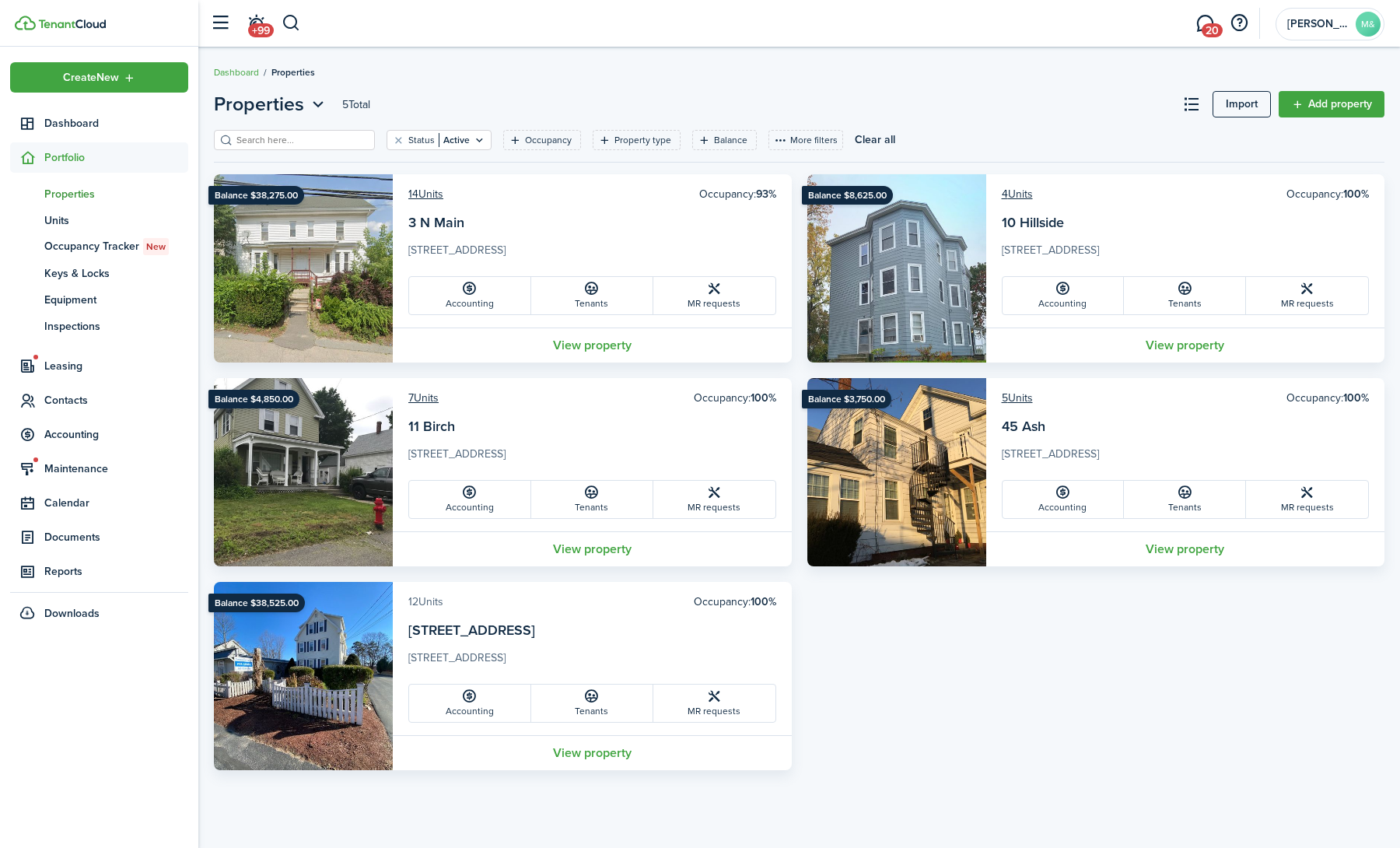
click at [424, 603] on link "12 Units" at bounding box center [425, 602] width 35 height 16
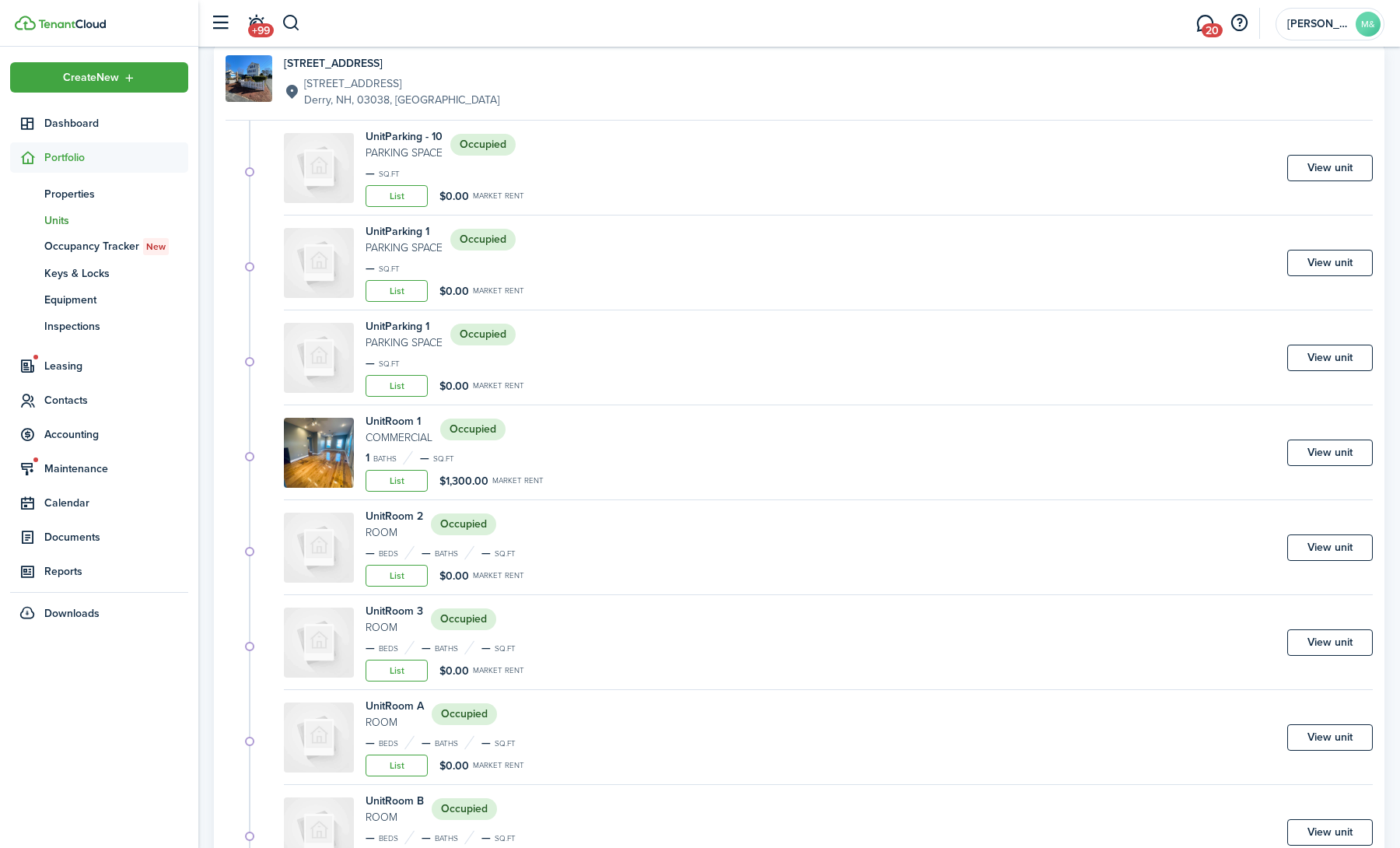
scroll to position [144, 0]
click at [1324, 455] on link "View unit" at bounding box center [1330, 451] width 86 height 26
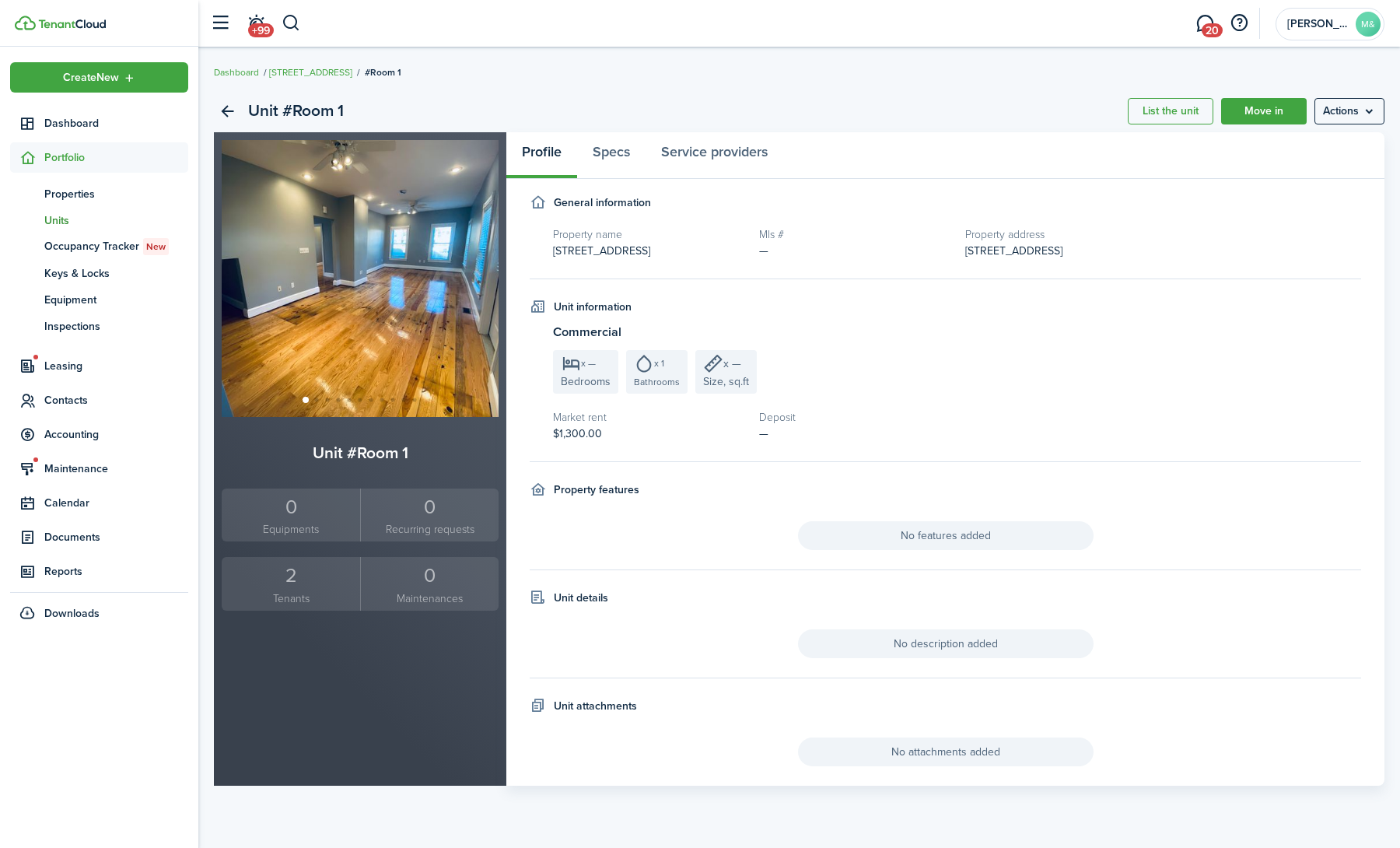
click at [294, 591] on small "Tenants" at bounding box center [290, 598] width 131 height 16
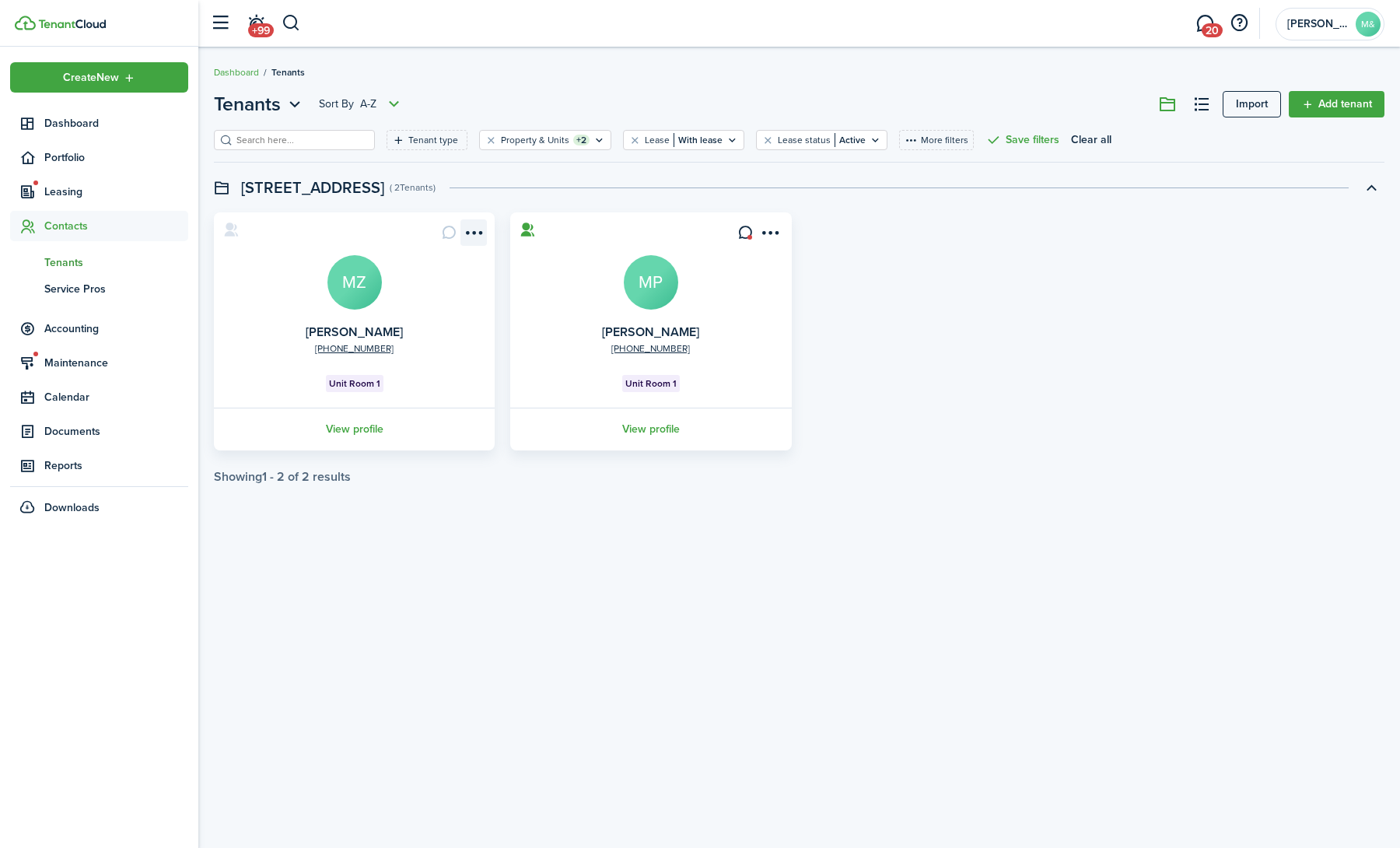
click at [465, 240] on menu-btn-icon "Open menu" at bounding box center [473, 233] width 26 height 26
click at [787, 236] on card "[PHONE_NUMBER] [PERSON_NAME] MP Unit Room 1 View profile" at bounding box center [650, 332] width 281 height 238
click at [781, 236] on menu-btn-icon "Open menu" at bounding box center [770, 233] width 26 height 26
click at [879, 257] on div "[PHONE_NUMBER] [PERSON_NAME] MZ Unit Room 1 View profile [PHONE_NUMBER] [PERSON…" at bounding box center [799, 332] width 1186 height 238
click at [469, 226] on menu-btn-icon "Open menu" at bounding box center [473, 233] width 26 height 26
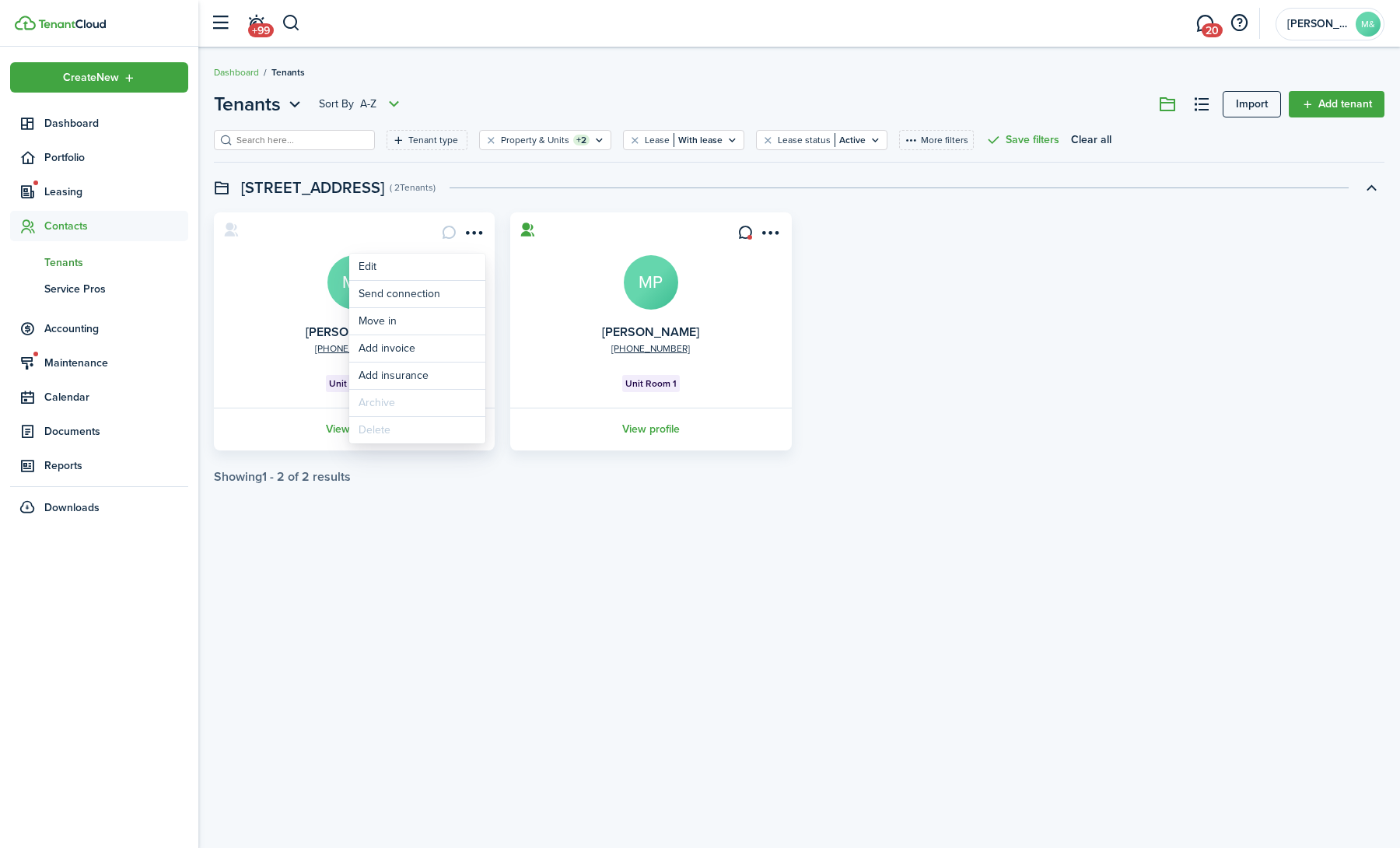
click at [986, 366] on div "[PHONE_NUMBER] [PERSON_NAME] MZ Unit Room 1 View profile [PHONE_NUMBER] [PERSON…" at bounding box center [799, 332] width 1186 height 238
click at [646, 424] on link "View profile" at bounding box center [650, 428] width 286 height 42
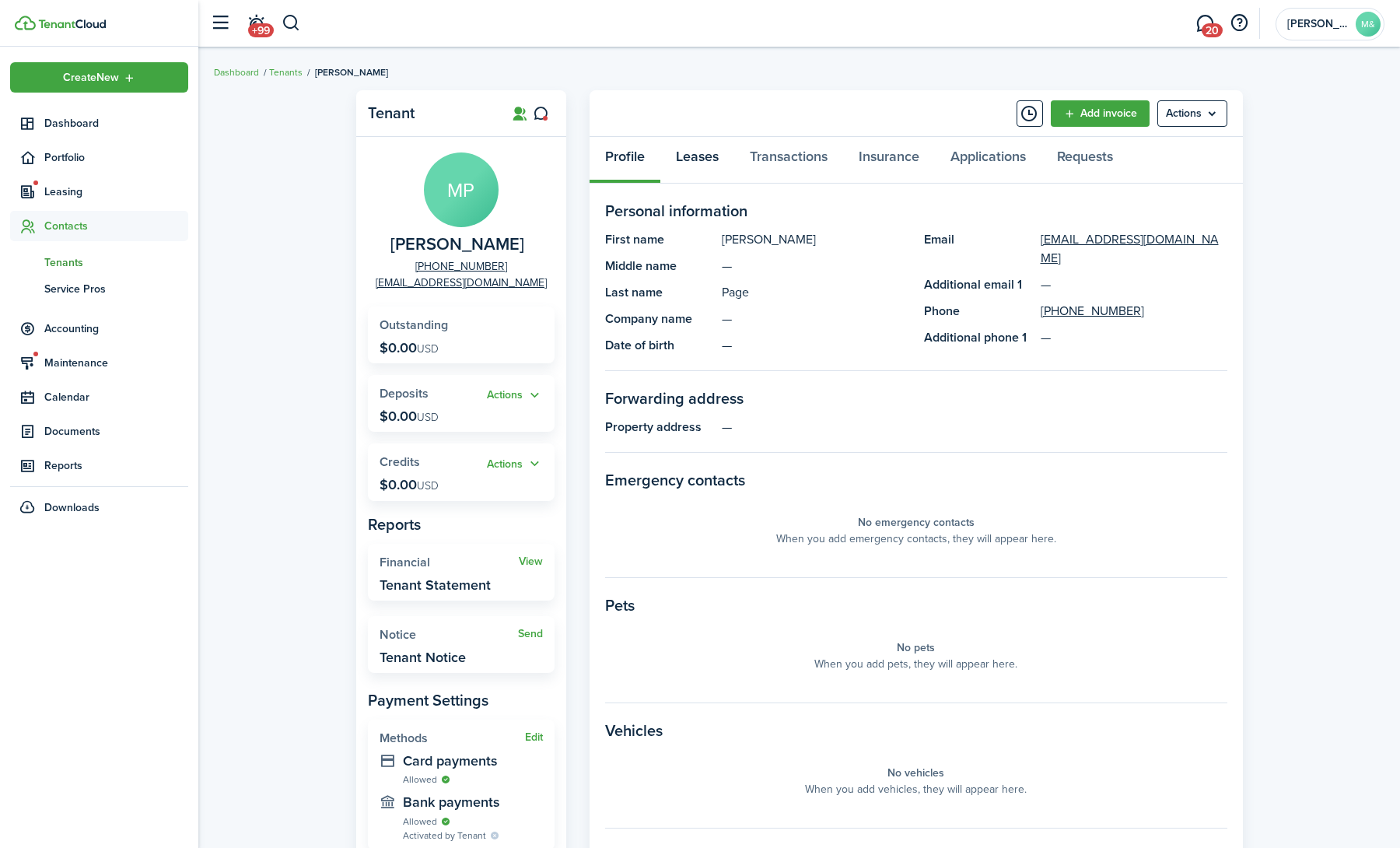
click at [698, 152] on link "Leases" at bounding box center [697, 160] width 74 height 47
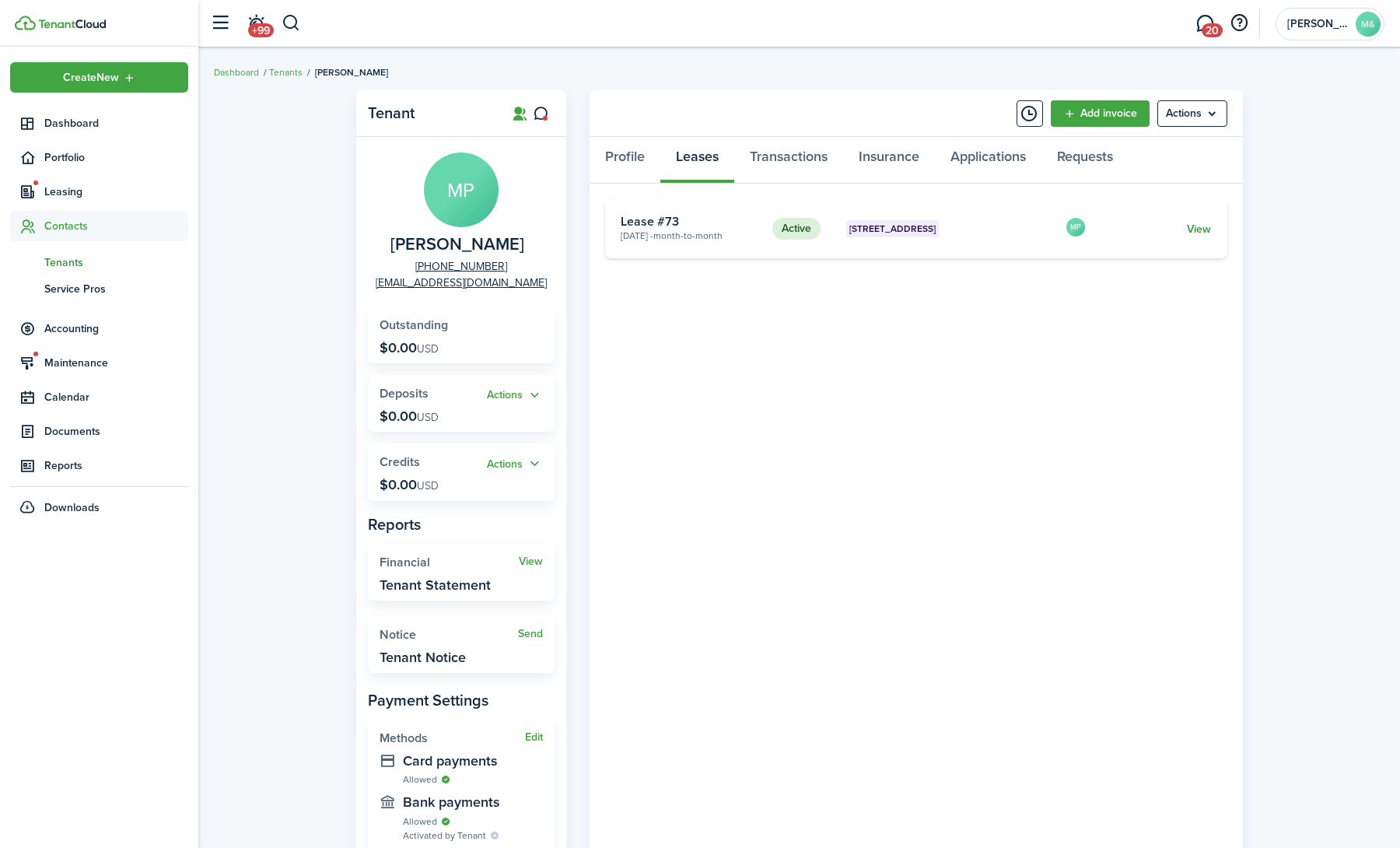
click at [1194, 229] on link "View" at bounding box center [1199, 229] width 24 height 16
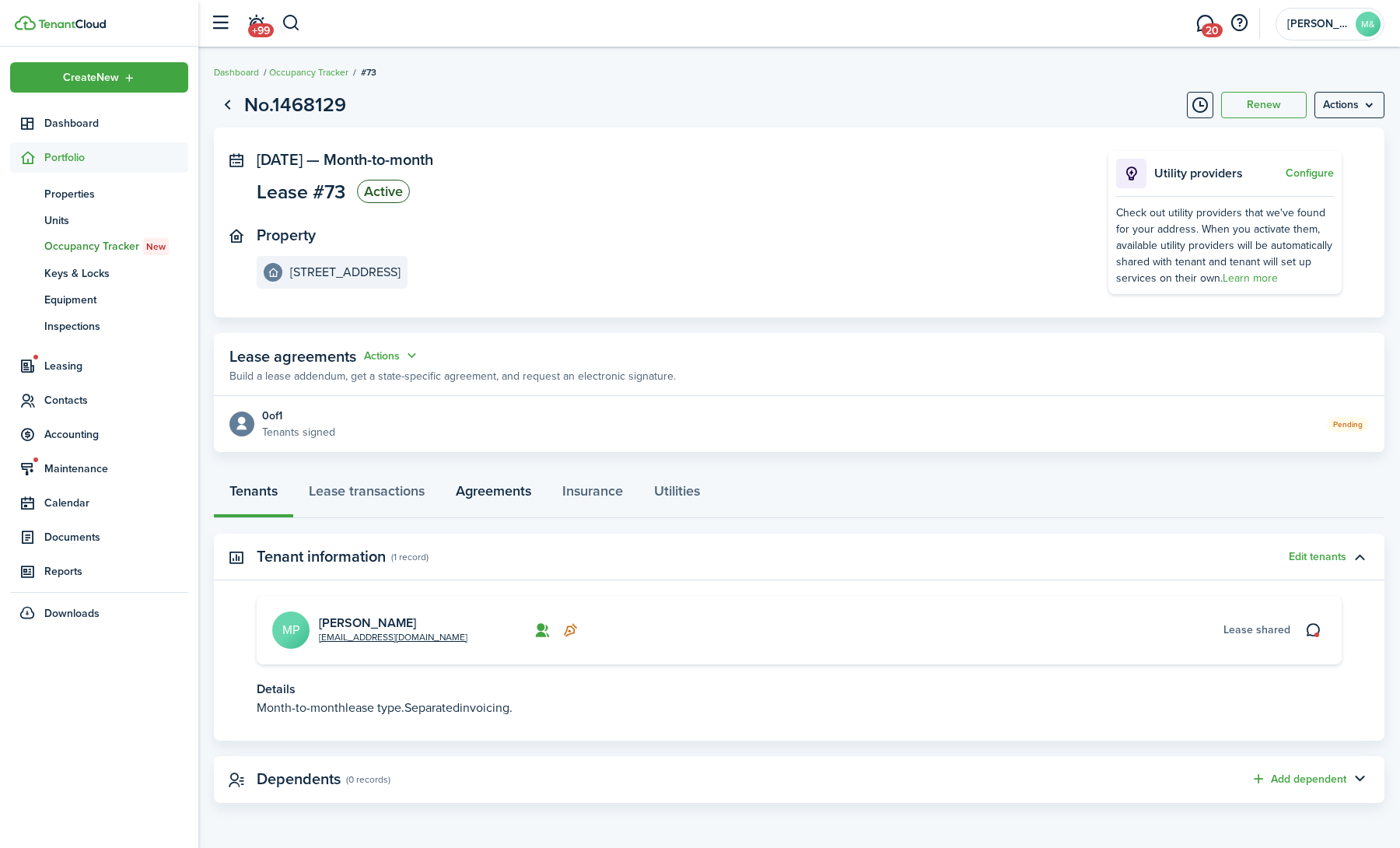
click at [506, 487] on link "Agreements" at bounding box center [494, 495] width 106 height 47
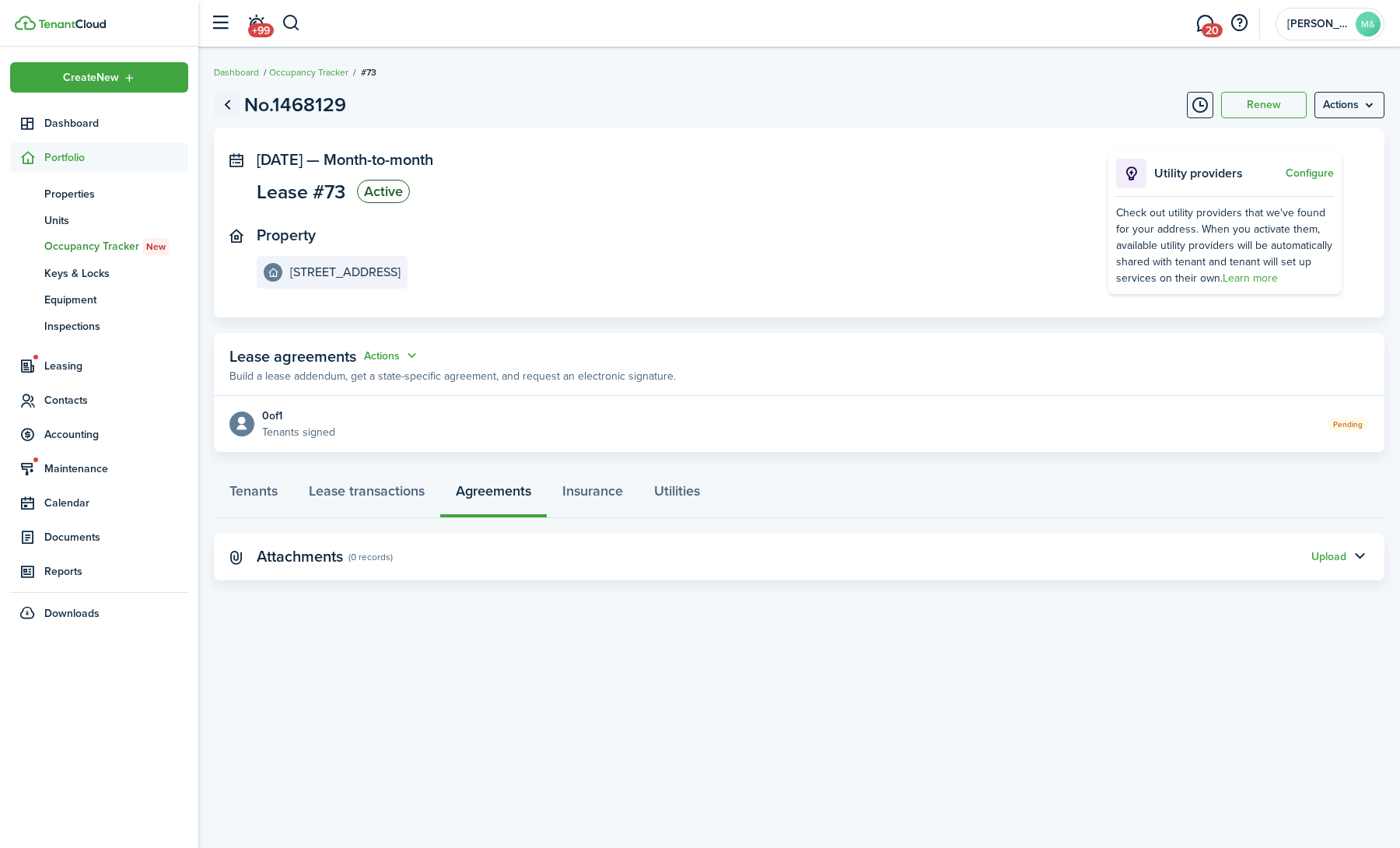
click at [224, 101] on link "Go back" at bounding box center [226, 105] width 26 height 26
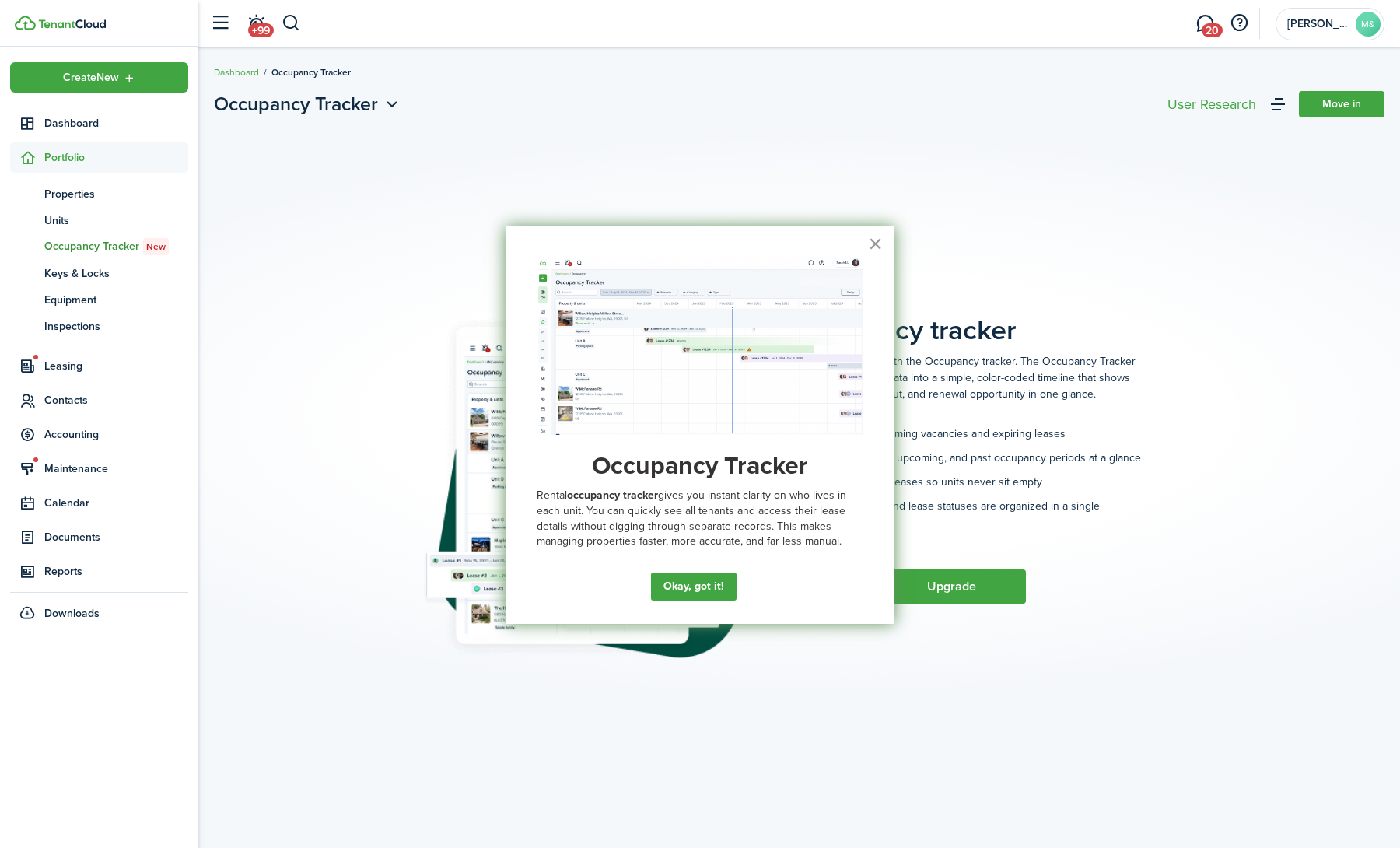
click at [880, 233] on button "×" at bounding box center [876, 243] width 14 height 25
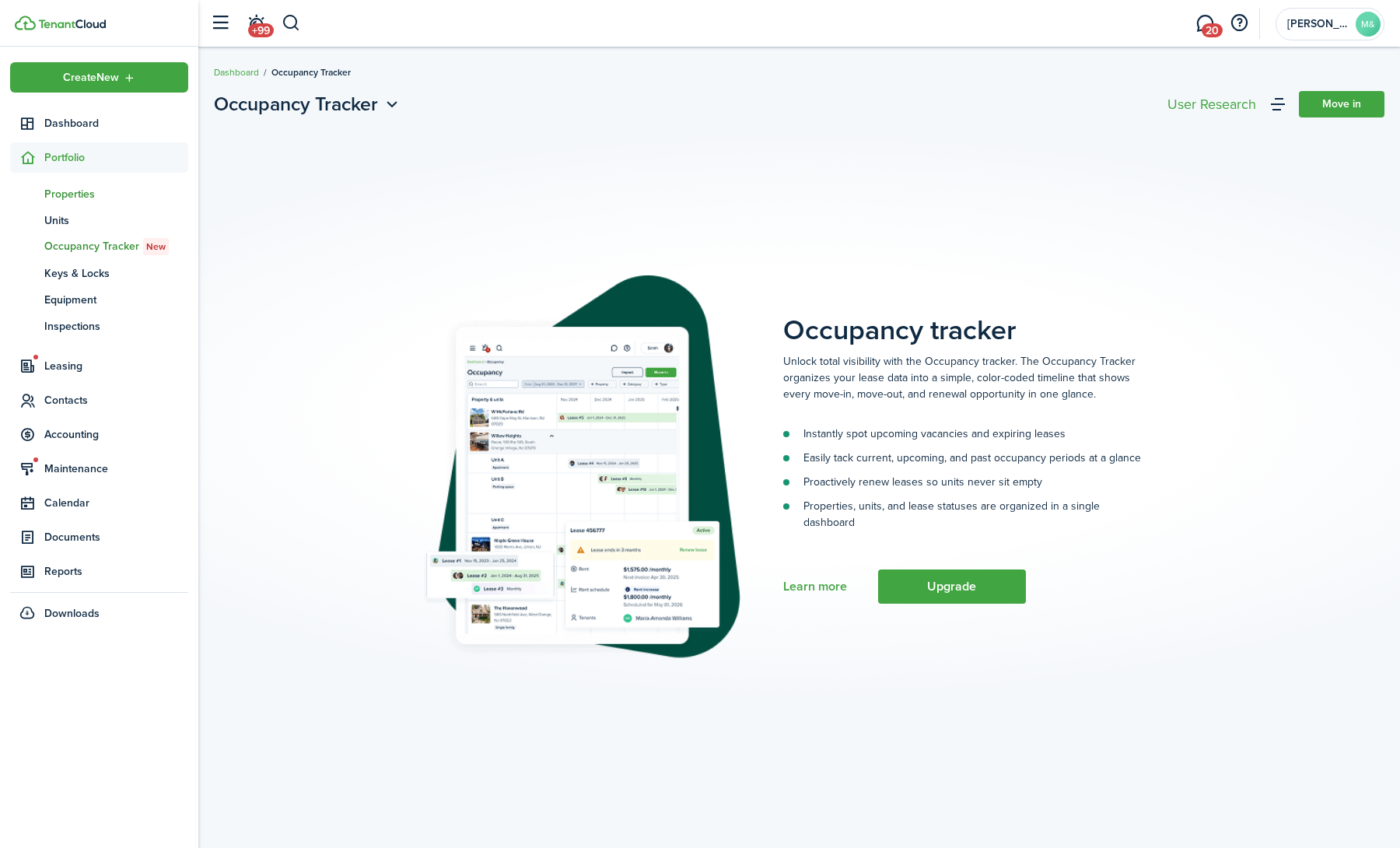
click at [66, 187] on span "Properties" at bounding box center [116, 194] width 144 height 16
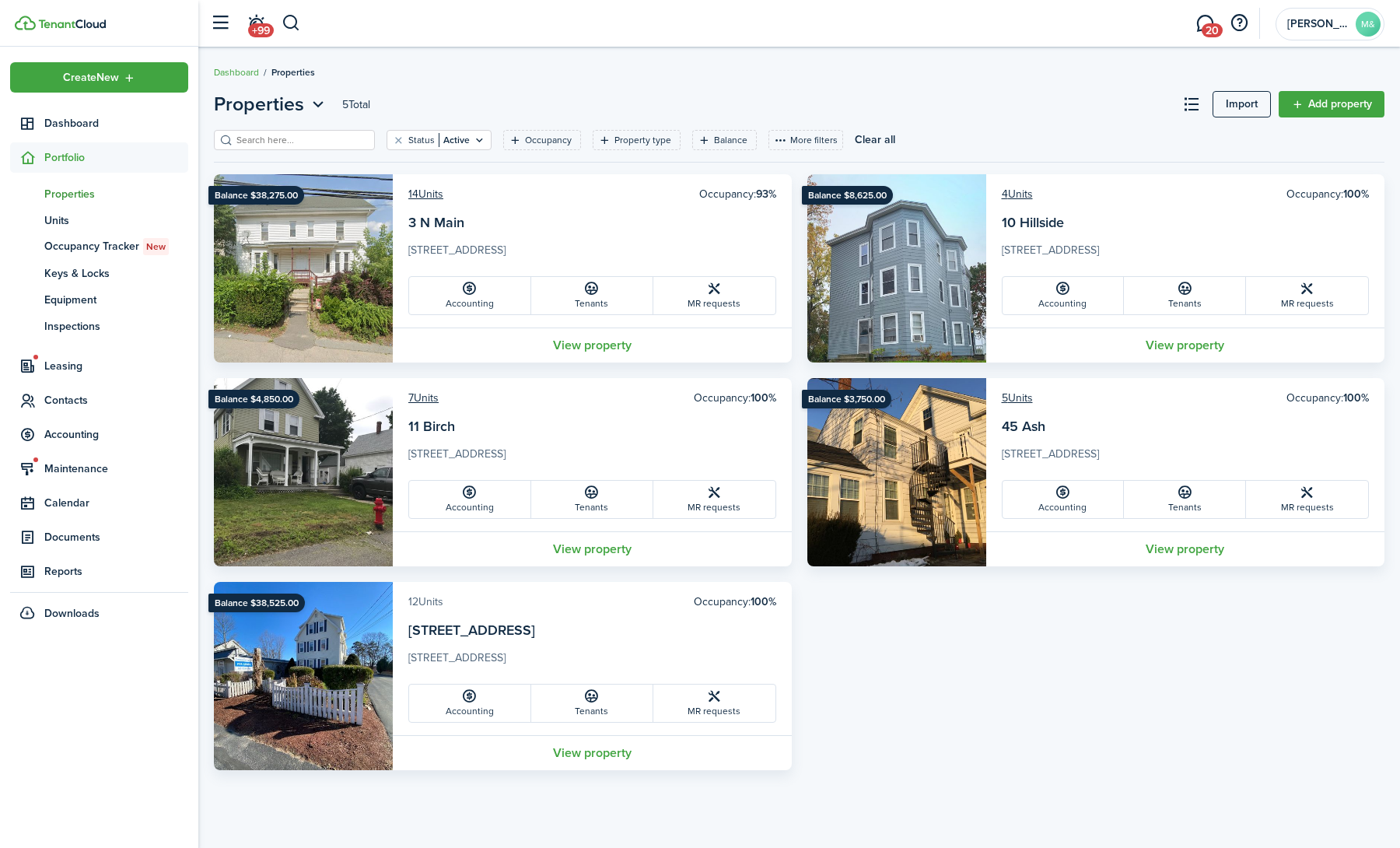
click at [432, 596] on link "12 Units" at bounding box center [425, 602] width 35 height 16
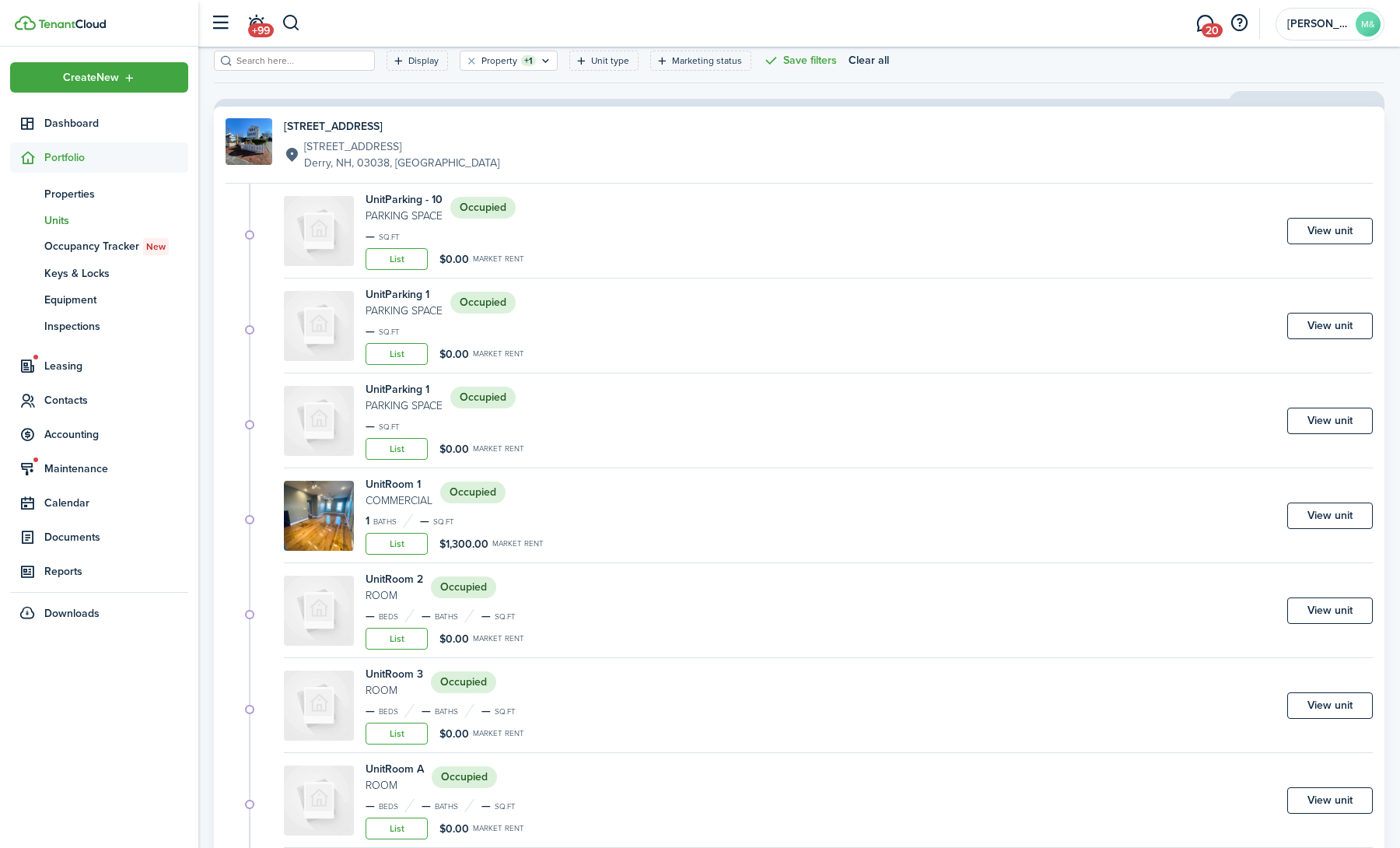
scroll to position [83, 0]
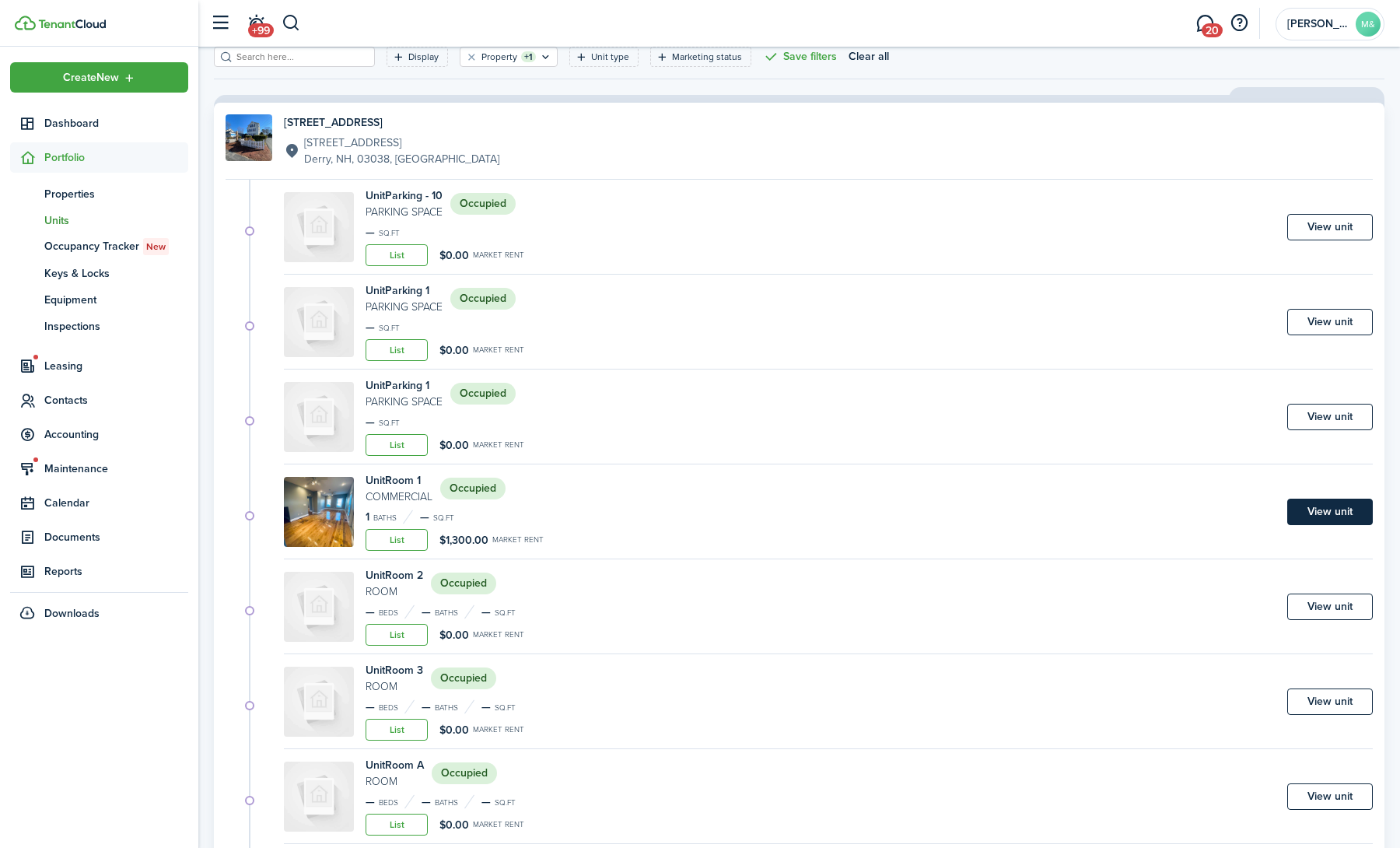
click at [1323, 507] on link "View unit" at bounding box center [1330, 511] width 86 height 26
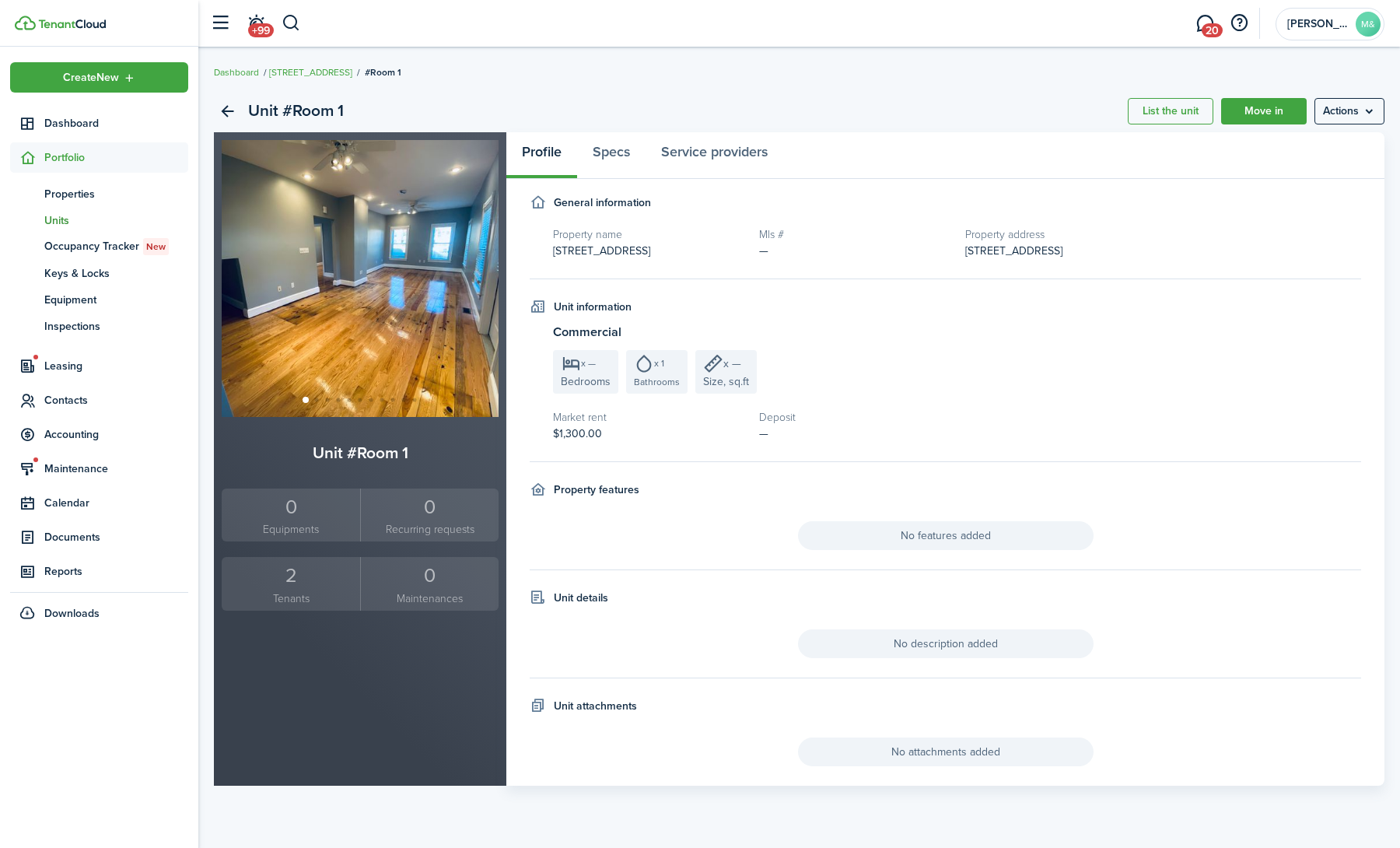
click at [300, 583] on div "2" at bounding box center [290, 576] width 131 height 30
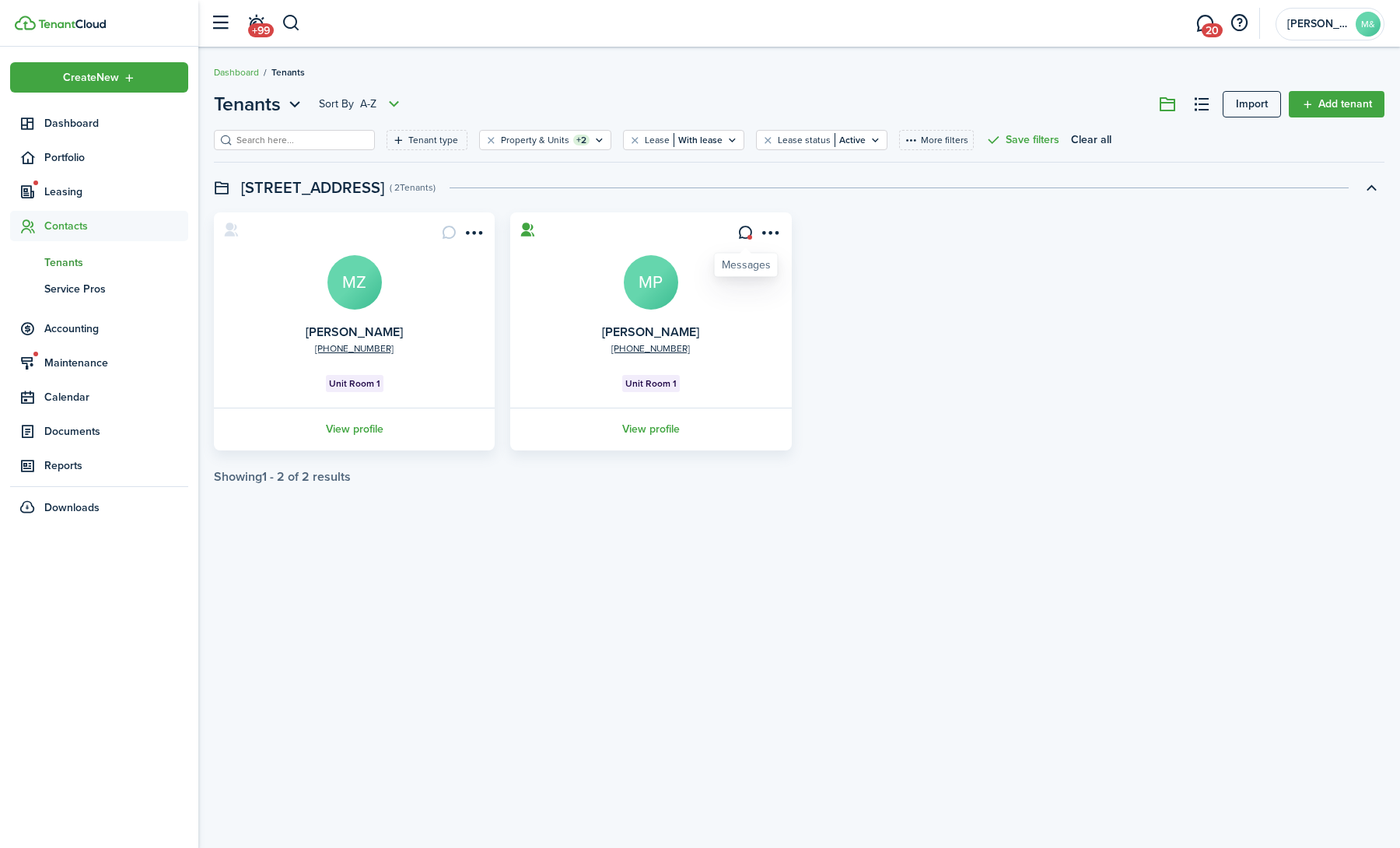
click at [743, 229] on icon at bounding box center [746, 233] width 16 height 15
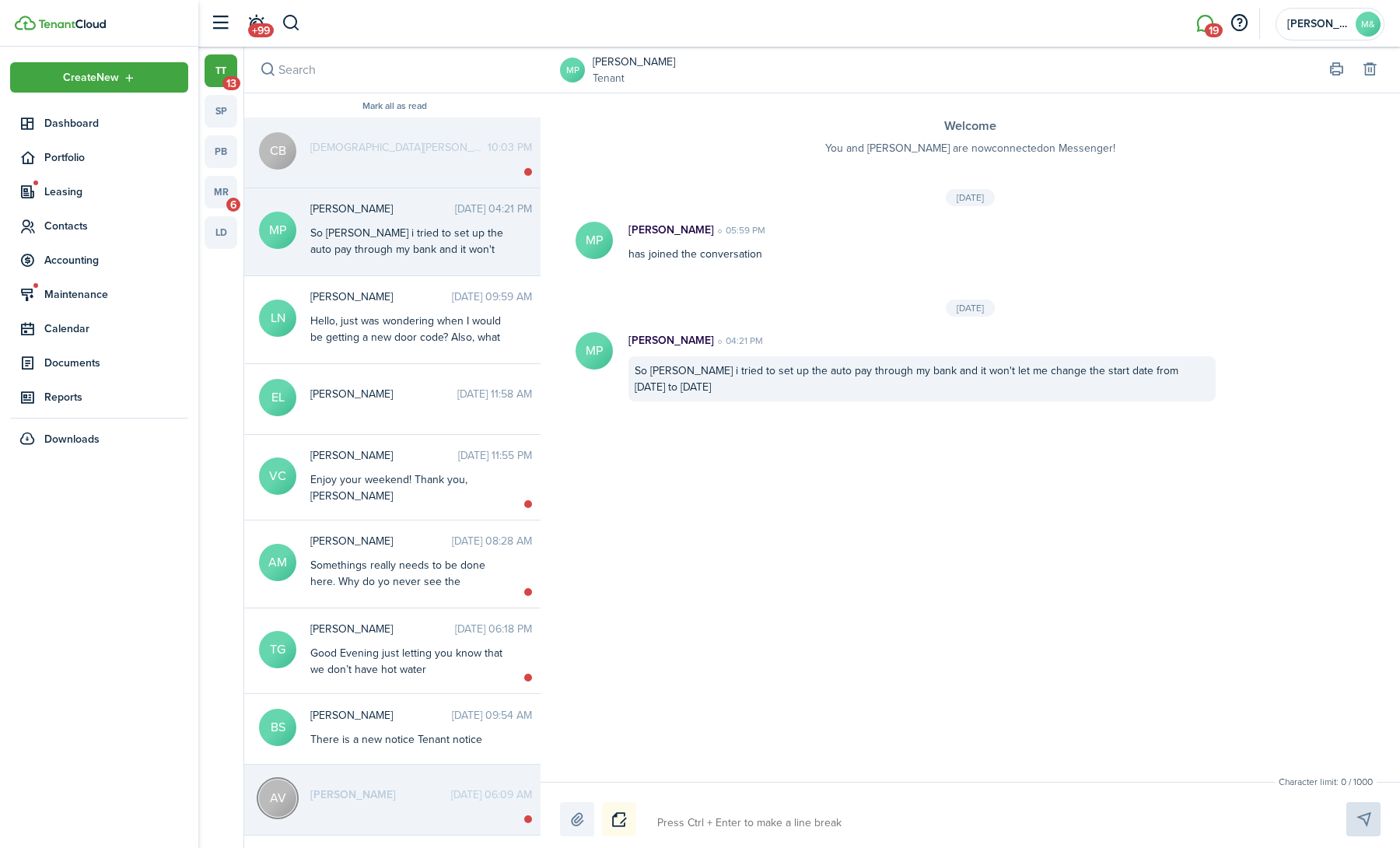
click at [721, 517] on div "Welcome You and [PERSON_NAME] are now connected [DEMOGRAPHIC_DATA] Messenger! […" at bounding box center [970, 438] width 859 height 688
click at [576, 821] on label at bounding box center [577, 819] width 34 height 34
click at [560, 802] on input "file" at bounding box center [560, 802] width 0 height 0
click at [624, 811] on button "Notice" at bounding box center [619, 819] width 34 height 34
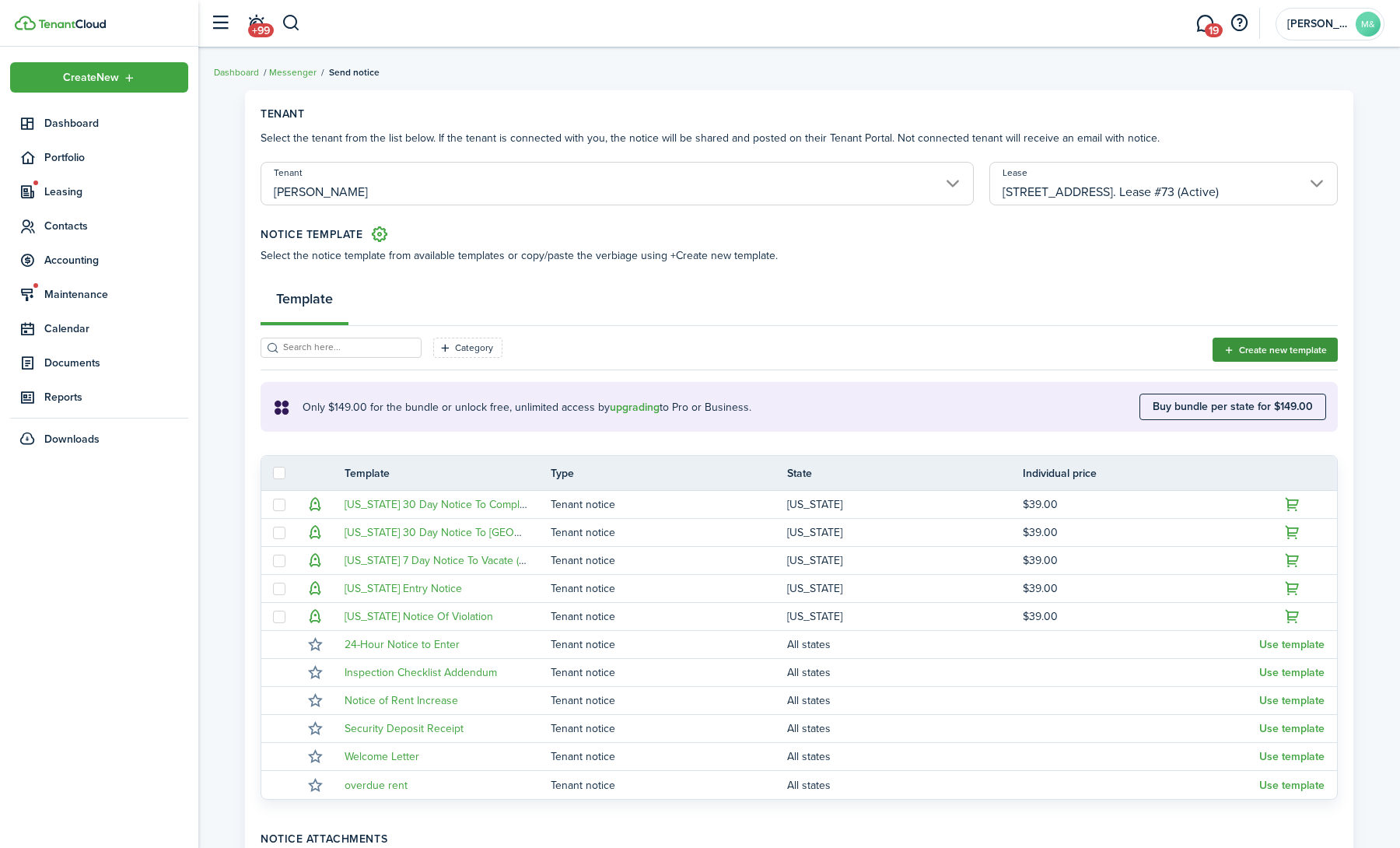
click at [1247, 339] on button "Create new template" at bounding box center [1275, 350] width 125 height 24
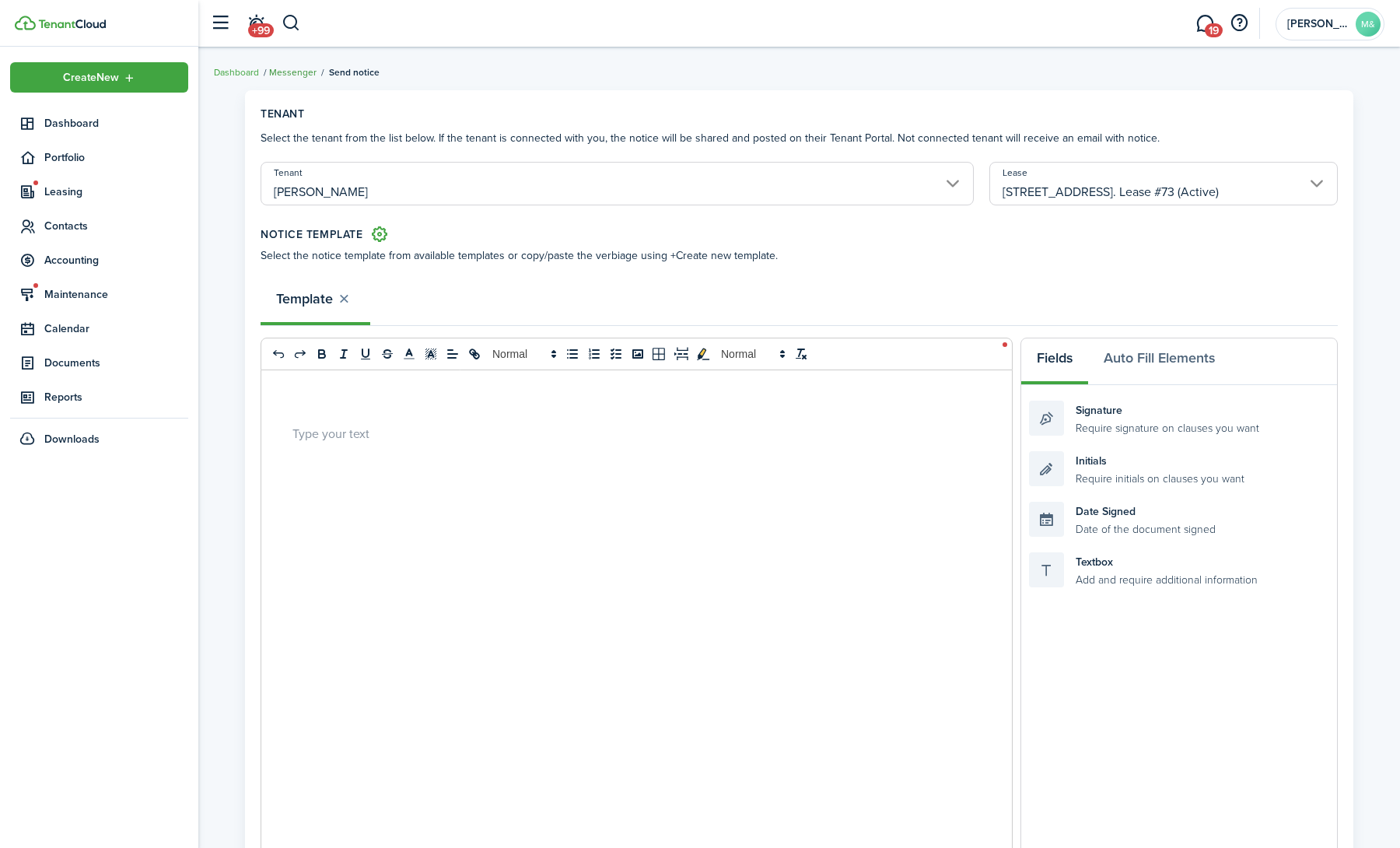
click at [304, 74] on link "Messenger" at bounding box center [293, 73] width 48 height 14
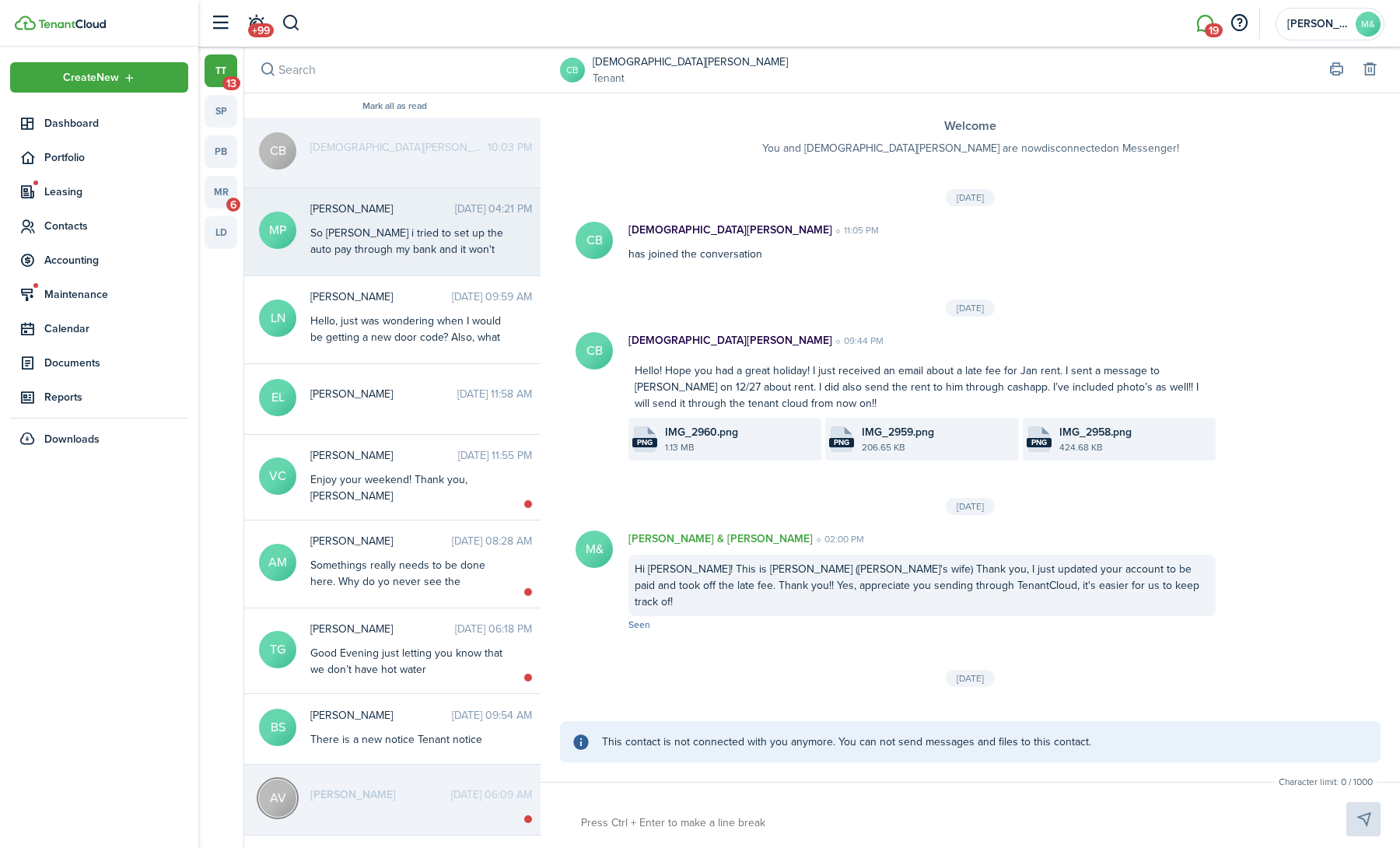
scroll to position [423, 0]
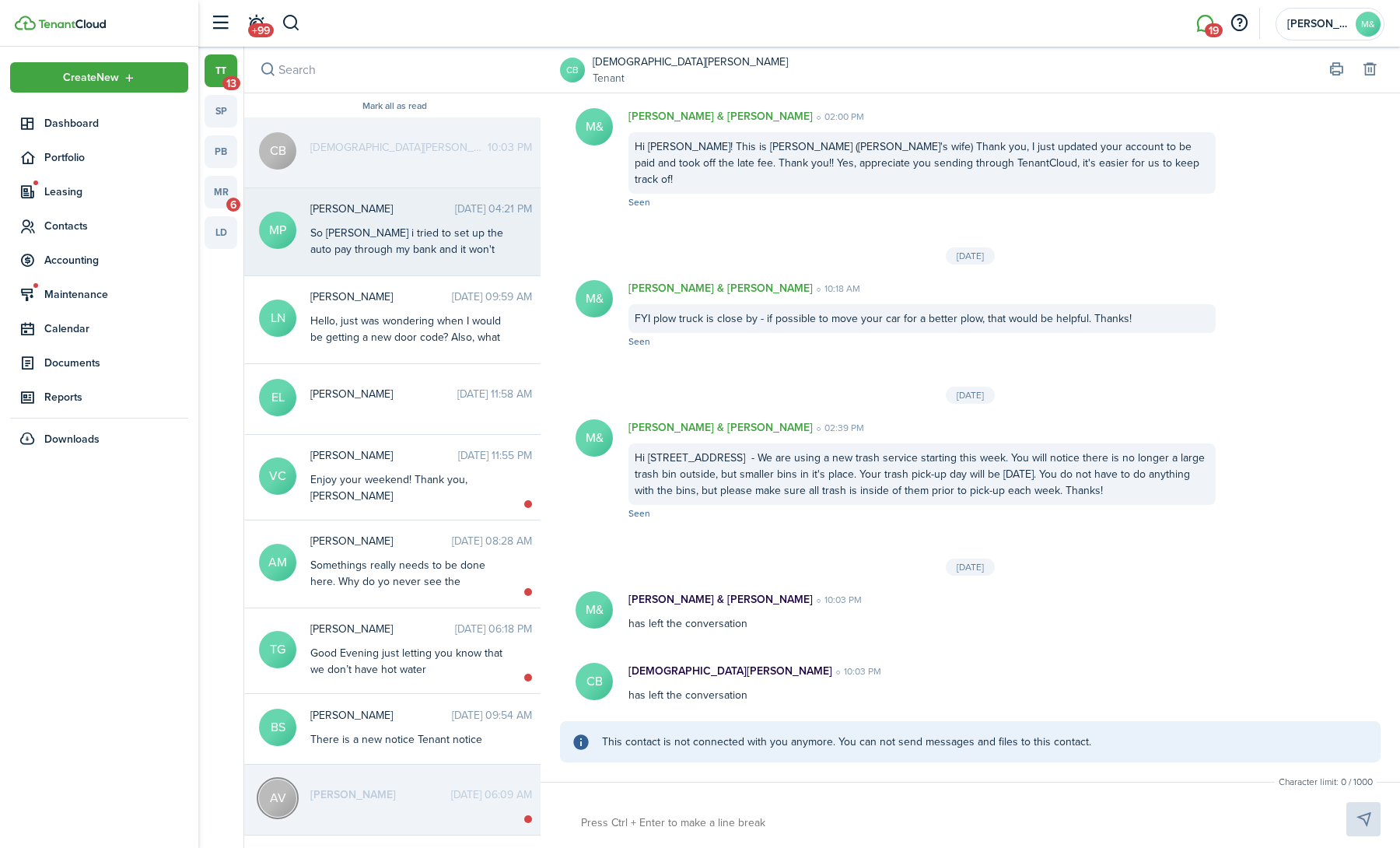
click at [372, 231] on div "So [PERSON_NAME] i tried to set up the auto pay through my bank and it won't le…" at bounding box center [408, 258] width 195 height 66
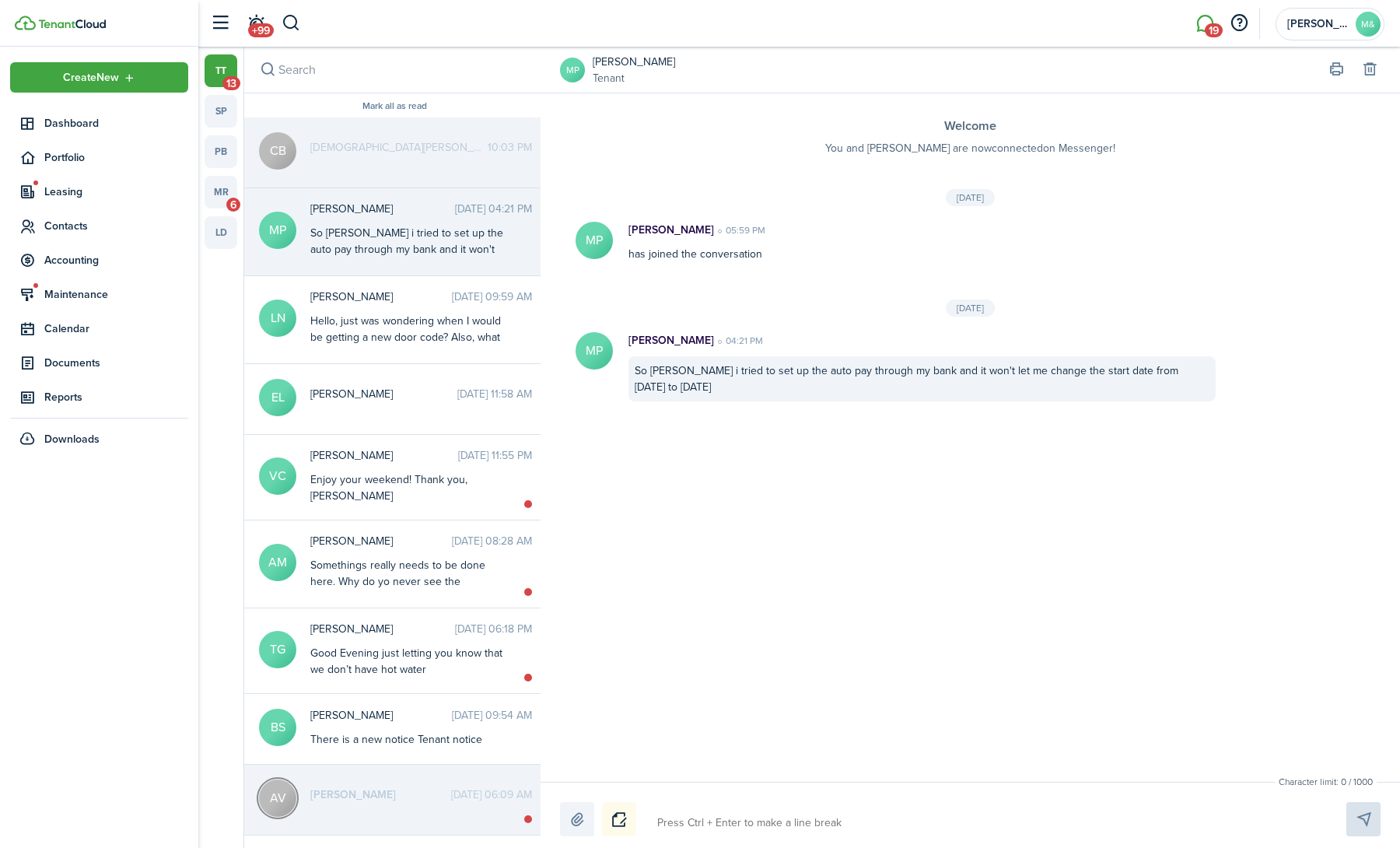
click at [610, 57] on link "[PERSON_NAME]" at bounding box center [634, 62] width 83 height 16
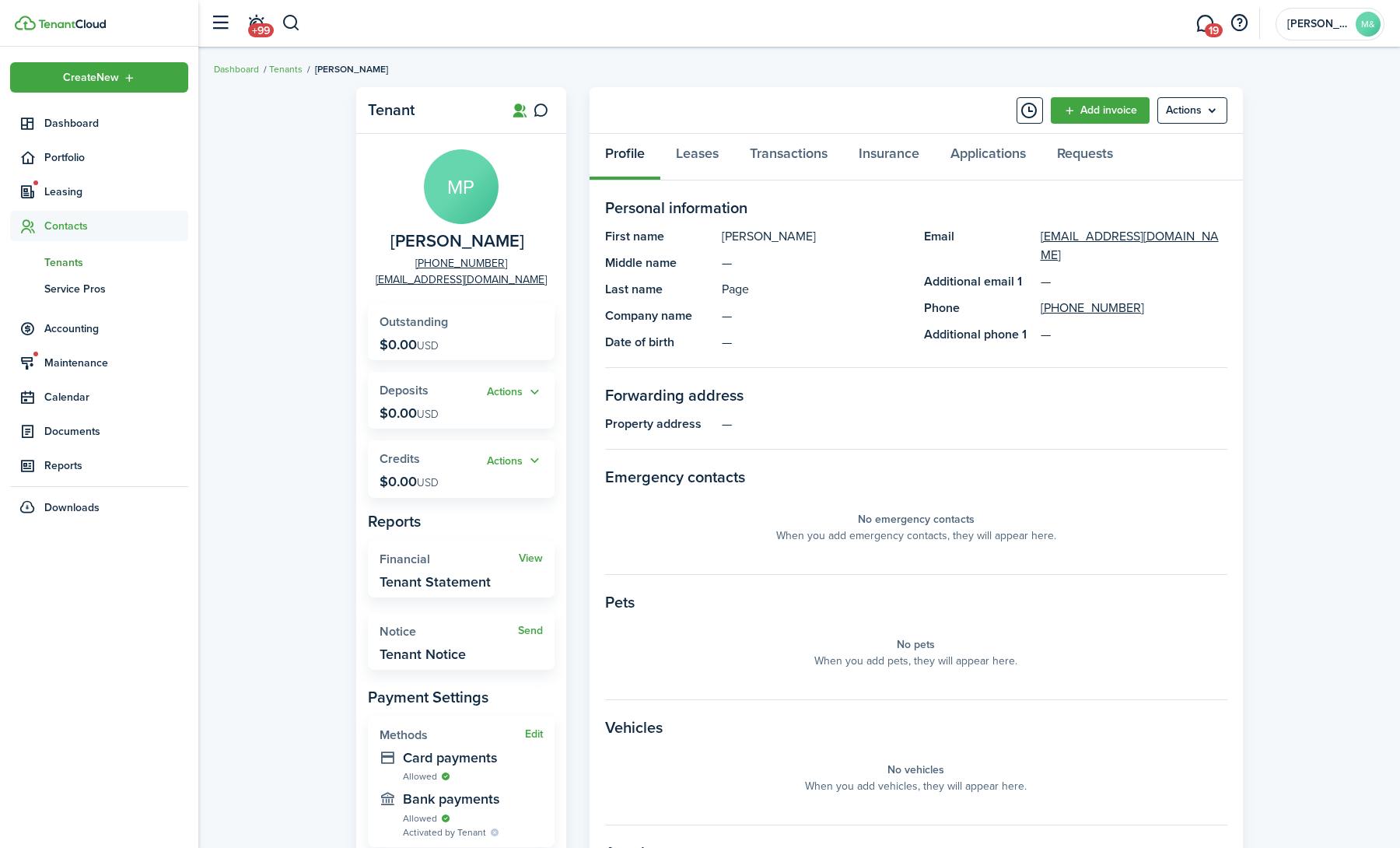
scroll to position [5, 0]
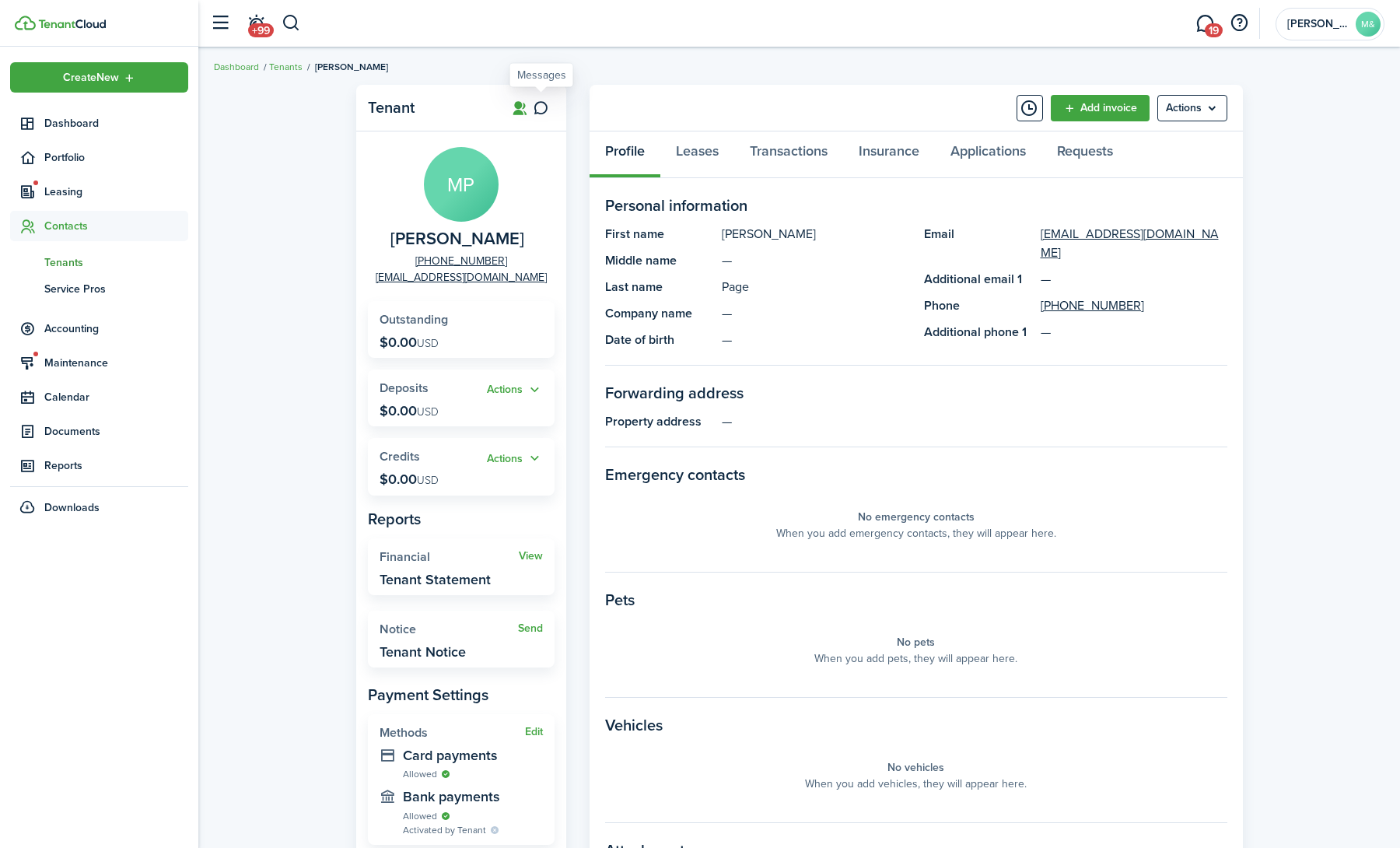
click at [538, 106] on icon at bounding box center [541, 107] width 16 height 15
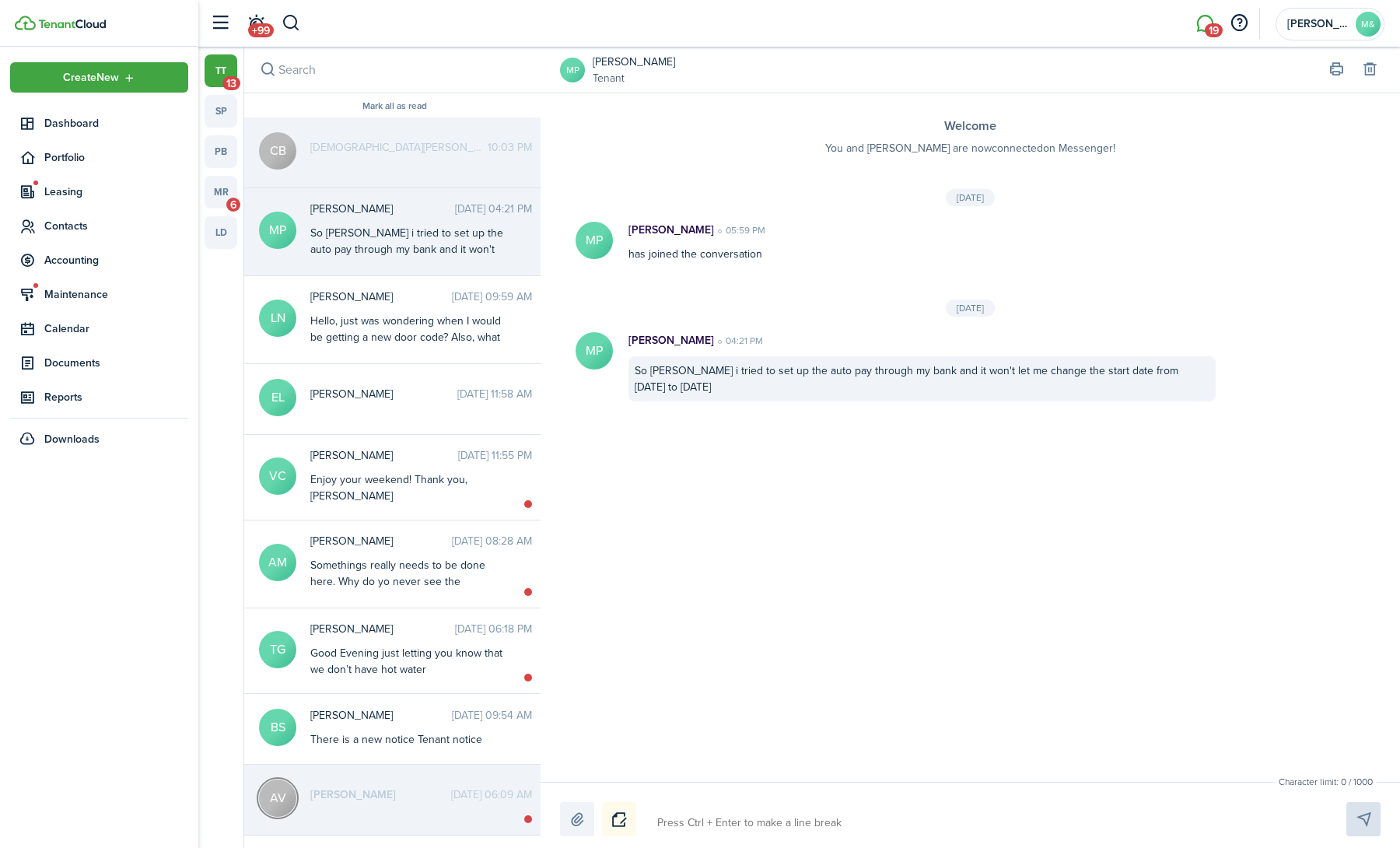
click at [618, 822] on button "Notice" at bounding box center [619, 819] width 34 height 34
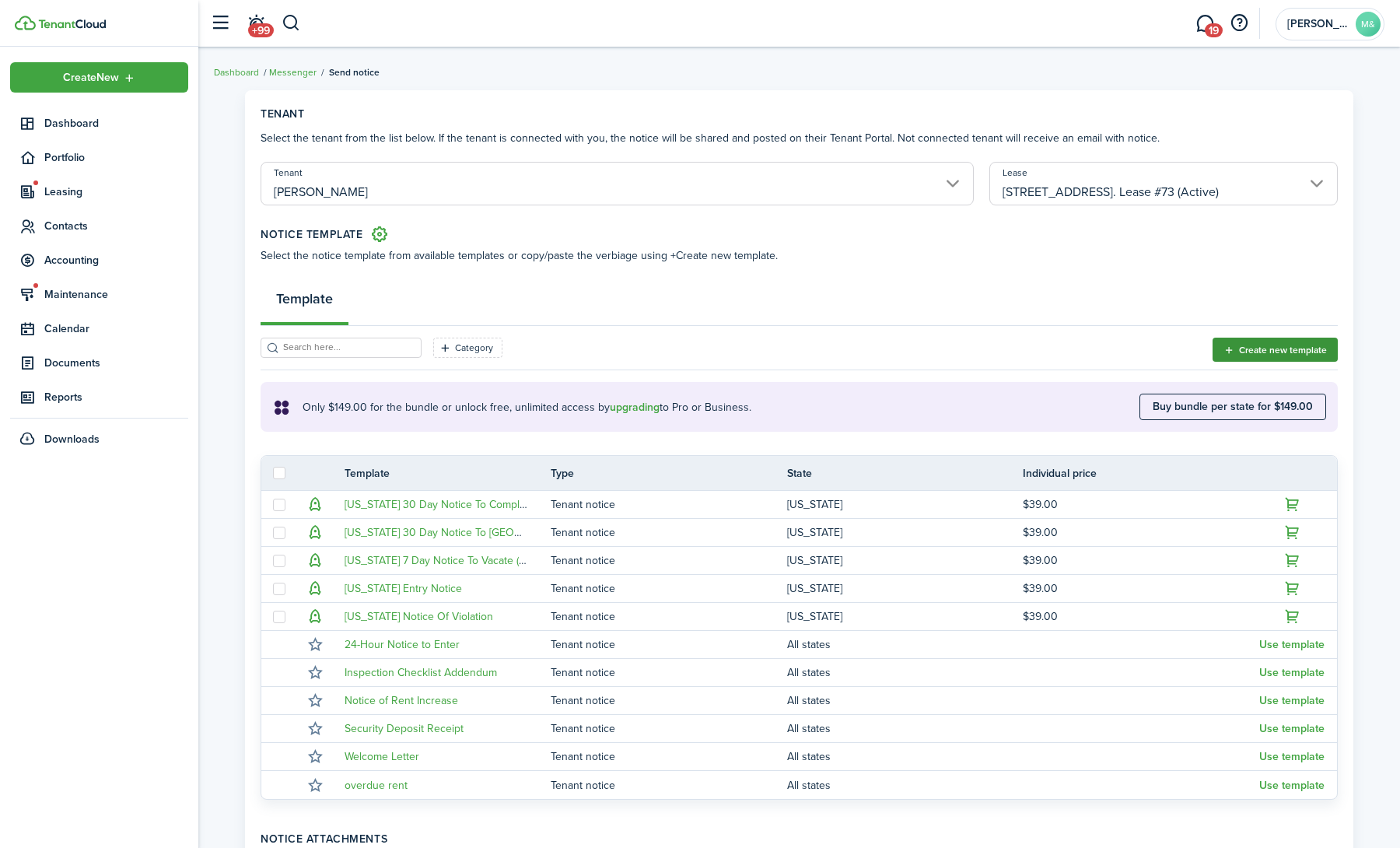
click at [1256, 357] on button "Create new template" at bounding box center [1275, 350] width 125 height 24
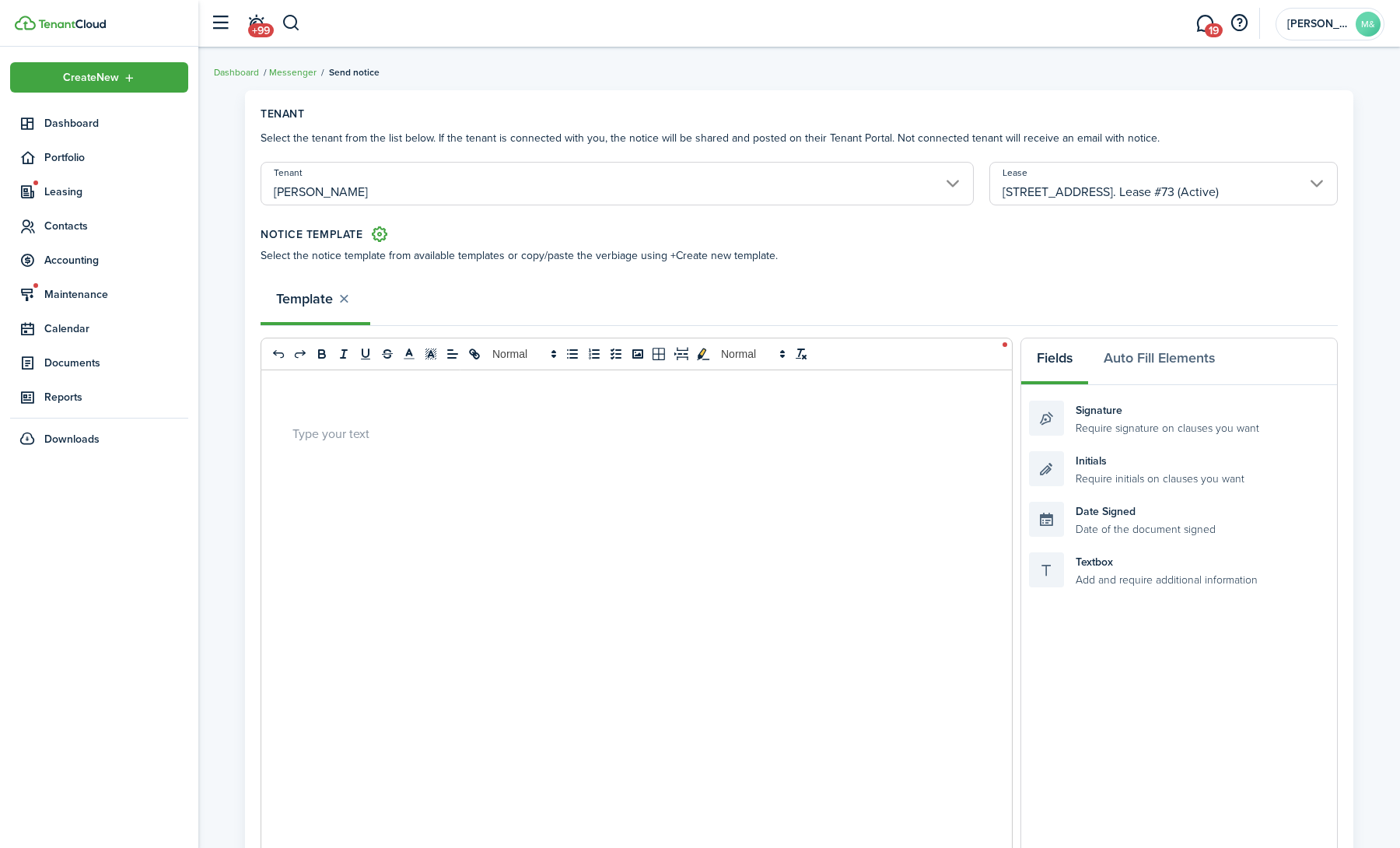
click at [426, 462] on div at bounding box center [636, 676] width 750 height 611
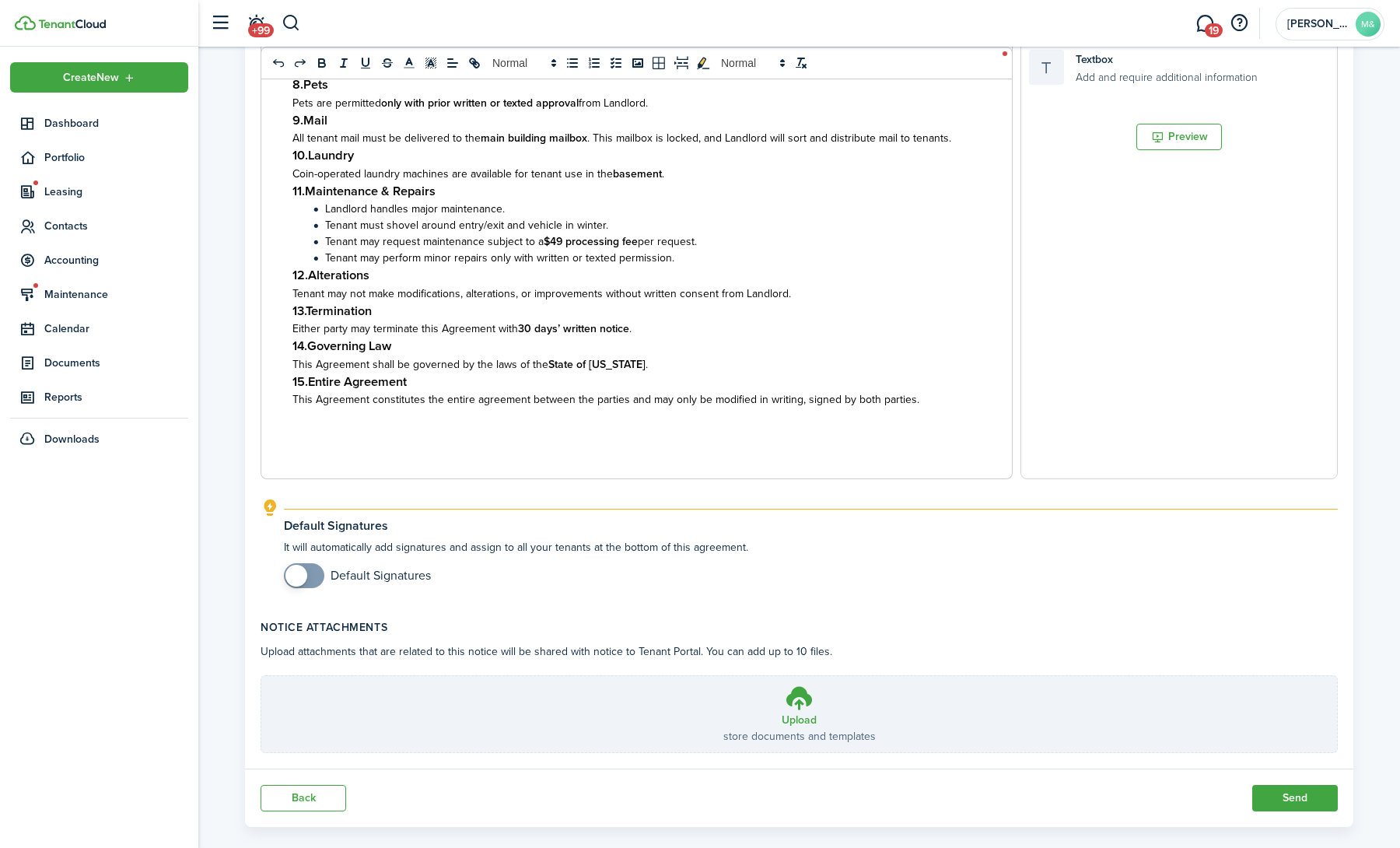
scroll to position [522, 0]
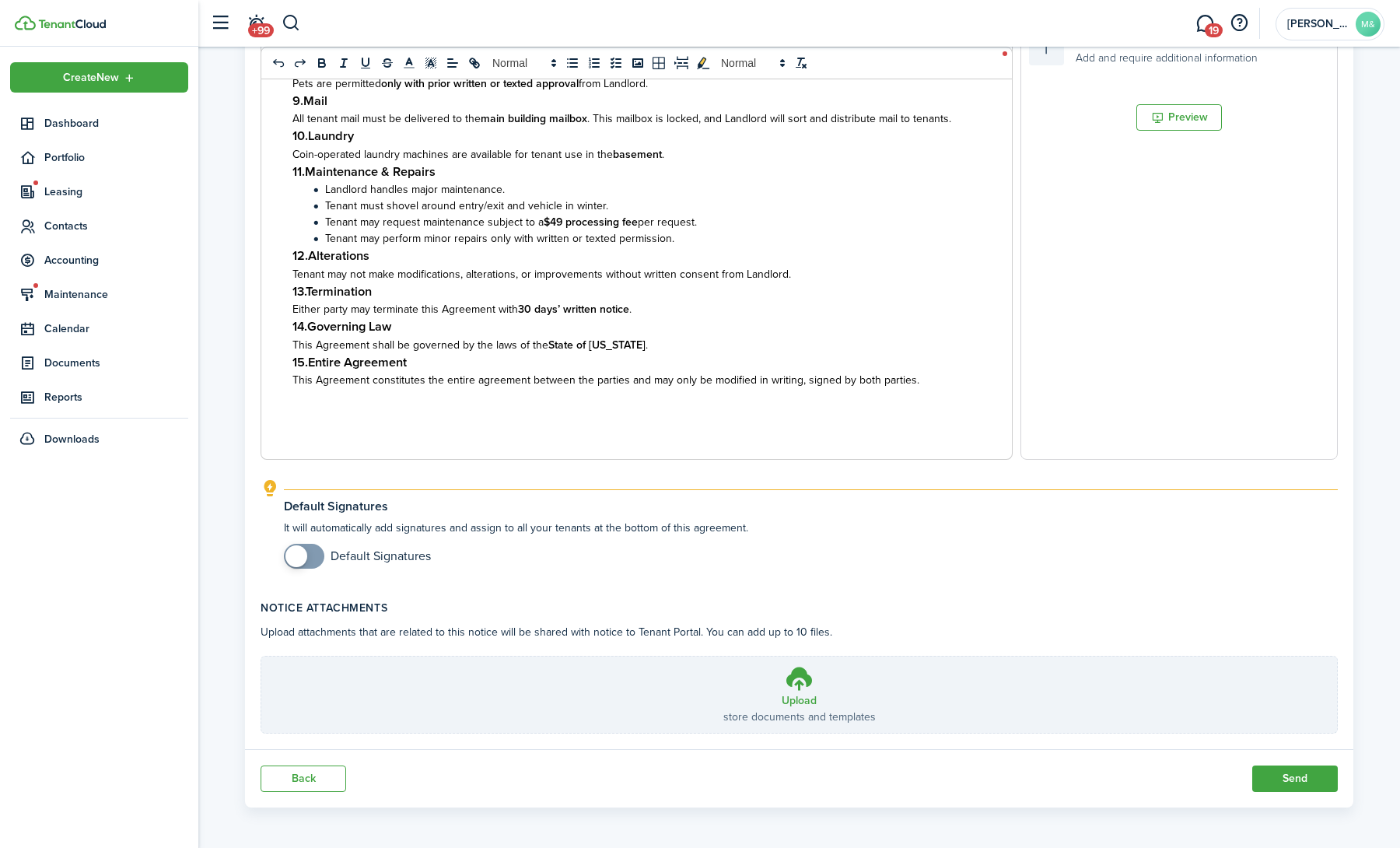
checkbox input "true"
click at [291, 554] on span at bounding box center [296, 556] width 22 height 22
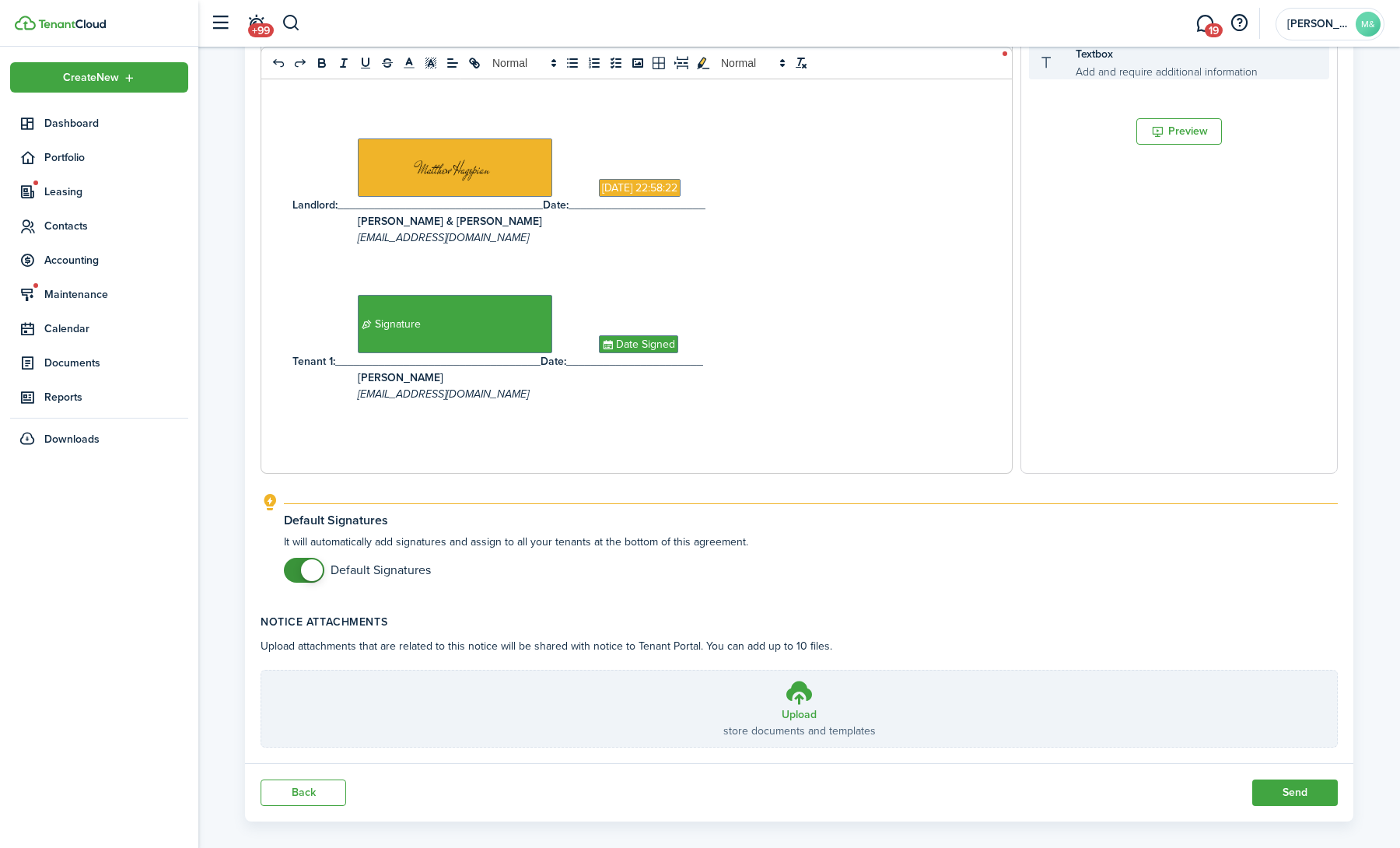
scroll to position [524, 0]
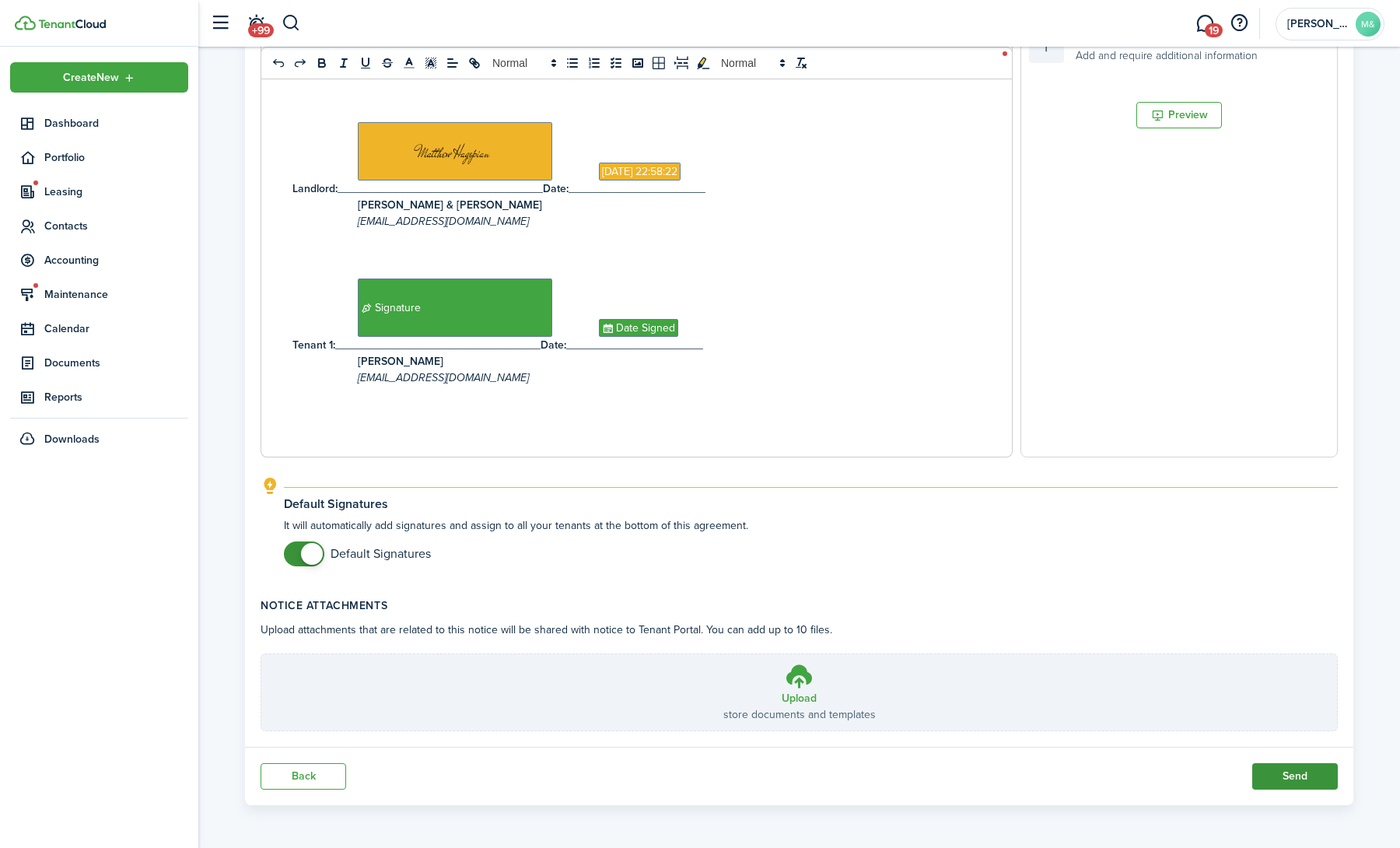
click at [1279, 781] on button "Send" at bounding box center [1295, 776] width 86 height 26
